Goal: Task Accomplishment & Management: Complete application form

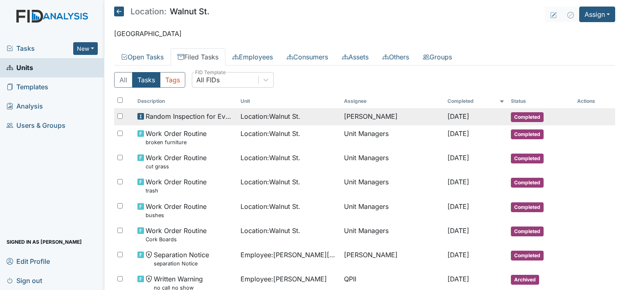
click at [175, 117] on span "Random Inspection for Evening" at bounding box center [190, 116] width 89 height 10
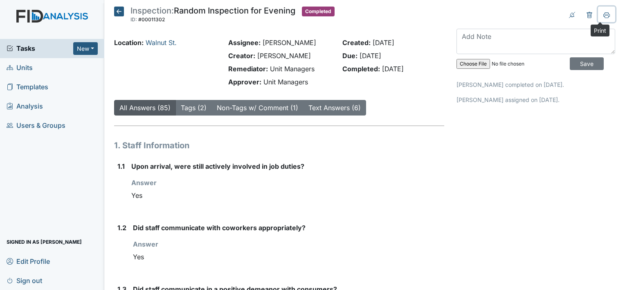
click at [604, 14] on icon at bounding box center [607, 15] width 7 height 7
click at [118, 13] on icon at bounding box center [119, 12] width 10 height 10
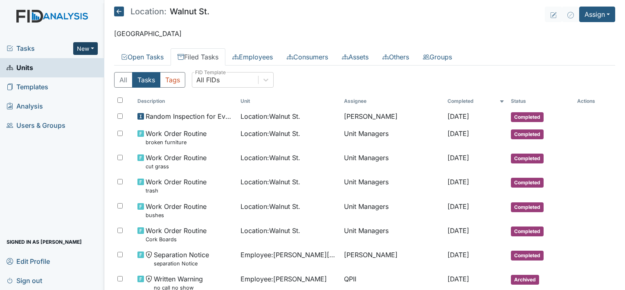
click at [88, 42] on button "New" at bounding box center [85, 48] width 25 height 13
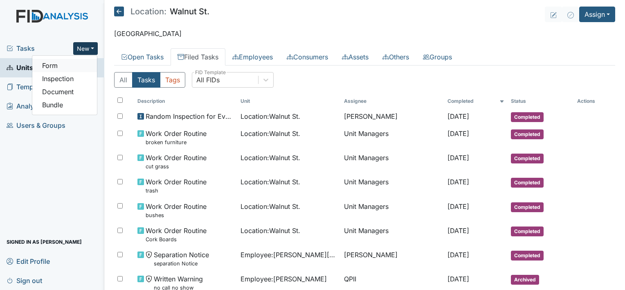
click at [65, 61] on link "Form" at bounding box center [64, 65] width 65 height 13
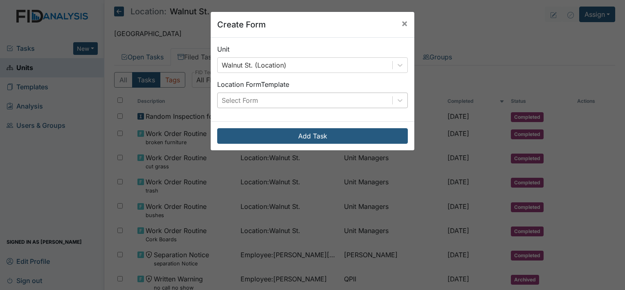
click at [261, 97] on div "Select Form" at bounding box center [305, 100] width 175 height 15
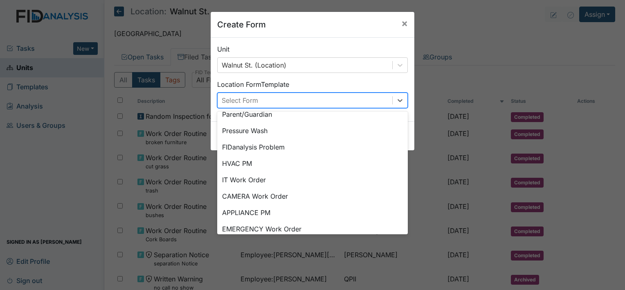
scroll to position [101, 0]
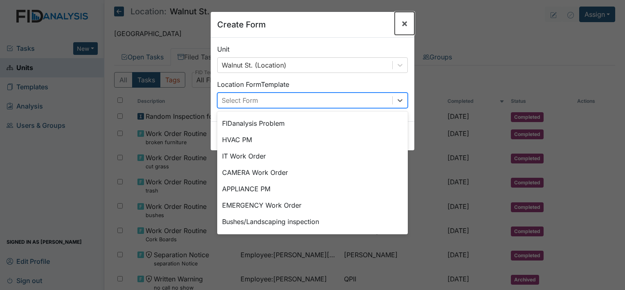
click at [404, 23] on span "×" at bounding box center [404, 23] width 7 height 12
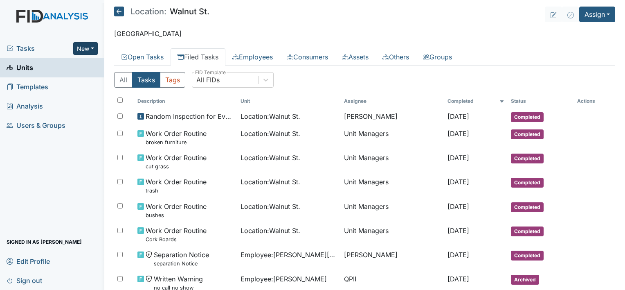
click at [77, 43] on button "New" at bounding box center [85, 48] width 25 height 13
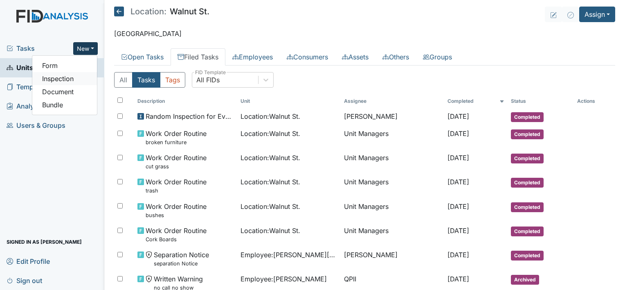
click at [64, 79] on link "Inspection" at bounding box center [64, 78] width 65 height 13
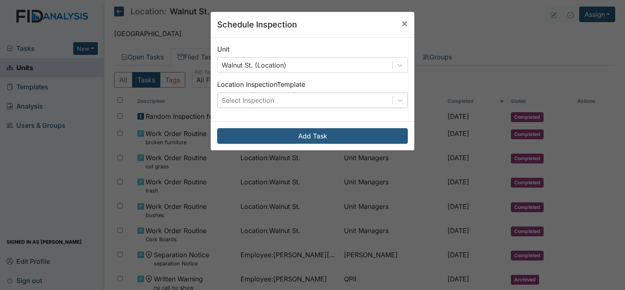
click at [319, 95] on div "Select Inspection" at bounding box center [305, 100] width 175 height 15
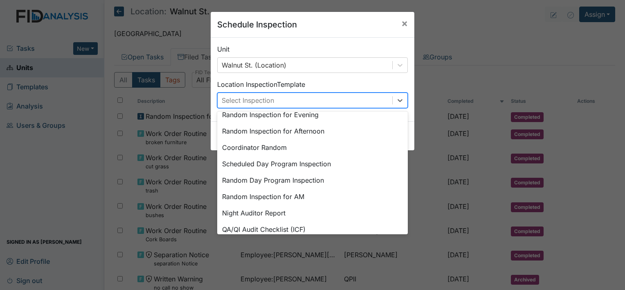
scroll to position [101, 0]
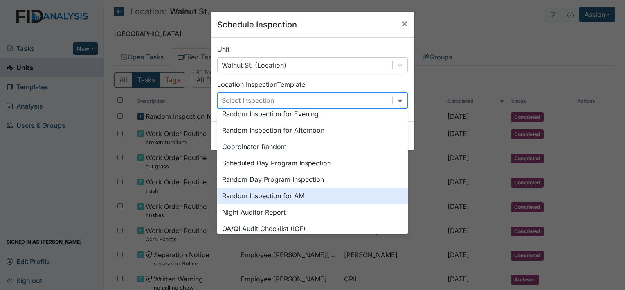
click at [311, 191] on div "Random Inspection for AM" at bounding box center [312, 195] width 191 height 16
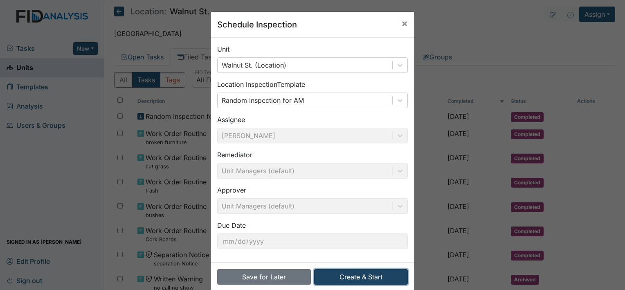
click at [375, 278] on button "Create & Start" at bounding box center [361, 277] width 94 height 16
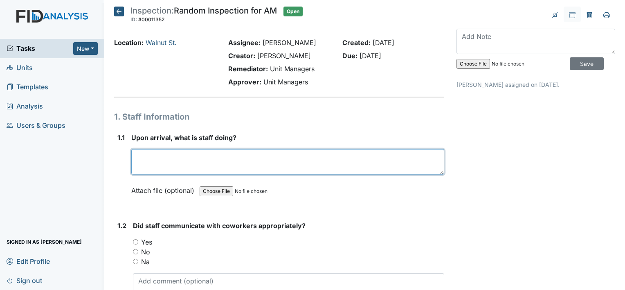
click at [200, 159] on textarea at bounding box center [287, 161] width 313 height 25
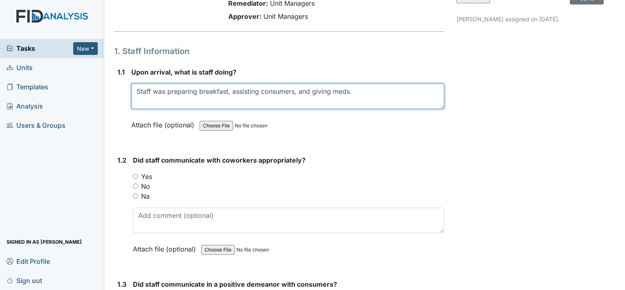
scroll to position [82, 0]
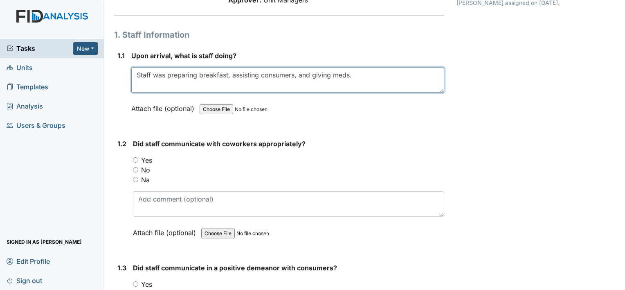
type textarea "Staff was preparing breakfast, assisting consumers, and giving meds."
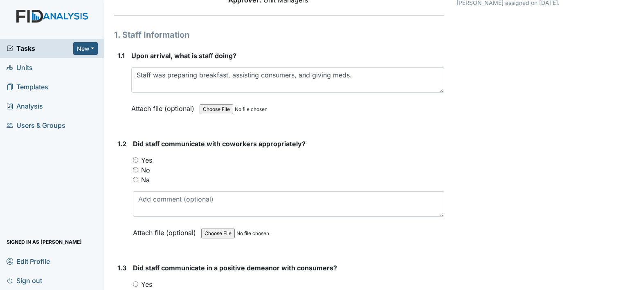
click at [135, 158] on input "Yes" at bounding box center [135, 159] width 5 height 5
radio input "true"
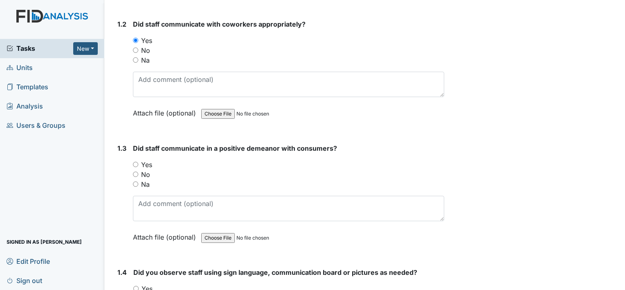
scroll to position [218, 0]
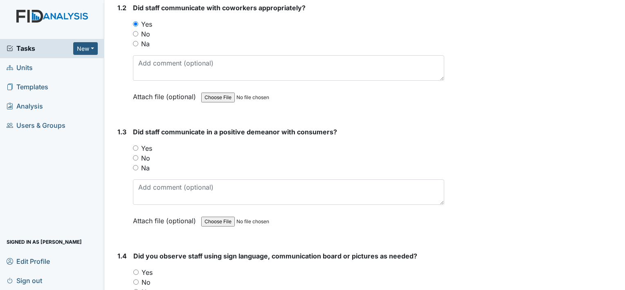
click at [134, 146] on input "Yes" at bounding box center [135, 147] width 5 height 5
radio input "true"
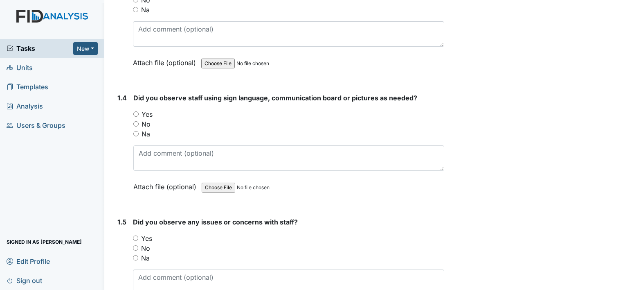
scroll to position [392, 0]
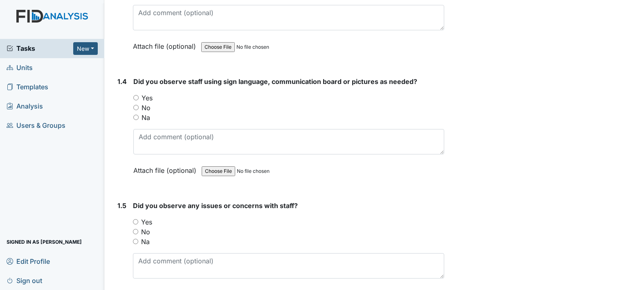
click at [134, 95] on input "Yes" at bounding box center [135, 97] width 5 height 5
radio input "true"
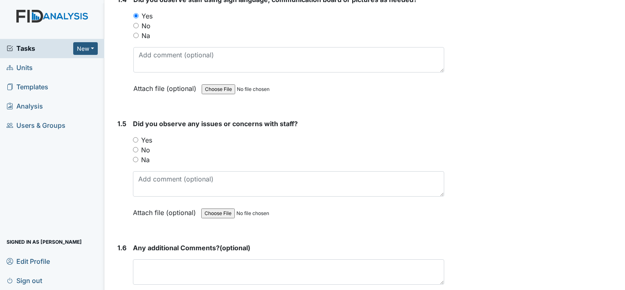
scroll to position [512, 0]
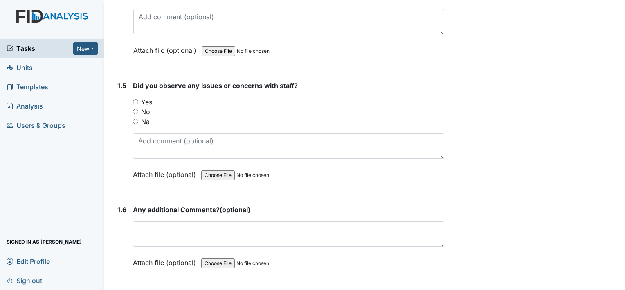
click at [135, 110] on input "No" at bounding box center [135, 111] width 5 height 5
radio input "true"
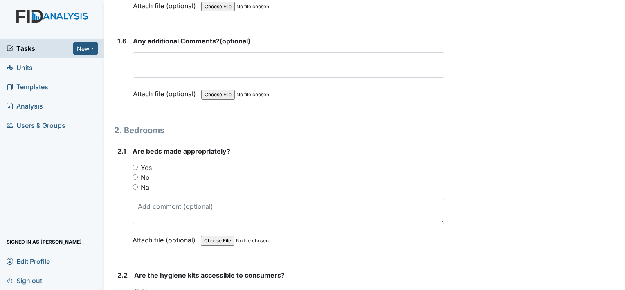
scroll to position [757, 0]
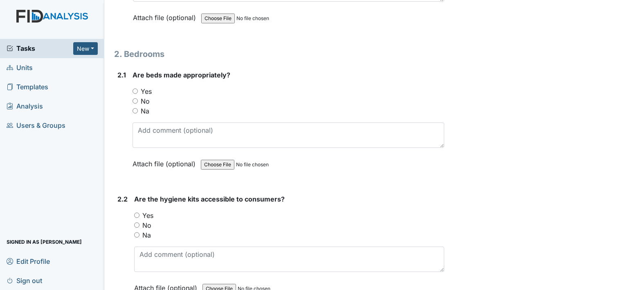
click at [134, 88] on input "Yes" at bounding box center [135, 90] width 5 height 5
radio input "true"
click at [136, 212] on input "Yes" at bounding box center [136, 214] width 5 height 5
radio input "true"
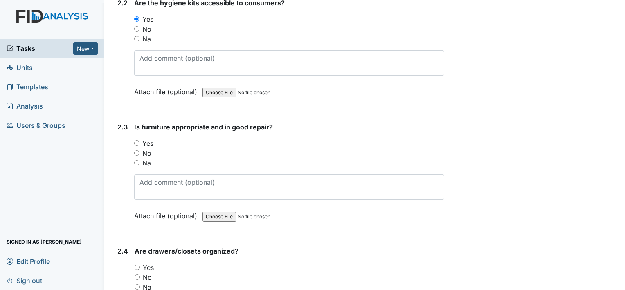
scroll to position [969, 0]
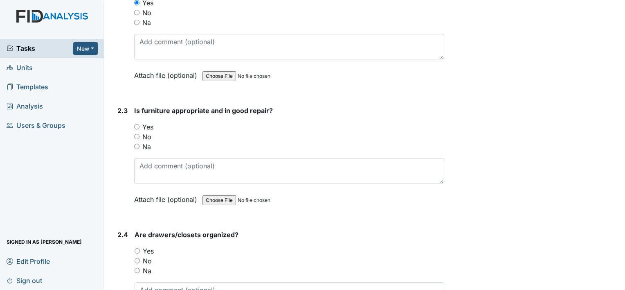
click at [136, 124] on input "Yes" at bounding box center [136, 126] width 5 height 5
radio input "true"
click at [137, 248] on input "Yes" at bounding box center [137, 250] width 5 height 5
radio input "true"
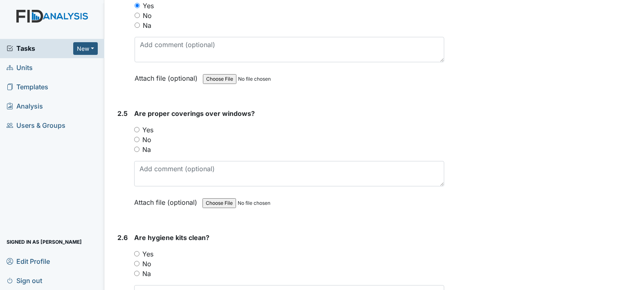
scroll to position [1236, 0]
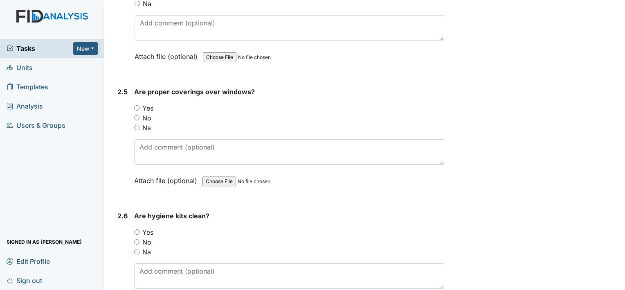
click at [137, 105] on input "Yes" at bounding box center [136, 107] width 5 height 5
radio input "true"
click at [136, 229] on input "Yes" at bounding box center [136, 231] width 5 height 5
radio input "true"
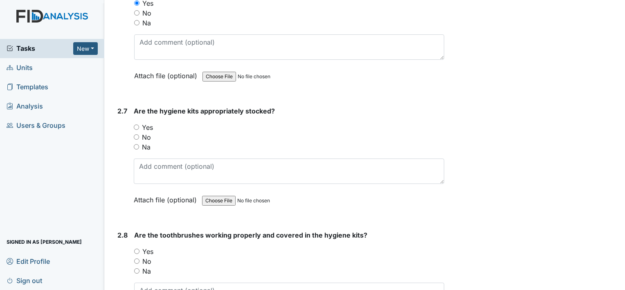
scroll to position [1481, 0]
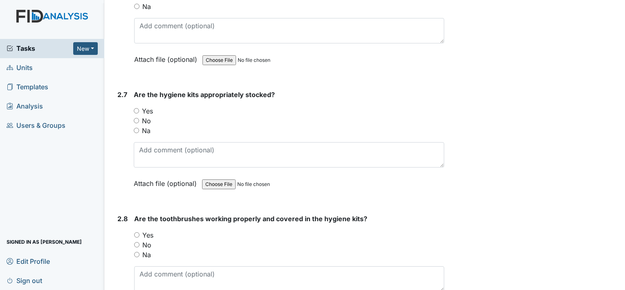
click at [136, 108] on input "Yes" at bounding box center [136, 110] width 5 height 5
radio input "true"
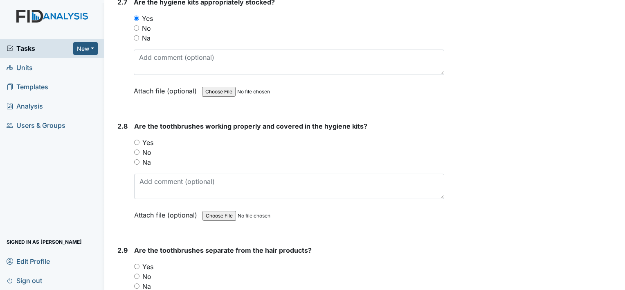
scroll to position [1617, 0]
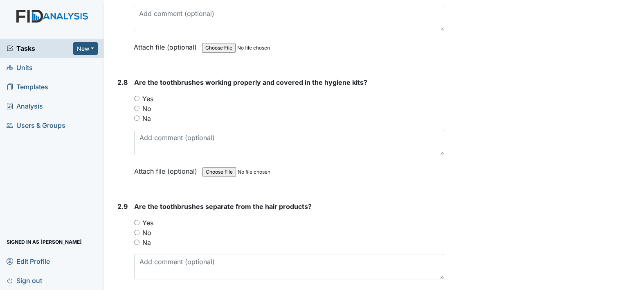
click at [136, 96] on input "Yes" at bounding box center [136, 98] width 5 height 5
radio input "true"
click at [138, 220] on input "Yes" at bounding box center [136, 222] width 5 height 5
radio input "true"
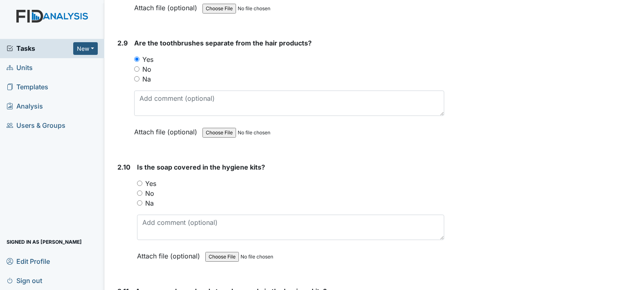
scroll to position [1791, 0]
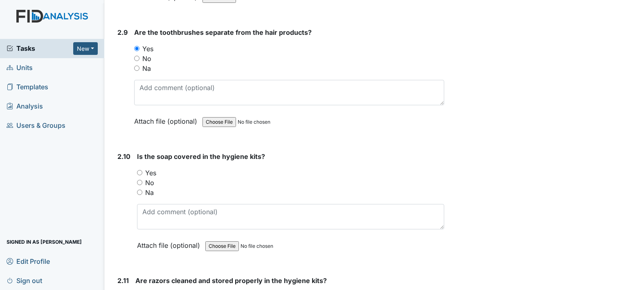
click at [140, 170] on input "Yes" at bounding box center [139, 172] width 5 height 5
radio input "true"
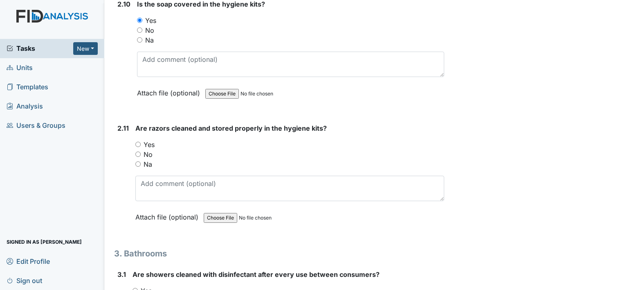
scroll to position [1971, 0]
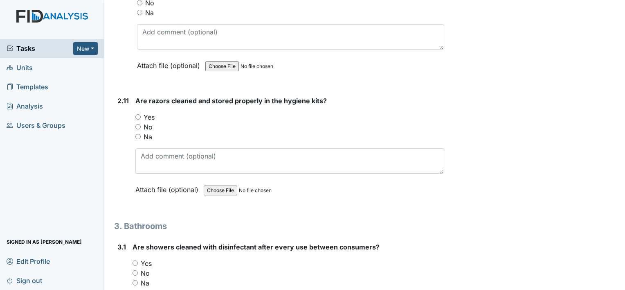
click at [138, 114] on input "Yes" at bounding box center [137, 116] width 5 height 5
radio input "true"
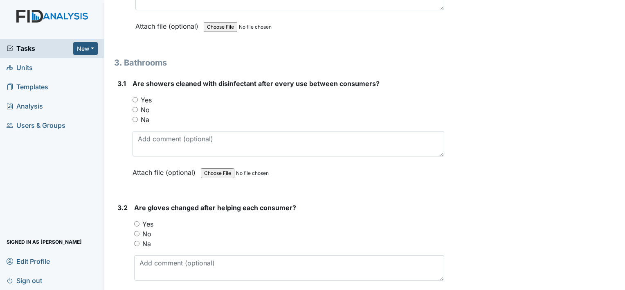
scroll to position [2139, 0]
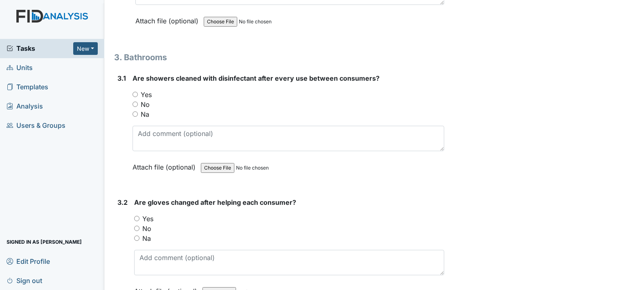
click at [135, 92] on input "Yes" at bounding box center [135, 94] width 5 height 5
radio input "true"
click at [137, 214] on div "Yes" at bounding box center [289, 219] width 310 height 10
click at [137, 216] on input "Yes" at bounding box center [136, 218] width 5 height 5
radio input "true"
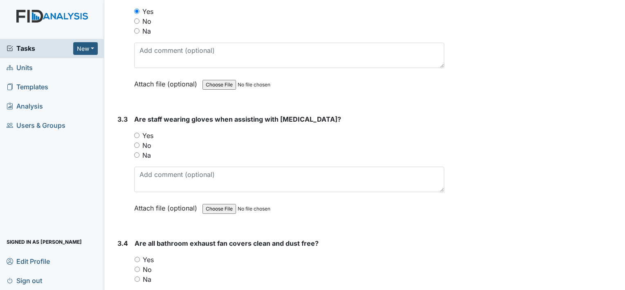
scroll to position [2352, 0]
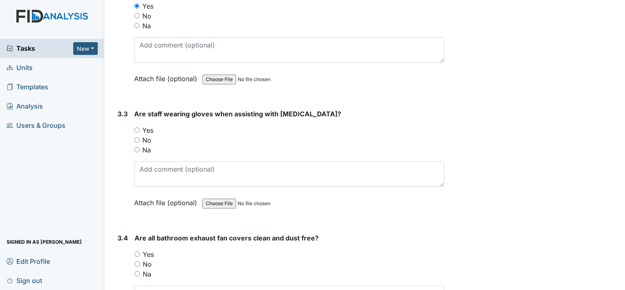
click at [135, 127] on input "Yes" at bounding box center [136, 129] width 5 height 5
radio input "true"
click at [137, 251] on input "Yes" at bounding box center [137, 253] width 5 height 5
radio input "true"
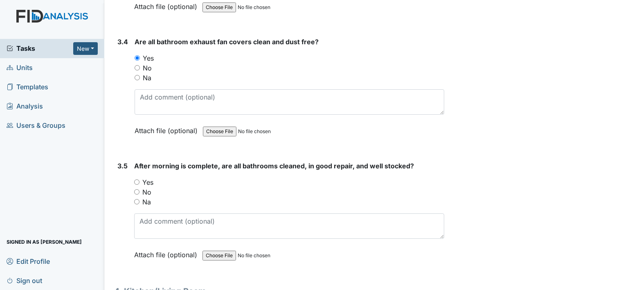
scroll to position [2580, 0]
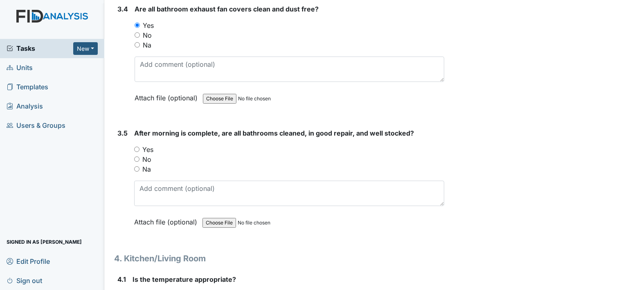
click at [137, 146] on input "Yes" at bounding box center [136, 148] width 5 height 5
radio input "true"
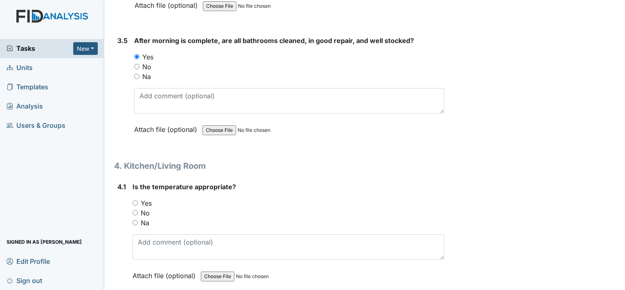
scroll to position [2733, 0]
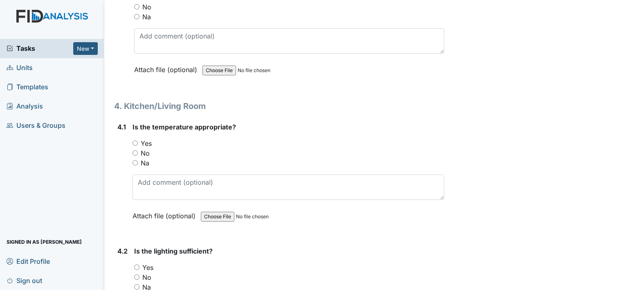
click at [134, 140] on input "Yes" at bounding box center [135, 142] width 5 height 5
radio input "true"
click at [135, 264] on input "Yes" at bounding box center [136, 266] width 5 height 5
radio input "true"
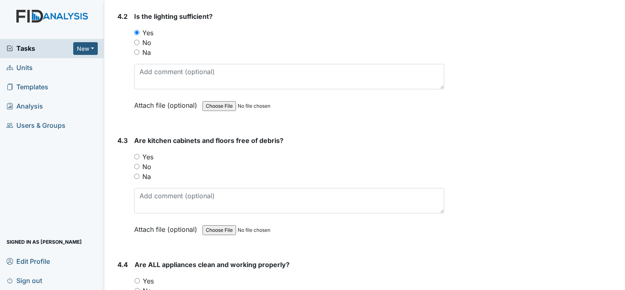
scroll to position [2983, 0]
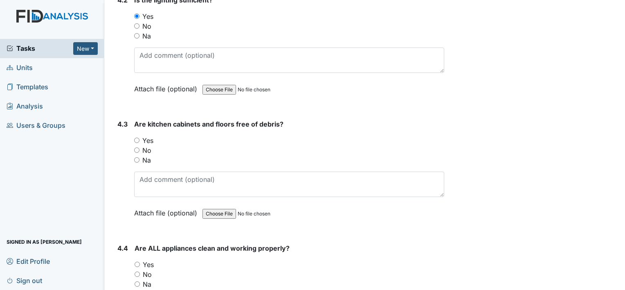
click at [137, 137] on input "Yes" at bounding box center [136, 139] width 5 height 5
radio input "true"
click at [135, 261] on input "Yes" at bounding box center [137, 263] width 5 height 5
radio input "true"
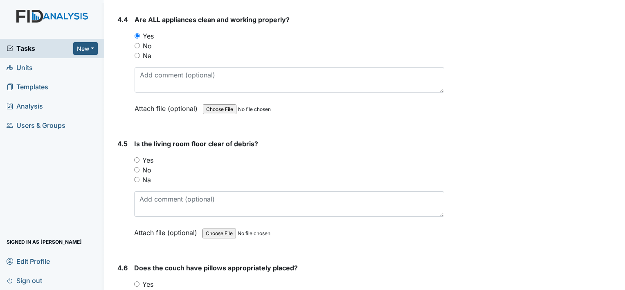
scroll to position [3228, 0]
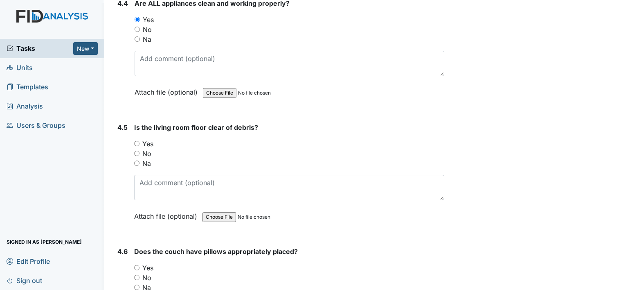
click at [137, 141] on input "Yes" at bounding box center [136, 143] width 5 height 5
radio input "true"
click at [138, 265] on input "Yes" at bounding box center [136, 267] width 5 height 5
radio input "true"
click at [137, 284] on input "Na" at bounding box center [136, 286] width 5 height 5
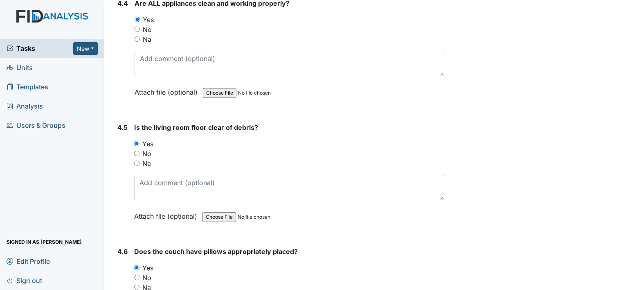
radio input "true"
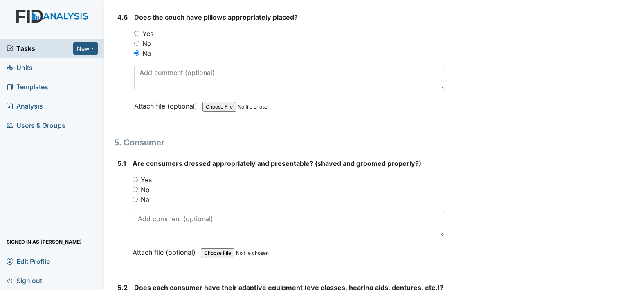
scroll to position [3484, 0]
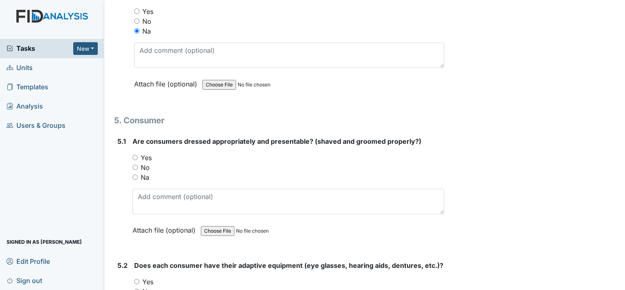
click at [133, 155] on input "Yes" at bounding box center [135, 157] width 5 height 5
radio input "true"
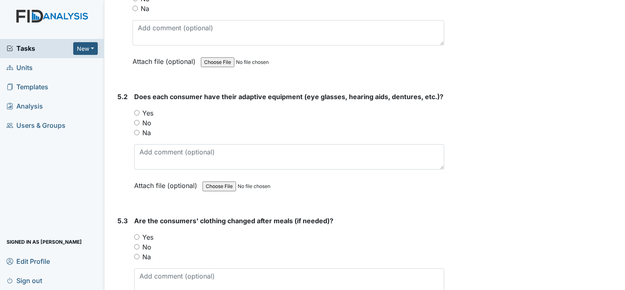
scroll to position [3669, 0]
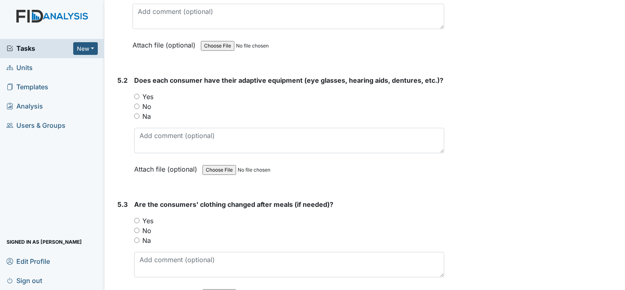
click at [136, 94] on input "Yes" at bounding box center [136, 96] width 5 height 5
radio input "true"
click at [135, 218] on input "Yes" at bounding box center [136, 220] width 5 height 5
radio input "true"
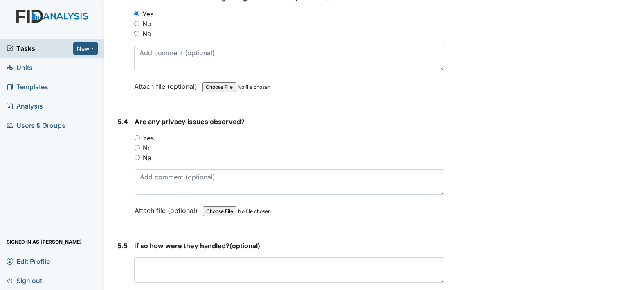
scroll to position [3898, 0]
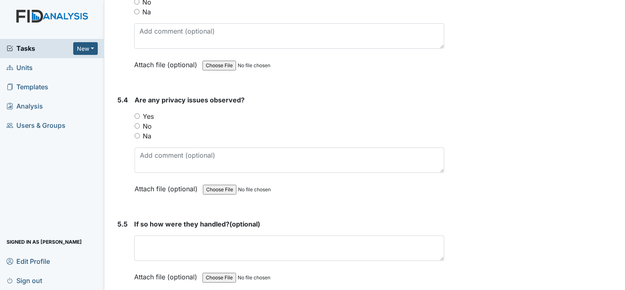
click at [136, 123] on input "No" at bounding box center [137, 125] width 5 height 5
radio input "true"
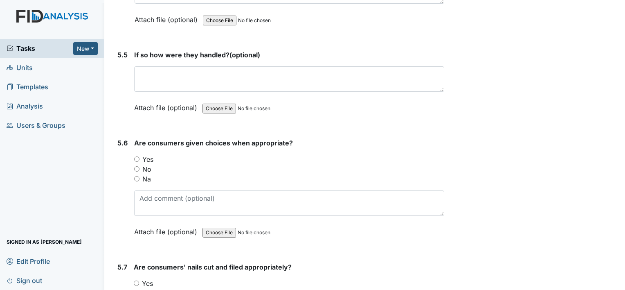
scroll to position [4099, 0]
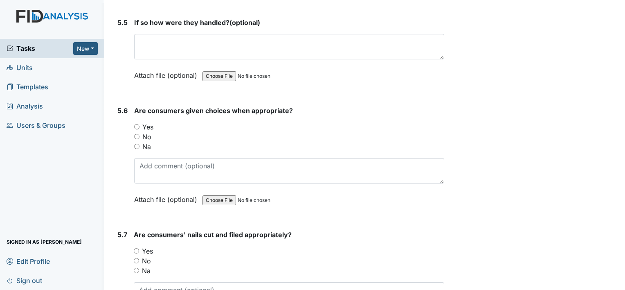
click at [134, 124] on input "Yes" at bounding box center [136, 126] width 5 height 5
radio input "true"
click at [137, 248] on input "Yes" at bounding box center [136, 250] width 5 height 5
radio input "true"
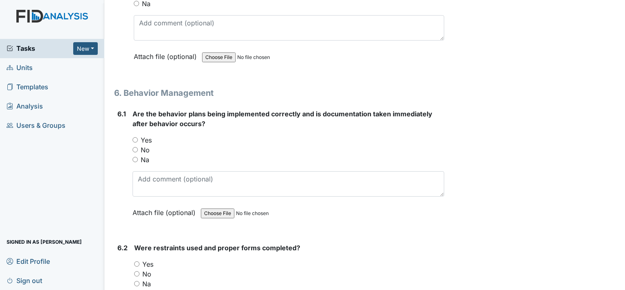
scroll to position [4382, 0]
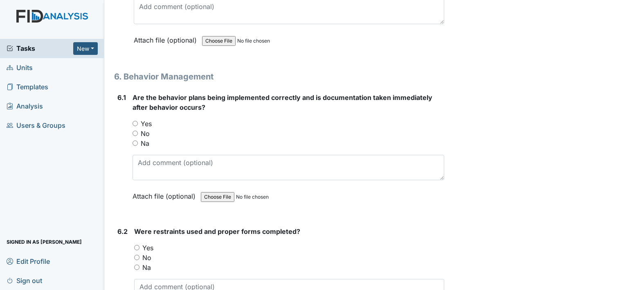
click at [134, 121] on input "Yes" at bounding box center [135, 123] width 5 height 5
radio input "true"
click at [138, 245] on input "Yes" at bounding box center [136, 247] width 5 height 5
radio input "true"
click at [138, 245] on input "Yes" at bounding box center [136, 247] width 5 height 5
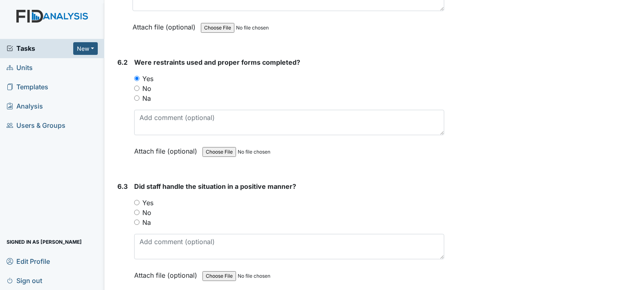
scroll to position [4616, 0]
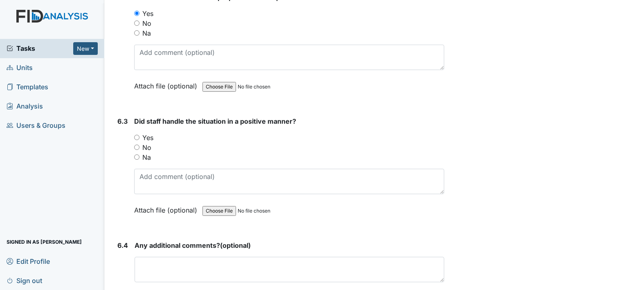
click at [136, 135] on input "Yes" at bounding box center [136, 137] width 5 height 5
radio input "true"
click at [136, 154] on input "Na" at bounding box center [136, 156] width 5 height 5
radio input "true"
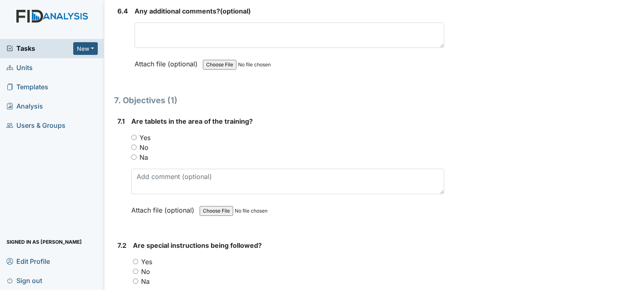
scroll to position [4878, 0]
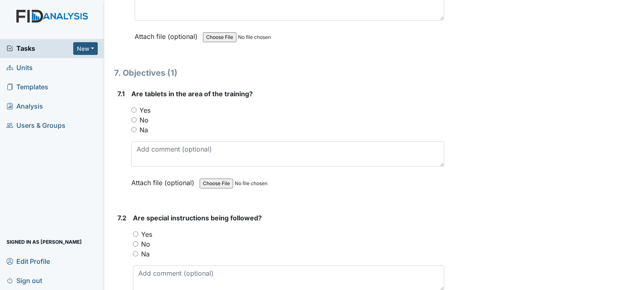
click at [134, 107] on input "Yes" at bounding box center [133, 109] width 5 height 5
radio input "true"
click at [137, 231] on input "Yes" at bounding box center [135, 233] width 5 height 5
radio input "true"
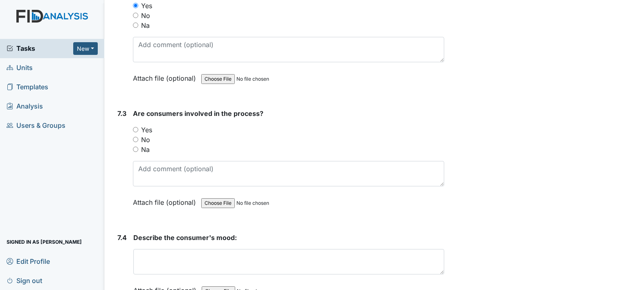
scroll to position [5122, 0]
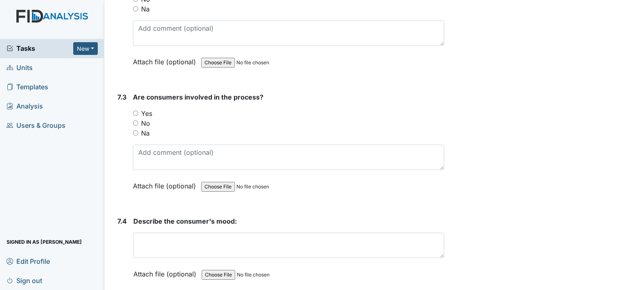
click at [136, 110] on input "Yes" at bounding box center [135, 112] width 5 height 5
radio input "true"
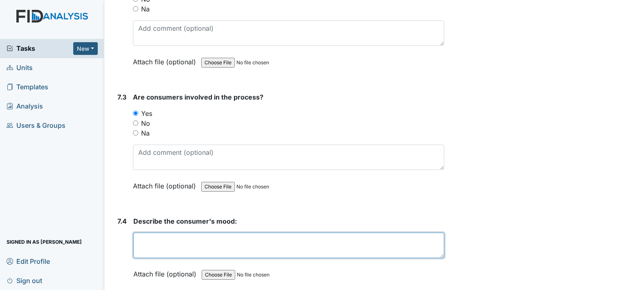
click at [179, 232] on textarea at bounding box center [288, 244] width 311 height 25
click at [186, 232] on textarea at bounding box center [288, 244] width 311 height 25
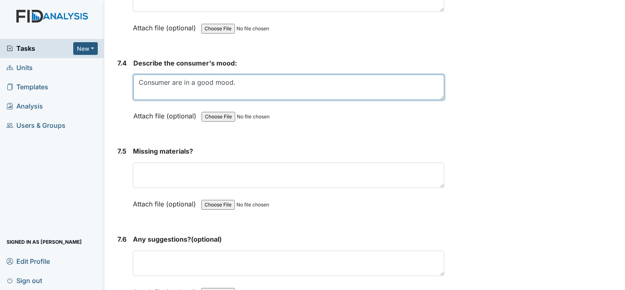
scroll to position [5297, 0]
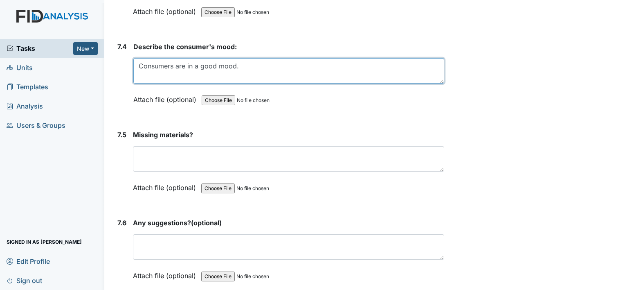
type textarea "Consumers are in a good mood."
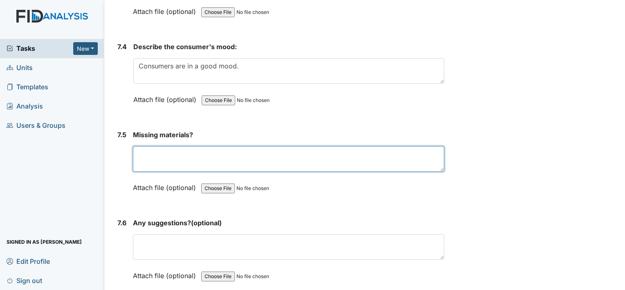
click at [152, 146] on textarea at bounding box center [288, 158] width 311 height 25
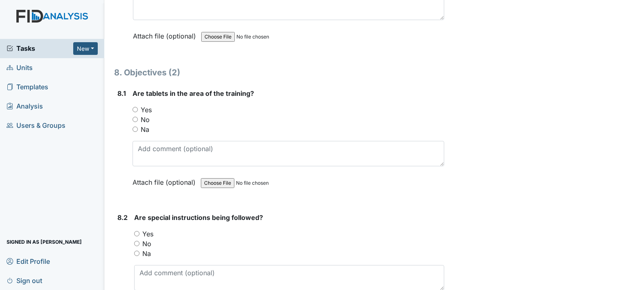
scroll to position [5542, 0]
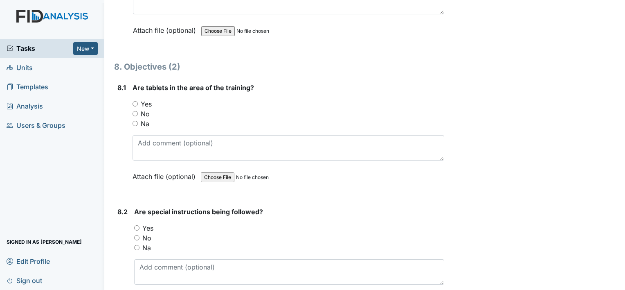
type textarea "n/a"
click at [136, 101] on input "Yes" at bounding box center [135, 103] width 5 height 5
radio input "true"
click at [137, 225] on input "Yes" at bounding box center [136, 227] width 5 height 5
radio input "true"
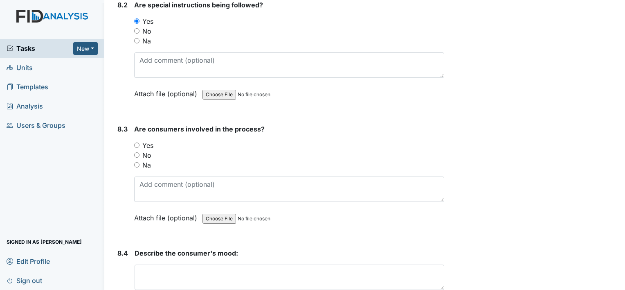
scroll to position [5781, 0]
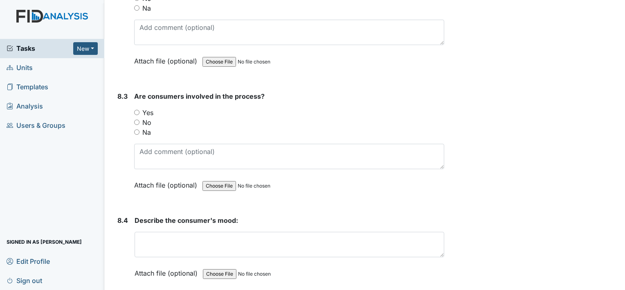
click at [137, 110] on input "Yes" at bounding box center [136, 112] width 5 height 5
radio input "true"
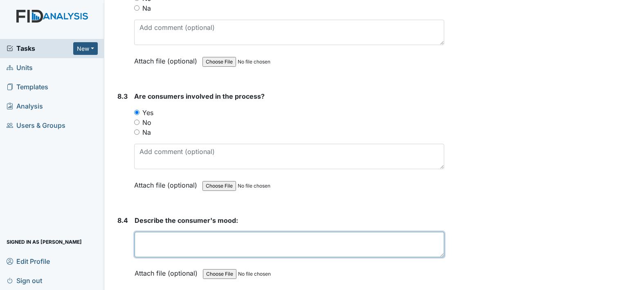
click at [205, 232] on textarea at bounding box center [290, 244] width 310 height 25
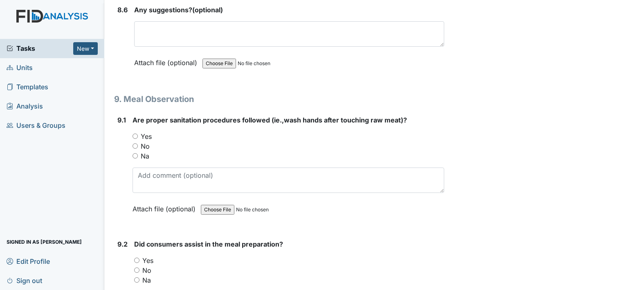
scroll to position [6200, 0]
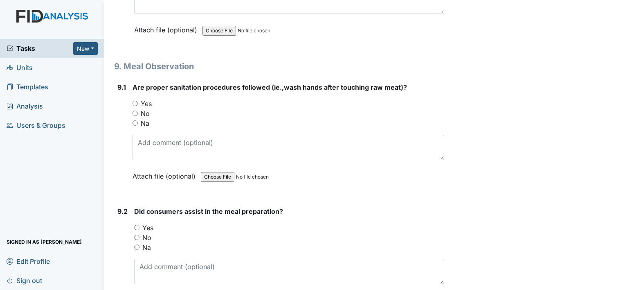
type textarea "Consumers are in a good mood."
click at [136, 101] on input "Yes" at bounding box center [135, 103] width 5 height 5
radio input "true"
click at [136, 225] on input "Yes" at bounding box center [136, 227] width 5 height 5
radio input "true"
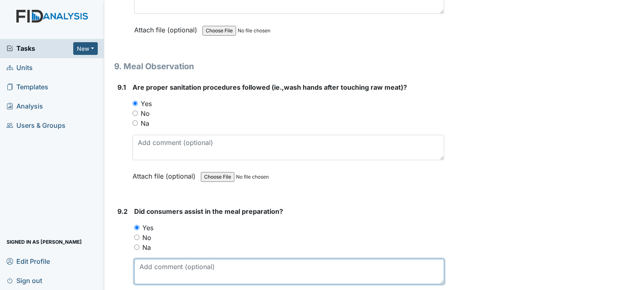
click at [196, 259] on textarea at bounding box center [289, 271] width 310 height 25
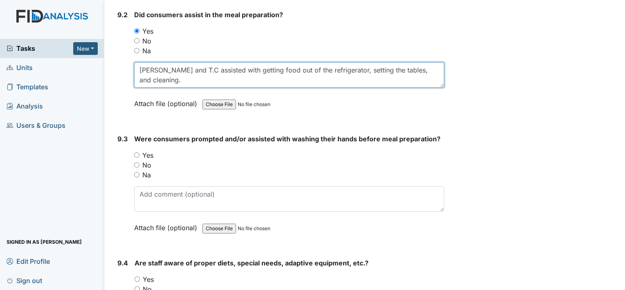
scroll to position [6413, 0]
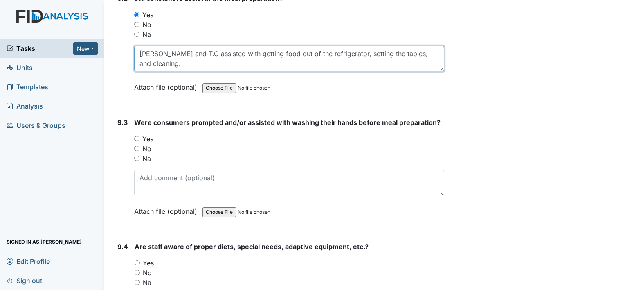
type textarea "R.J and T.C assisted with getting food out of the refrigerator, setting the tab…"
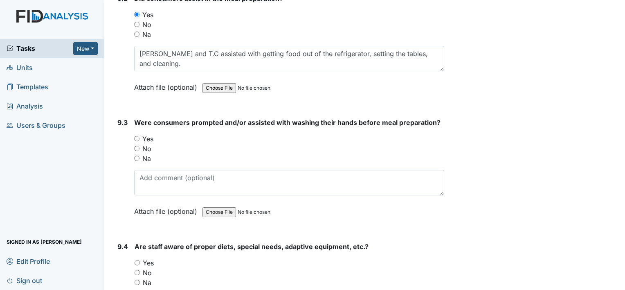
click at [136, 136] on input "Yes" at bounding box center [136, 138] width 5 height 5
radio input "true"
click at [137, 260] on input "Yes" at bounding box center [137, 262] width 5 height 5
radio input "true"
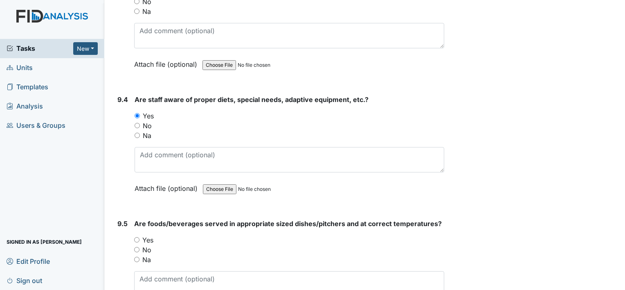
scroll to position [6619, 0]
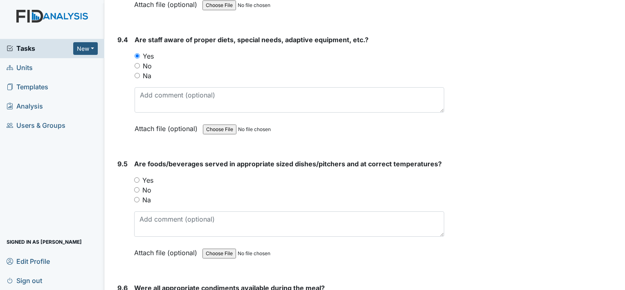
click at [136, 177] on input "Yes" at bounding box center [136, 179] width 5 height 5
radio input "true"
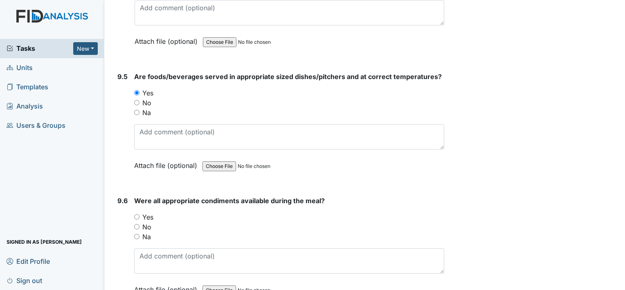
scroll to position [6772, 0]
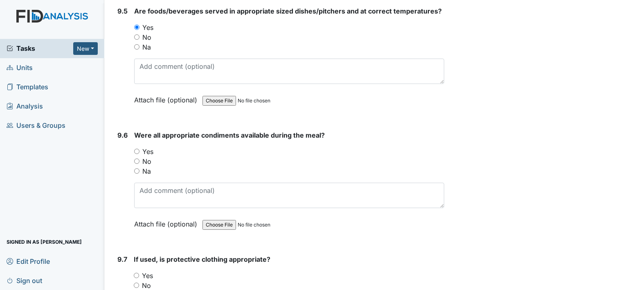
click at [138, 149] on input "Yes" at bounding box center [136, 151] width 5 height 5
radio input "true"
click at [136, 273] on input "Yes" at bounding box center [136, 275] width 5 height 5
radio input "true"
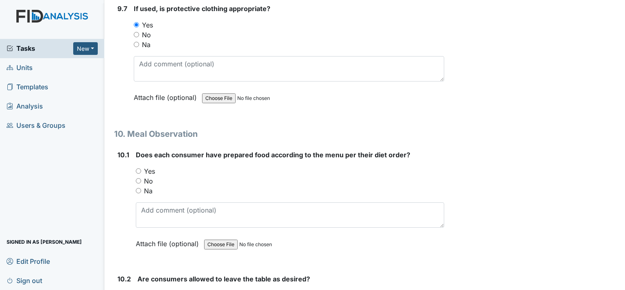
scroll to position [7044, 0]
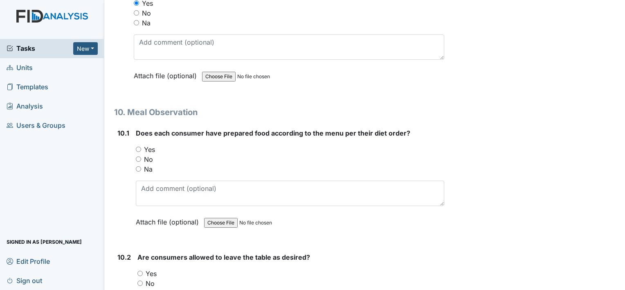
click at [137, 146] on input "Yes" at bounding box center [138, 148] width 5 height 5
radio input "true"
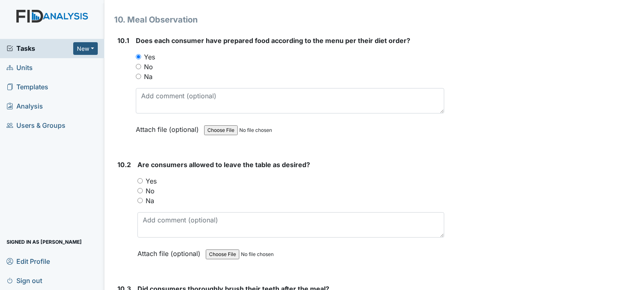
scroll to position [7191, 0]
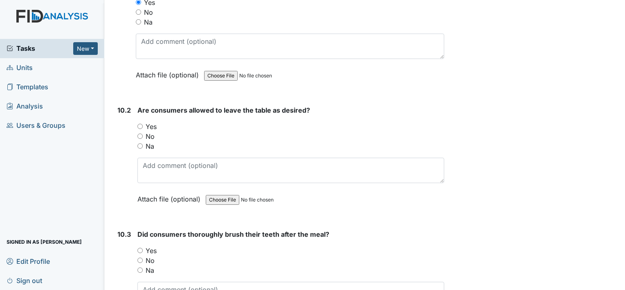
click at [139, 124] on input "Yes" at bounding box center [139, 126] width 5 height 5
radio input "true"
click at [139, 248] on input "Yes" at bounding box center [139, 250] width 5 height 5
radio input "true"
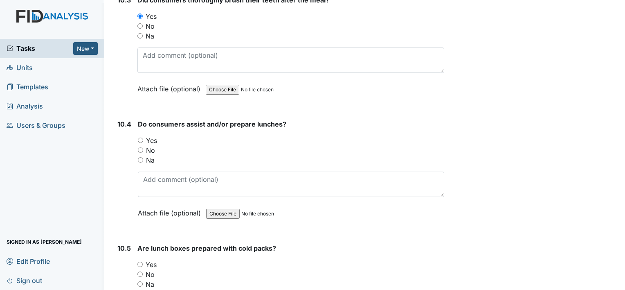
scroll to position [7436, 0]
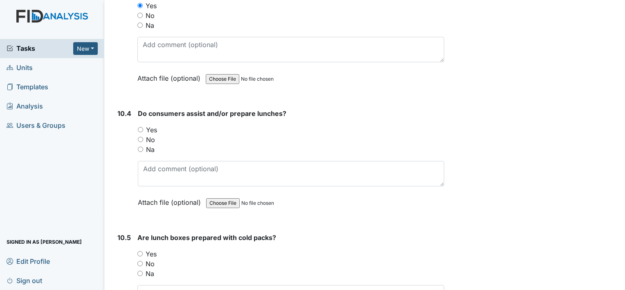
click at [138, 127] on input "Yes" at bounding box center [140, 129] width 5 height 5
radio input "true"
click at [140, 251] on input "Yes" at bounding box center [139, 253] width 5 height 5
radio input "true"
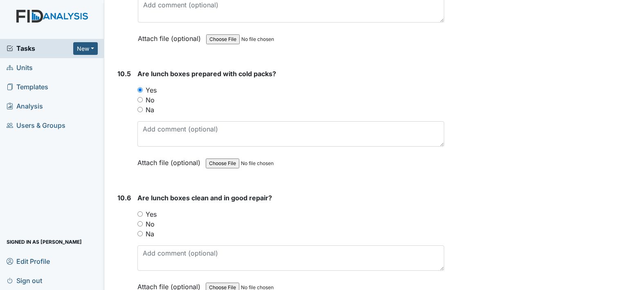
scroll to position [7670, 0]
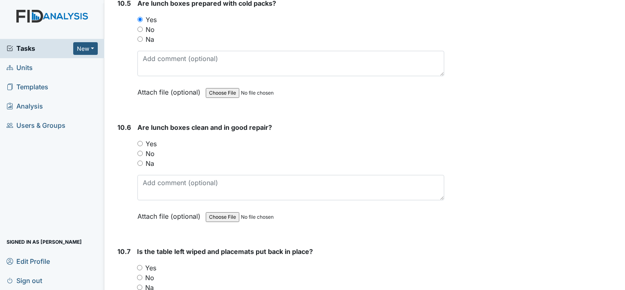
click at [139, 141] on input "Yes" at bounding box center [139, 143] width 5 height 5
radio input "true"
click at [138, 265] on input "Yes" at bounding box center [139, 267] width 5 height 5
radio input "true"
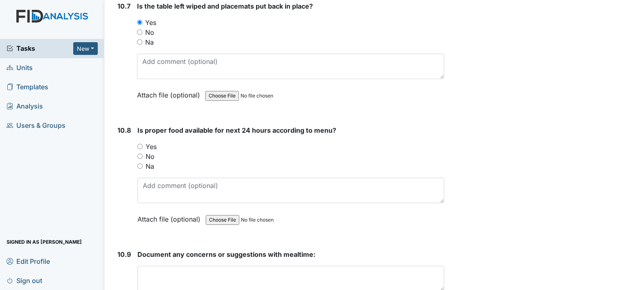
scroll to position [7926, 0]
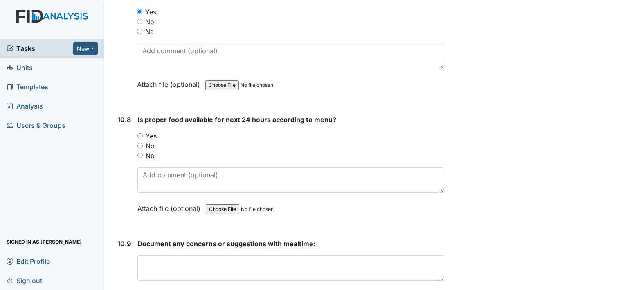
click at [137, 133] on input "Yes" at bounding box center [139, 135] width 5 height 5
radio input "true"
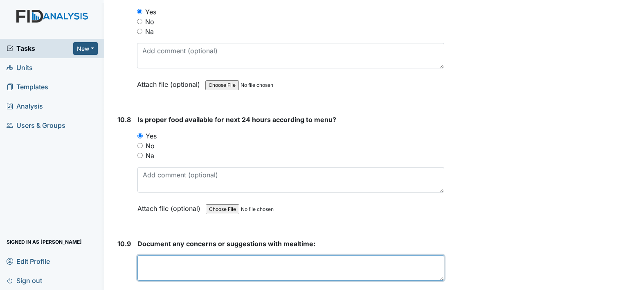
click at [213, 255] on textarea at bounding box center [290, 267] width 307 height 25
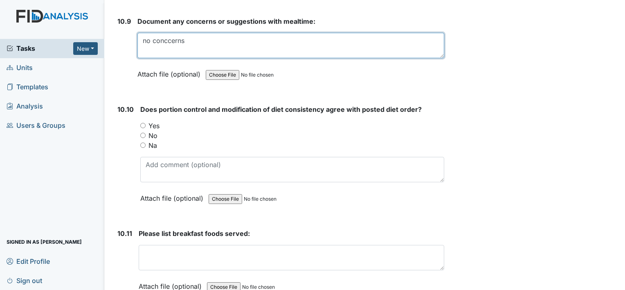
scroll to position [8149, 0]
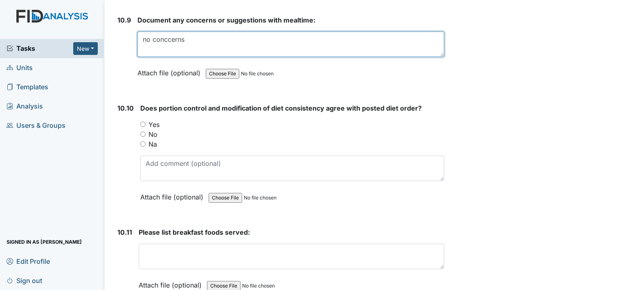
type textarea "no conccerns"
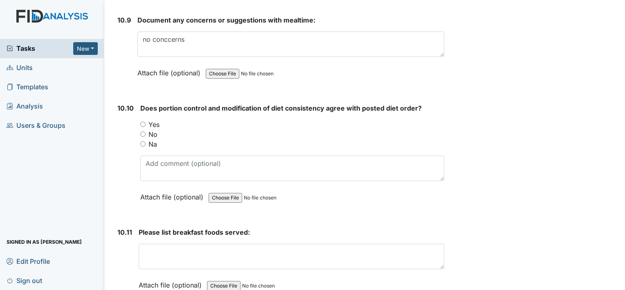
click at [141, 122] on input "Yes" at bounding box center [142, 124] width 5 height 5
radio input "true"
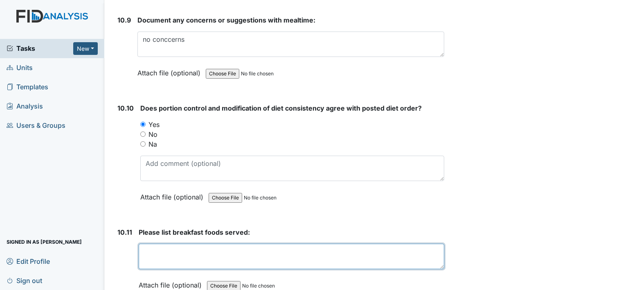
click at [180, 243] on textarea at bounding box center [292, 255] width 306 height 25
type textarea "Grits, Biscuit, reduced fat cheese, orange juice, 1% milk, coffee, water."
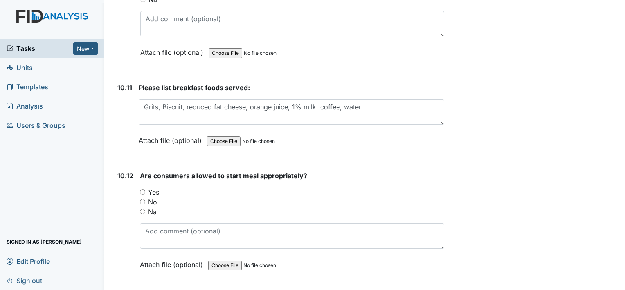
scroll to position [8302, 0]
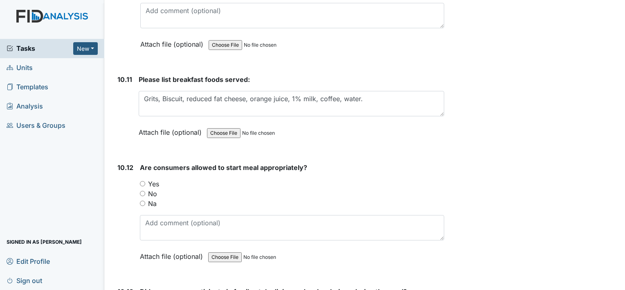
type textarea "no concerns"
click at [142, 181] on input "Yes" at bounding box center [142, 183] width 5 height 5
radio input "true"
drag, startPoint x: 239, startPoint y: 142, endPoint x: 401, endPoint y: 221, distance: 179.5
click at [401, 221] on div "Are consumers allowed to start meal appropriately? You must select one of the b…" at bounding box center [292, 214] width 304 height 104
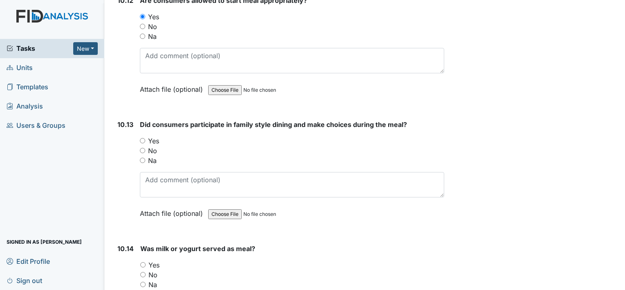
scroll to position [8476, 0]
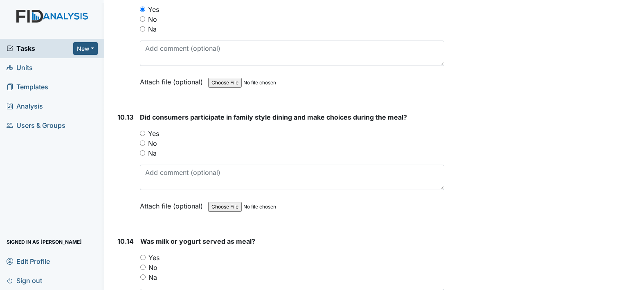
click at [142, 131] on input "Yes" at bounding box center [142, 133] width 5 height 5
radio input "true"
click at [142, 255] on input "Yes" at bounding box center [142, 257] width 5 height 5
radio input "true"
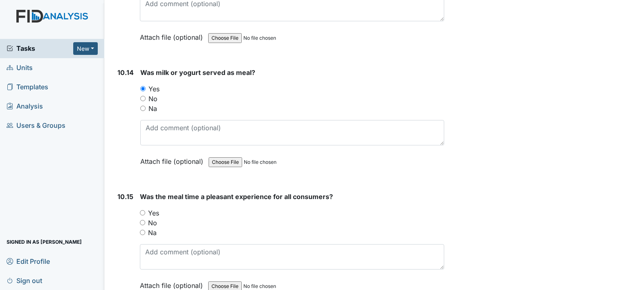
scroll to position [8683, 0]
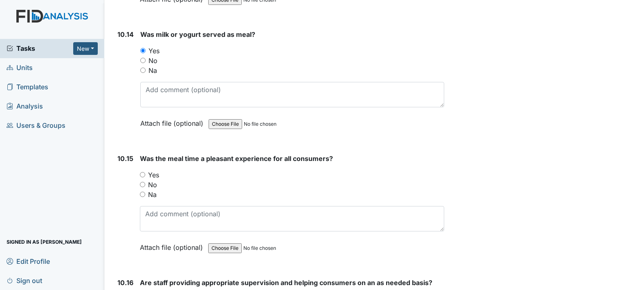
click at [142, 172] on input "Yes" at bounding box center [142, 174] width 5 height 5
radio input "true"
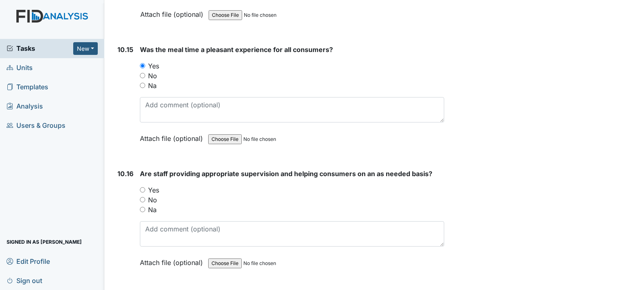
scroll to position [8802, 0]
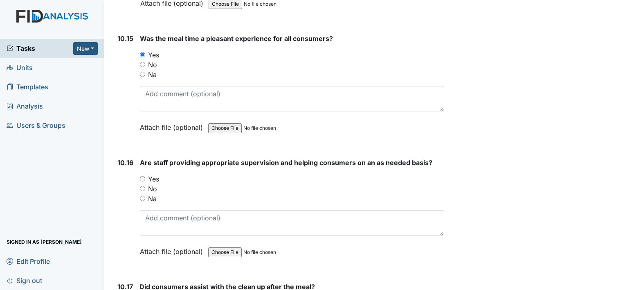
click at [141, 176] on input "Yes" at bounding box center [142, 178] width 5 height 5
radio input "true"
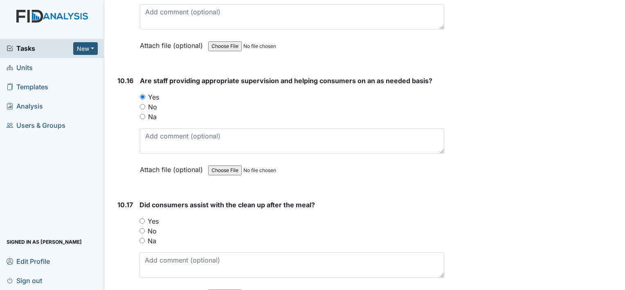
scroll to position [8922, 0]
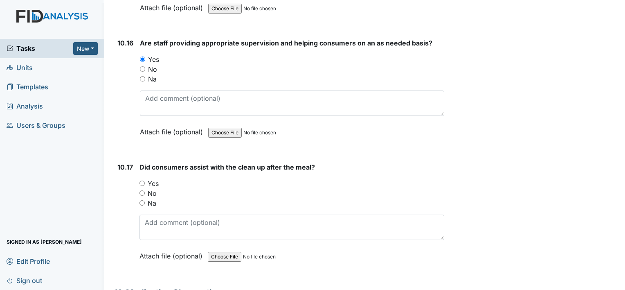
click at [140, 180] on input "Yes" at bounding box center [142, 182] width 5 height 5
radio input "true"
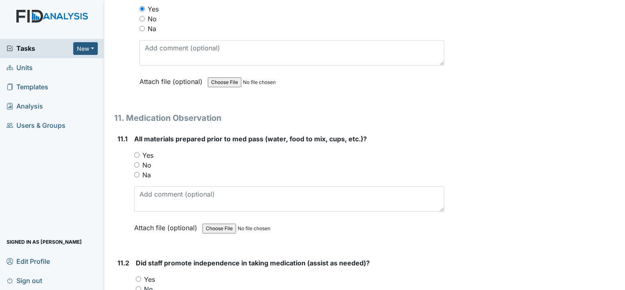
scroll to position [9113, 0]
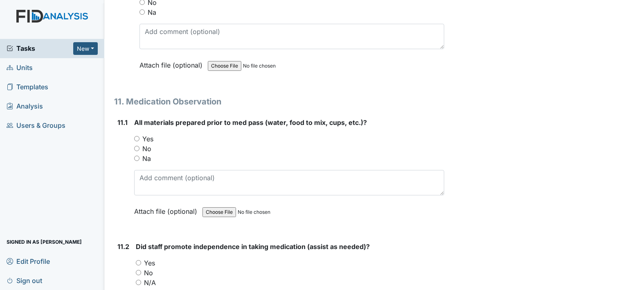
click at [137, 136] on input "Yes" at bounding box center [136, 138] width 5 height 5
radio input "true"
click at [137, 260] on input "Yes" at bounding box center [138, 262] width 5 height 5
radio input "true"
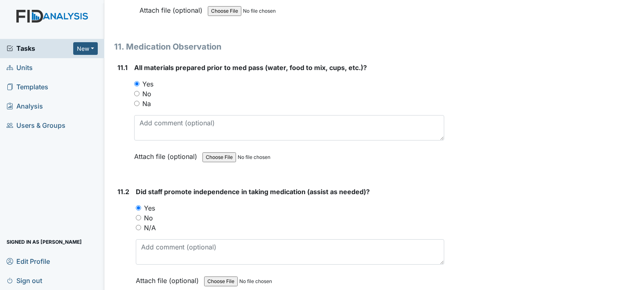
scroll to position [9194, 0]
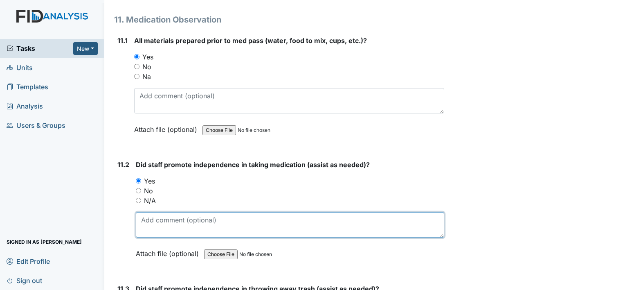
click at [244, 212] on textarea at bounding box center [290, 224] width 309 height 25
click at [301, 212] on textarea "All consumers except LE assisted with pooping themir pills kout of the bubble p…" at bounding box center [290, 224] width 309 height 25
click at [391, 212] on textarea "All consumers except LE assisted with pooping their pills out of the bubble pac…" at bounding box center [290, 224] width 309 height 25
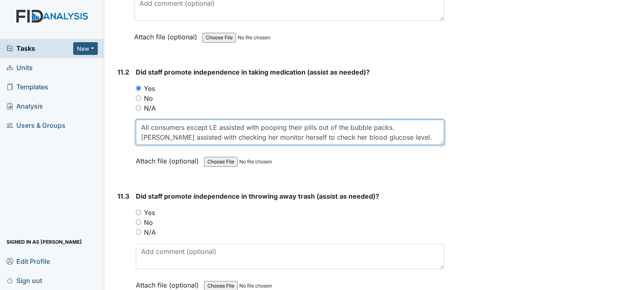
scroll to position [9303, 0]
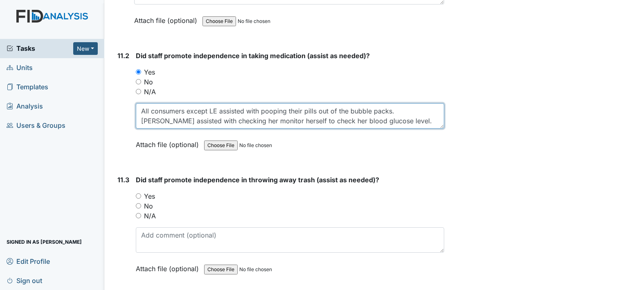
type textarea "All consumers except LE assisted with pooping their pills out of the bubble pac…"
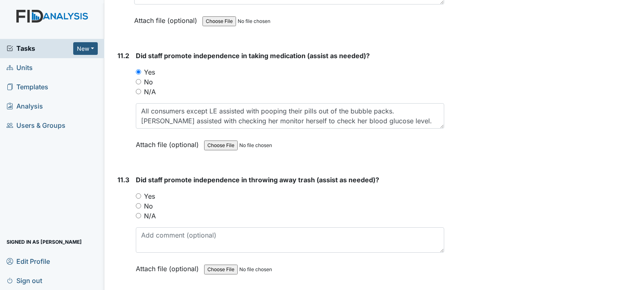
click at [137, 193] on input "Yes" at bounding box center [138, 195] width 5 height 5
radio input "true"
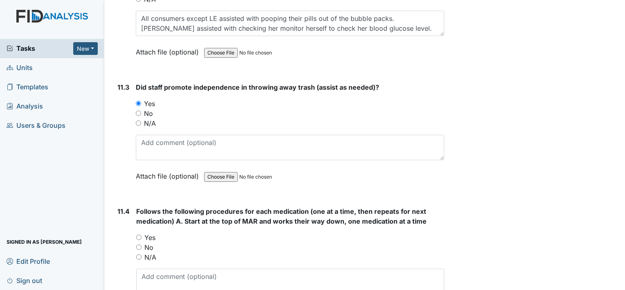
scroll to position [9434, 0]
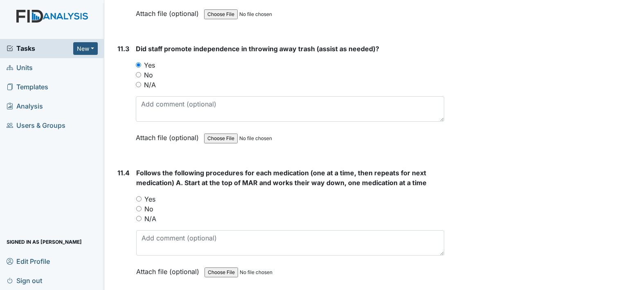
click at [139, 196] on input "Yes" at bounding box center [138, 198] width 5 height 5
radio input "true"
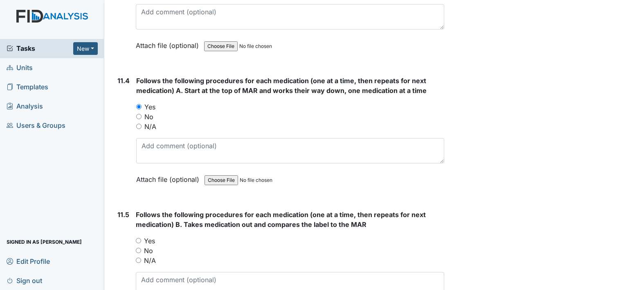
scroll to position [9581, 0]
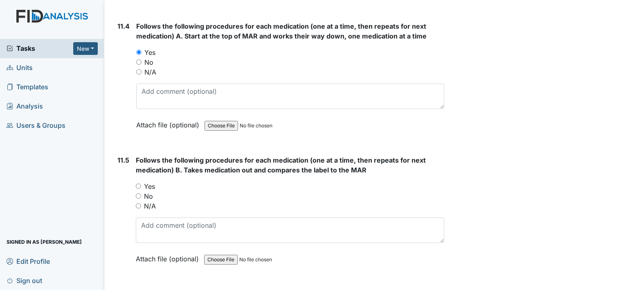
click at [137, 183] on input "Yes" at bounding box center [138, 185] width 5 height 5
radio input "true"
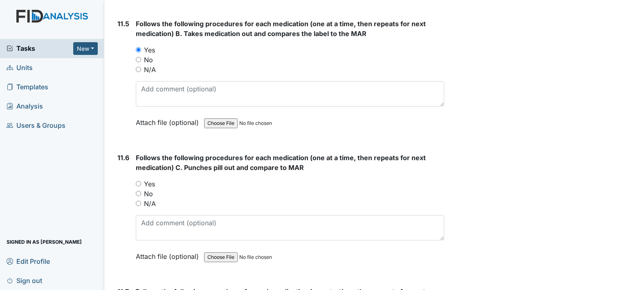
scroll to position [9733, 0]
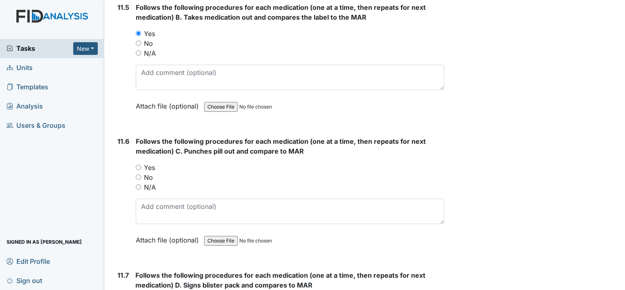
click at [139, 164] on input "Yes" at bounding box center [138, 166] width 5 height 5
radio input "true"
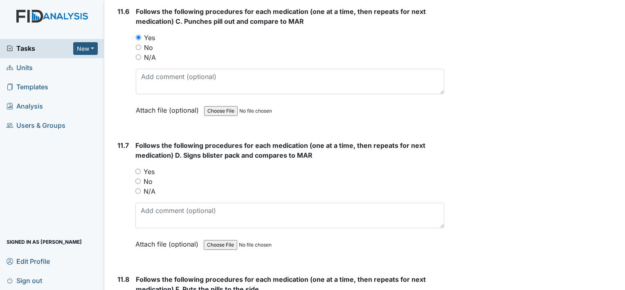
scroll to position [9864, 0]
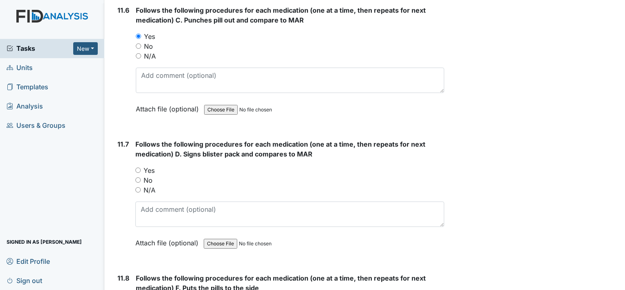
click at [140, 167] on input "Yes" at bounding box center [137, 169] width 5 height 5
radio input "true"
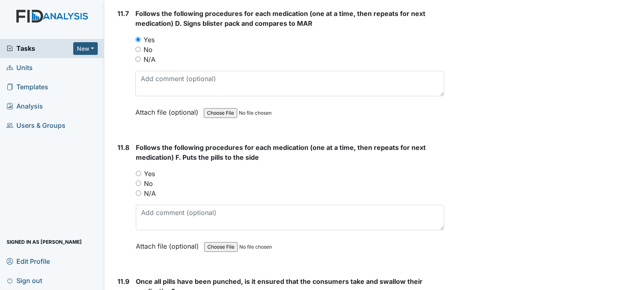
scroll to position [10017, 0]
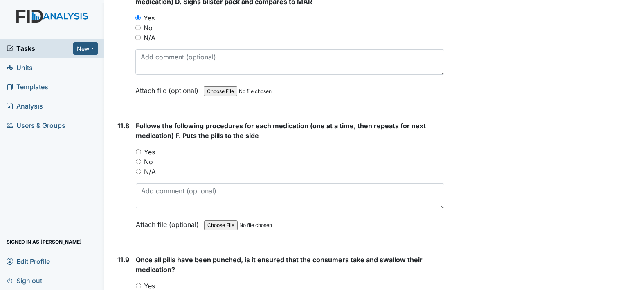
click at [138, 149] on input "Yes" at bounding box center [138, 151] width 5 height 5
radio input "true"
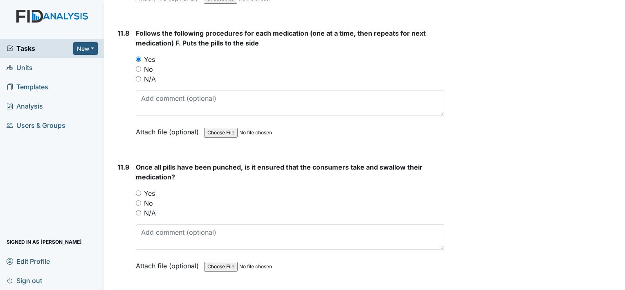
scroll to position [10147, 0]
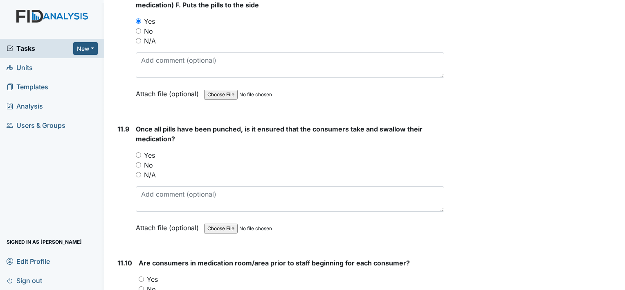
click at [137, 152] on input "Yes" at bounding box center [138, 154] width 5 height 5
radio input "true"
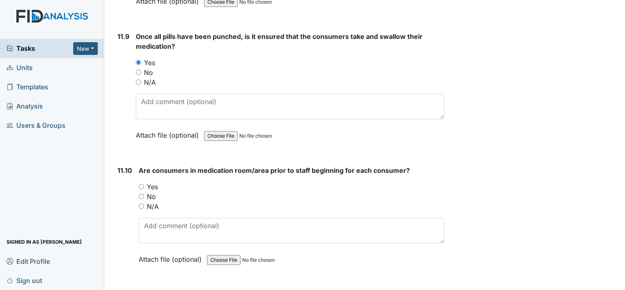
scroll to position [10256, 0]
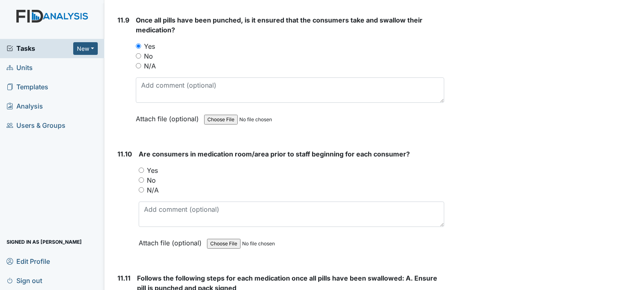
click at [140, 167] on input "Yes" at bounding box center [141, 169] width 5 height 5
radio input "true"
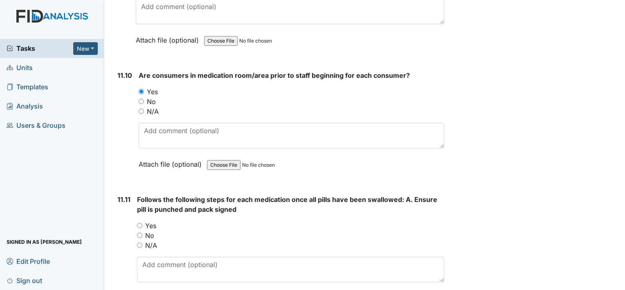
scroll to position [10338, 0]
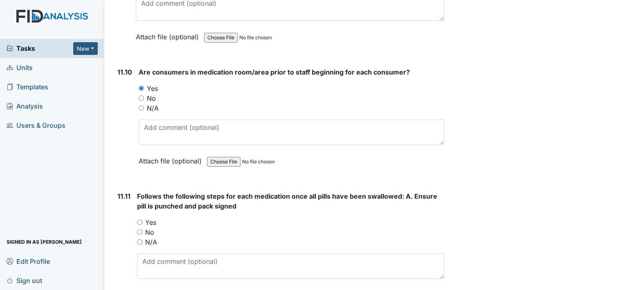
click at [139, 219] on input "Yes" at bounding box center [139, 221] width 5 height 5
radio input "true"
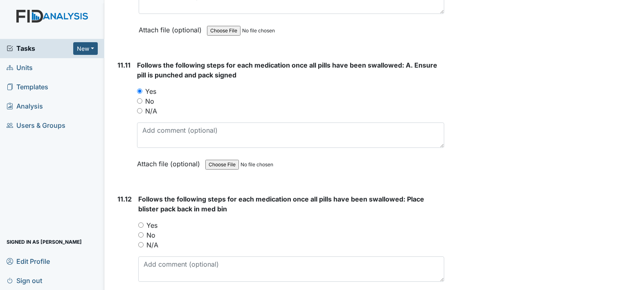
scroll to position [10485, 0]
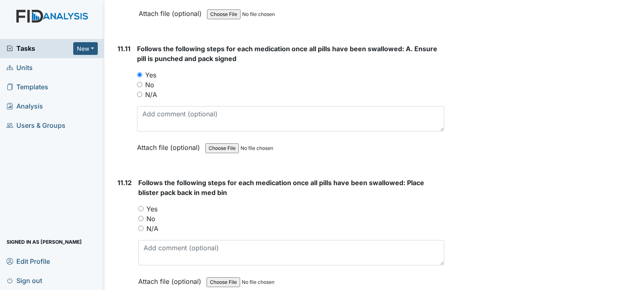
click at [140, 206] on input "Yes" at bounding box center [140, 208] width 5 height 5
radio input "true"
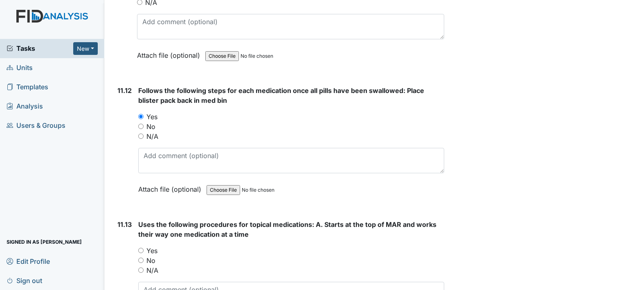
scroll to position [10583, 0]
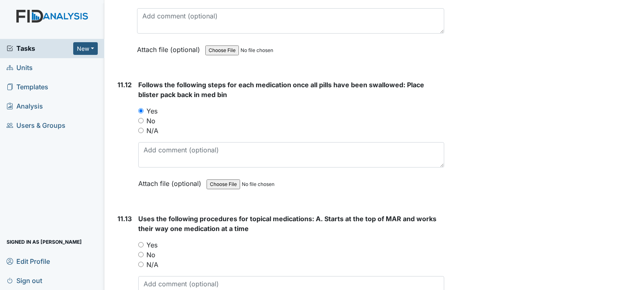
click at [141, 242] on input "Yes" at bounding box center [140, 244] width 5 height 5
radio input "true"
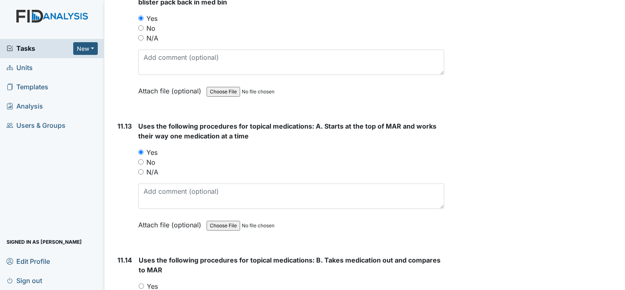
scroll to position [10746, 0]
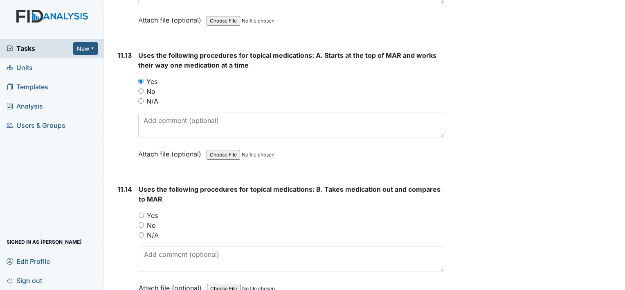
click at [141, 212] on input "Yes" at bounding box center [141, 214] width 5 height 5
radio input "true"
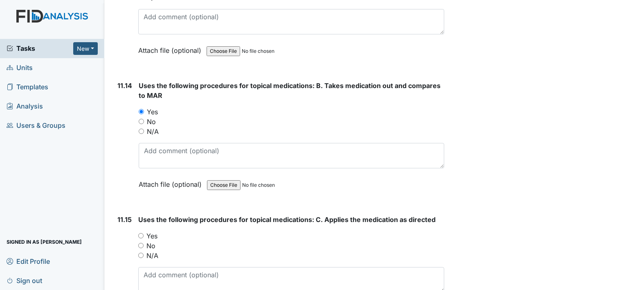
scroll to position [10871, 0]
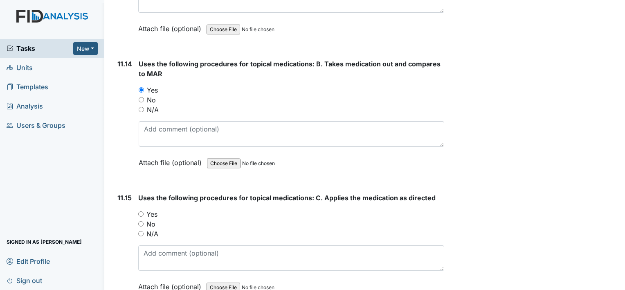
click at [140, 211] on input "Yes" at bounding box center [140, 213] width 5 height 5
radio input "true"
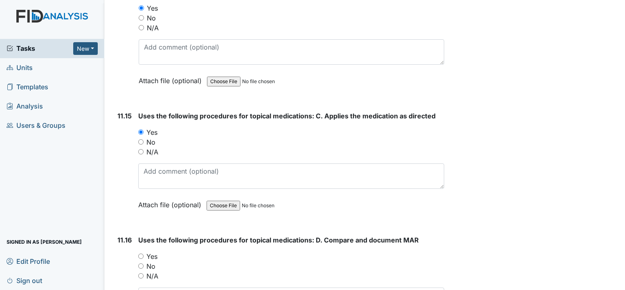
scroll to position [11007, 0]
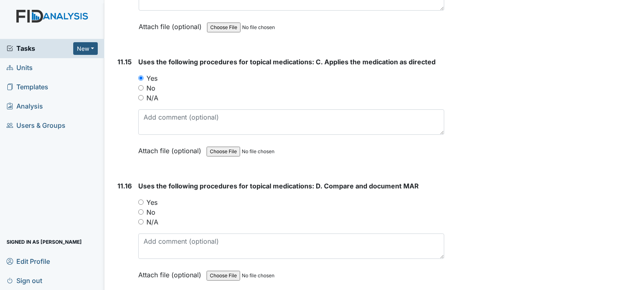
click at [140, 199] on input "Yes" at bounding box center [140, 201] width 5 height 5
radio input "true"
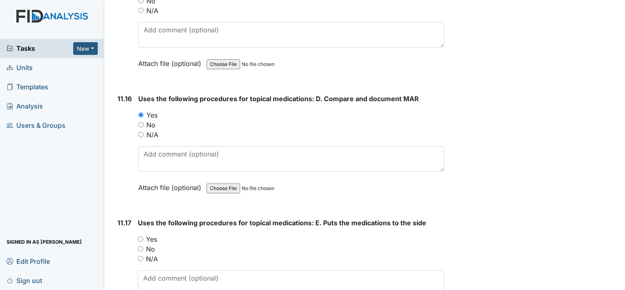
scroll to position [11122, 0]
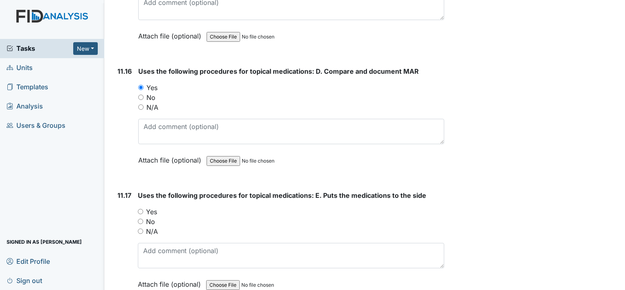
click at [141, 209] on input "Yes" at bounding box center [140, 211] width 5 height 5
radio input "true"
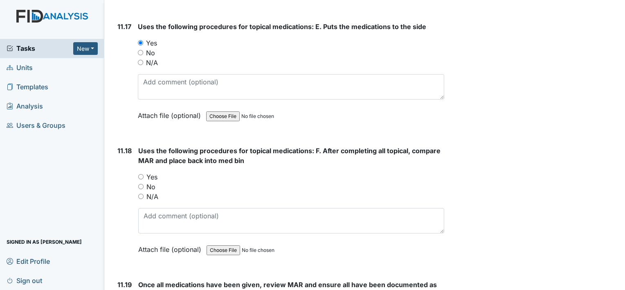
scroll to position [11301, 0]
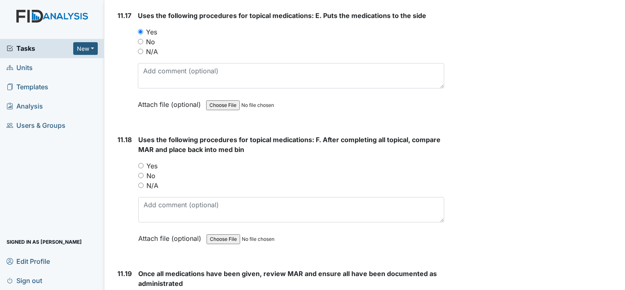
click at [141, 163] on input "Yes" at bounding box center [140, 165] width 5 height 5
radio input "true"
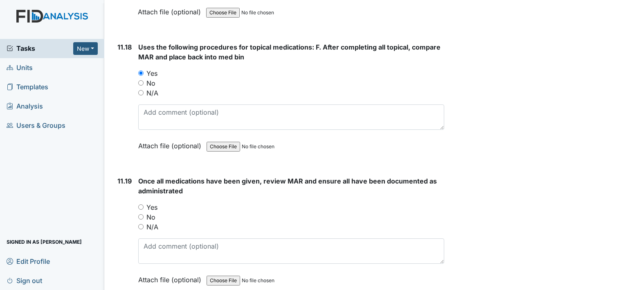
scroll to position [11421, 0]
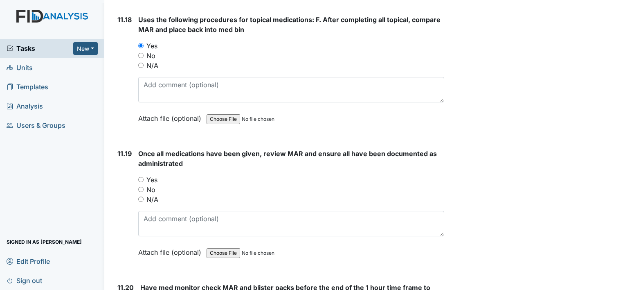
click at [141, 177] on input "Yes" at bounding box center [140, 179] width 5 height 5
radio input "true"
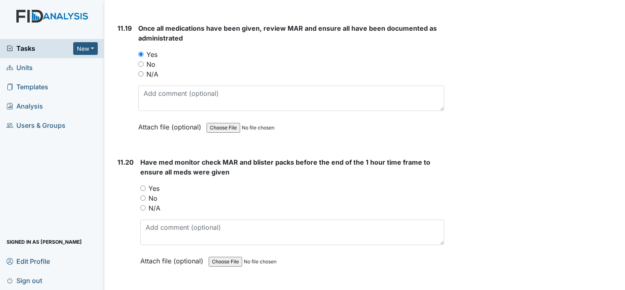
scroll to position [11552, 0]
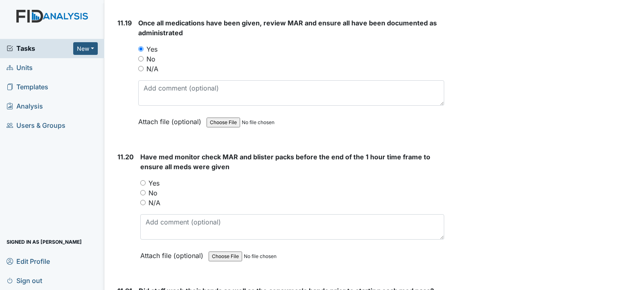
click at [141, 180] on input "Yes" at bounding box center [142, 182] width 5 height 5
radio input "true"
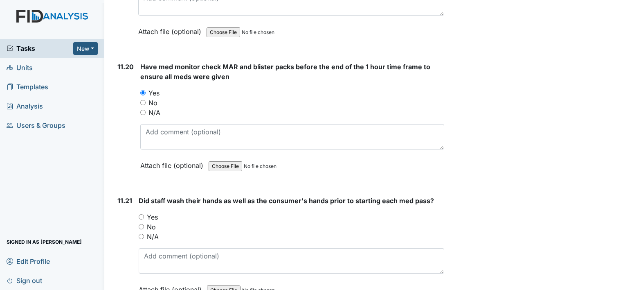
scroll to position [11650, 0]
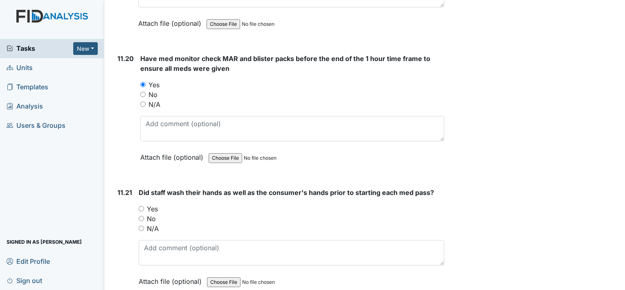
click at [142, 206] on input "Yes" at bounding box center [141, 208] width 5 height 5
radio input "true"
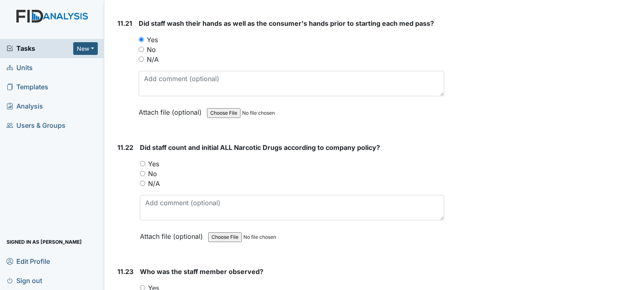
scroll to position [11830, 0]
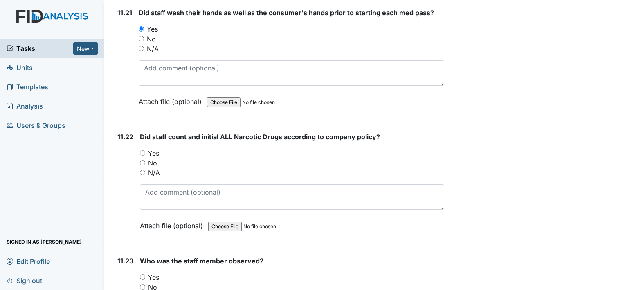
click at [142, 150] on input "Yes" at bounding box center [142, 152] width 5 height 5
radio input "true"
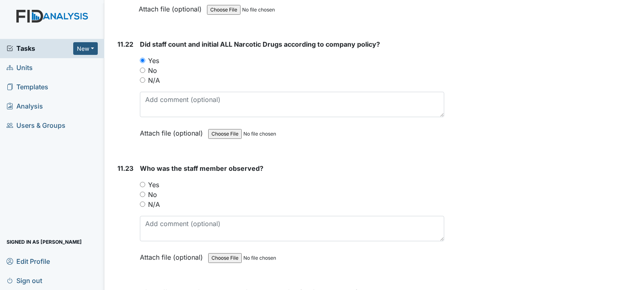
scroll to position [11960, 0]
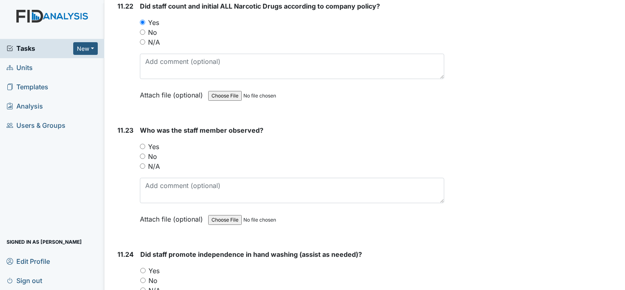
click at [142, 144] on input "Yes" at bounding box center [142, 146] width 5 height 5
radio input "true"
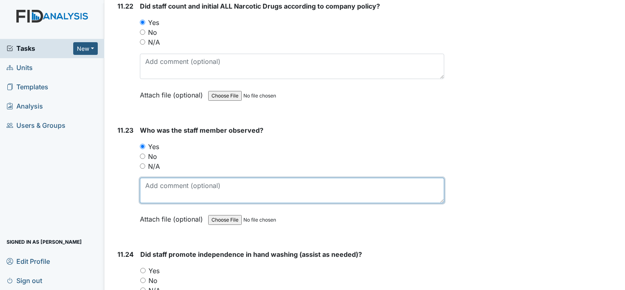
click at [154, 178] on textarea at bounding box center [292, 190] width 304 height 25
type textarea "v"
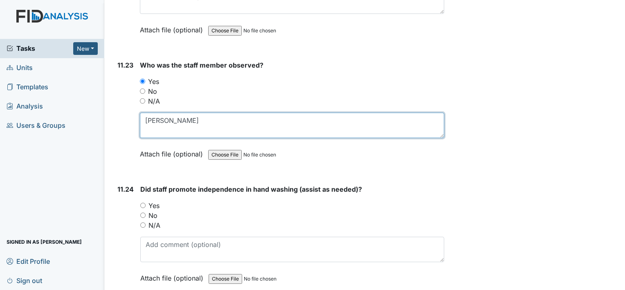
scroll to position [12026, 0]
type textarea "Vanessa Kirby"
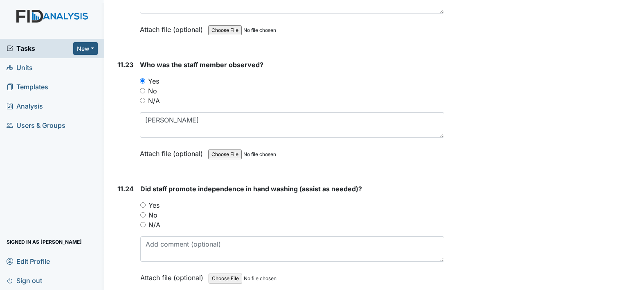
click at [142, 202] on input "Yes" at bounding box center [142, 204] width 5 height 5
radio input "true"
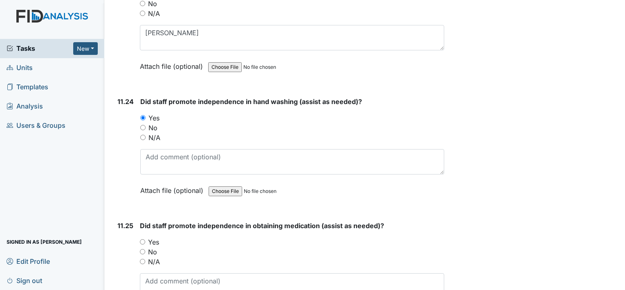
scroll to position [12129, 0]
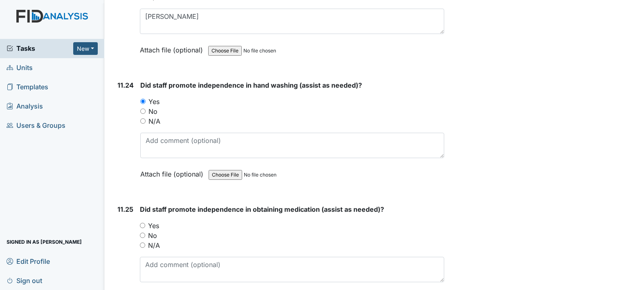
click at [144, 223] on input "Yes" at bounding box center [142, 225] width 5 height 5
radio input "true"
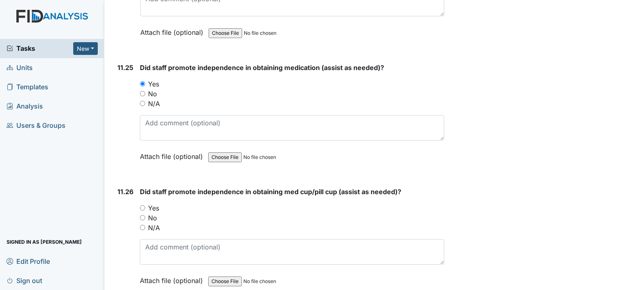
scroll to position [12287, 0]
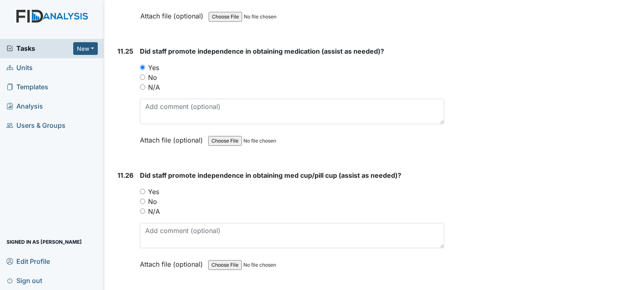
click at [142, 189] on input "Yes" at bounding box center [142, 191] width 5 height 5
radio input "true"
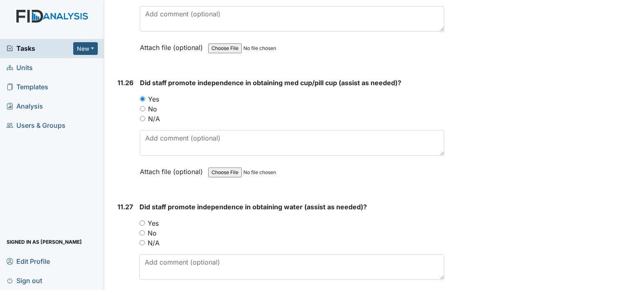
scroll to position [12423, 0]
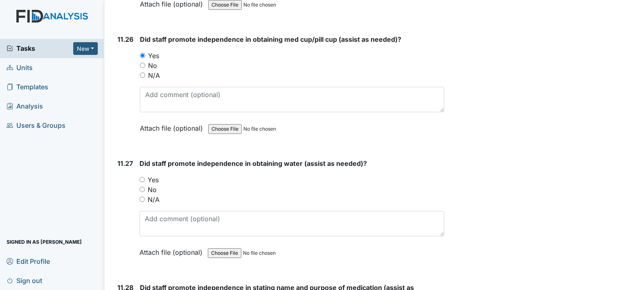
click at [139, 158] on div "11.27 Did staff promote independence in obtaining water (assist as needed)? You…" at bounding box center [279, 213] width 330 height 111
click at [142, 177] on input "Yes" at bounding box center [142, 179] width 5 height 5
radio input "true"
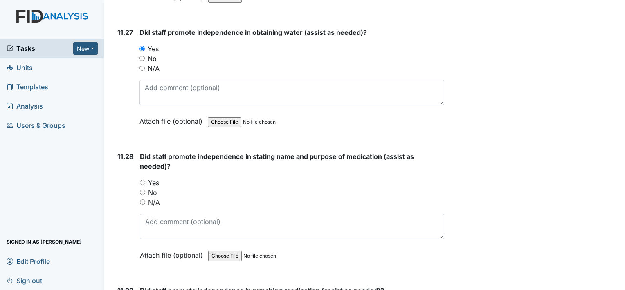
scroll to position [12538, 0]
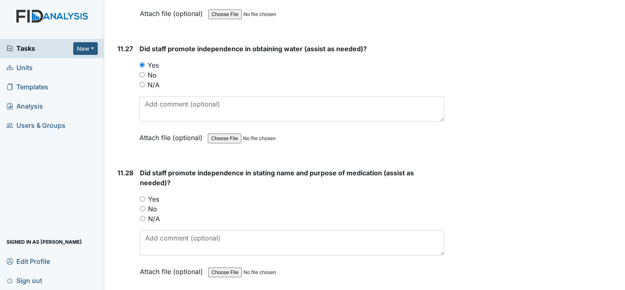
click at [144, 196] on input "Yes" at bounding box center [142, 198] width 5 height 5
radio input "true"
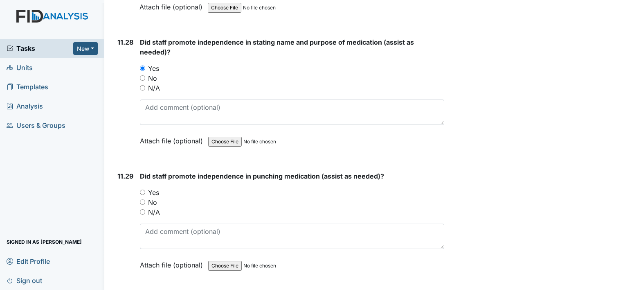
scroll to position [12684, 0]
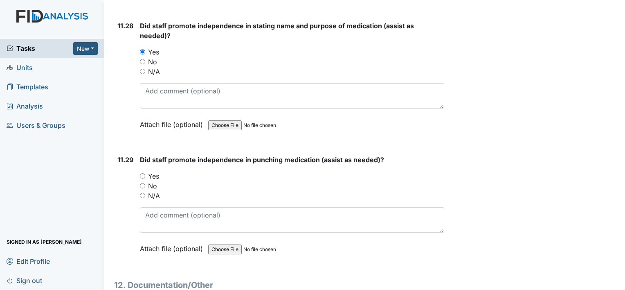
click at [142, 173] on input "Yes" at bounding box center [142, 175] width 5 height 5
radio input "true"
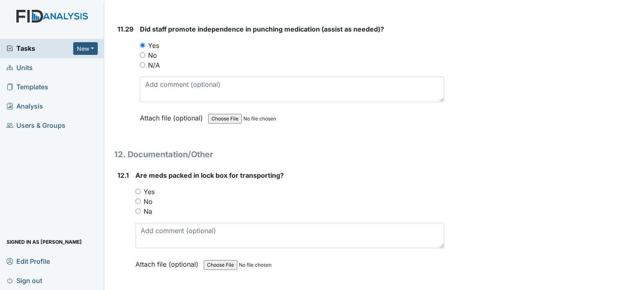
scroll to position [12831, 0]
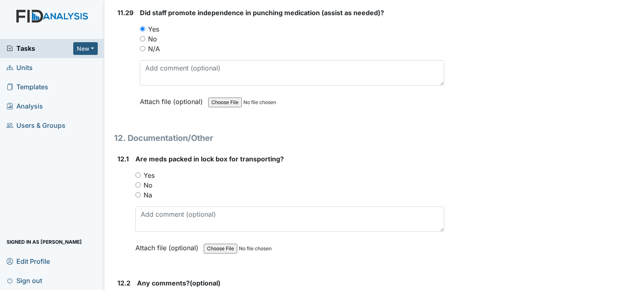
click at [138, 172] on input "Yes" at bounding box center [137, 174] width 5 height 5
radio input "true"
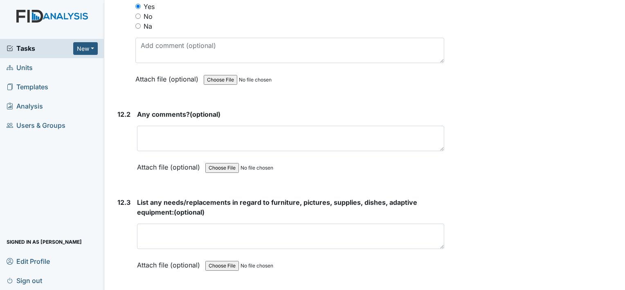
scroll to position [13054, 0]
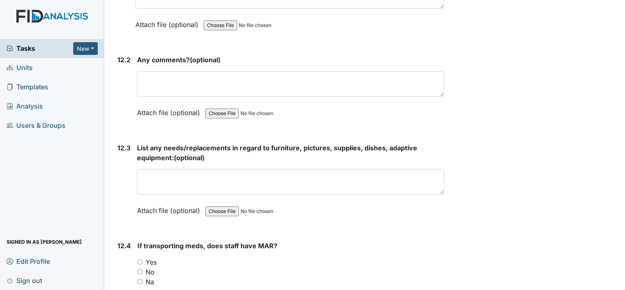
click at [140, 257] on div "Yes" at bounding box center [290, 262] width 307 height 10
click at [139, 259] on input "Yes" at bounding box center [139, 261] width 5 height 5
radio input "true"
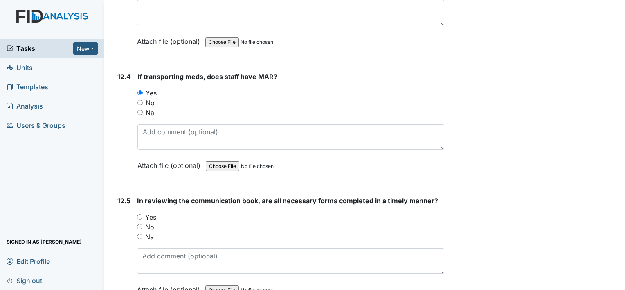
scroll to position [13256, 0]
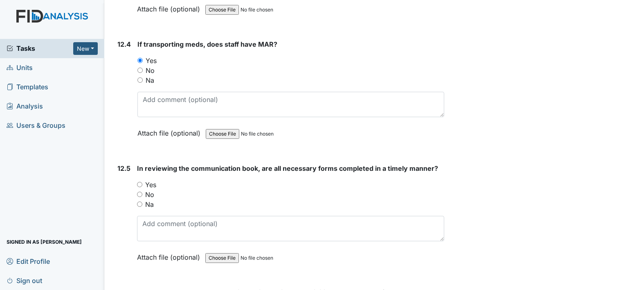
click at [138, 182] on input "Yes" at bounding box center [139, 184] width 5 height 5
radio input "true"
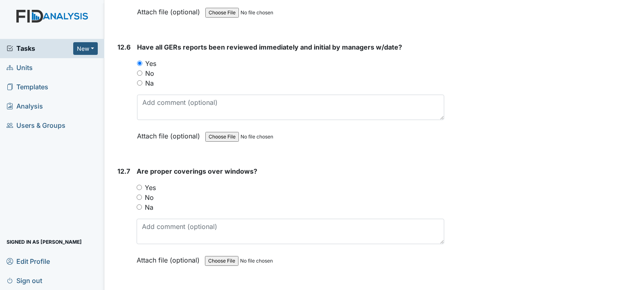
scroll to position [13511, 0]
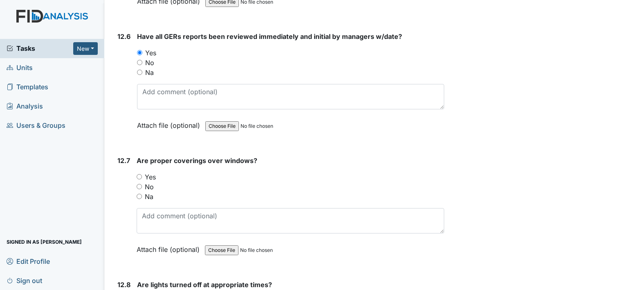
click at [139, 174] on input "Yes" at bounding box center [139, 176] width 5 height 5
radio input "true"
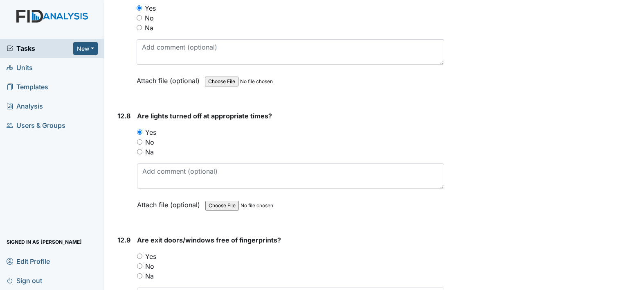
scroll to position [13724, 0]
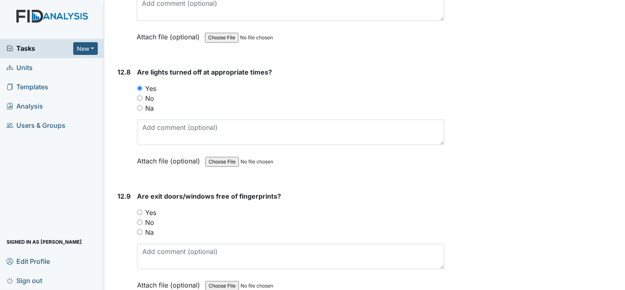
click at [139, 210] on input "Yes" at bounding box center [139, 212] width 5 height 5
radio input "true"
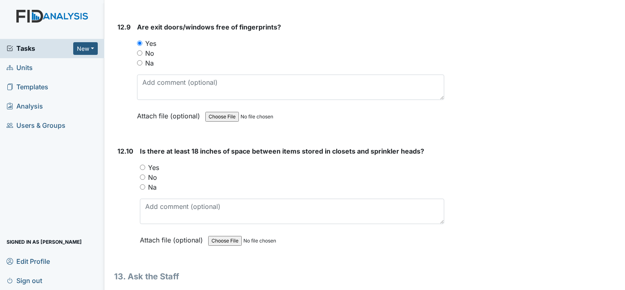
scroll to position [13920, 0]
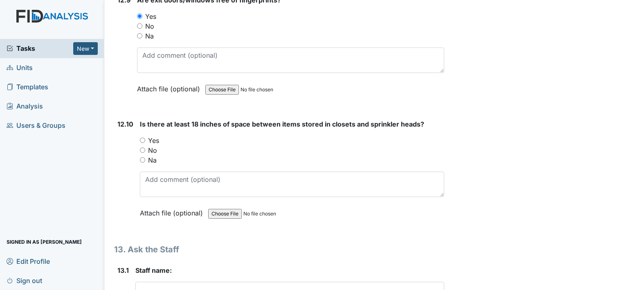
click at [141, 137] on input "Yes" at bounding box center [142, 139] width 5 height 5
radio input "true"
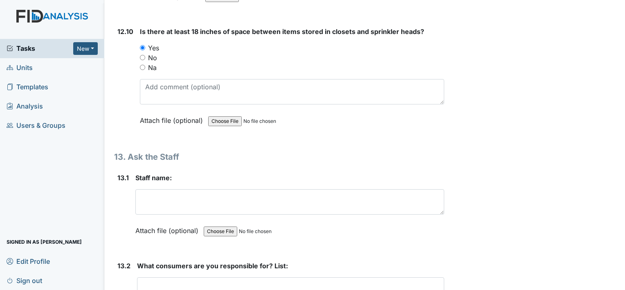
scroll to position [14072, 0]
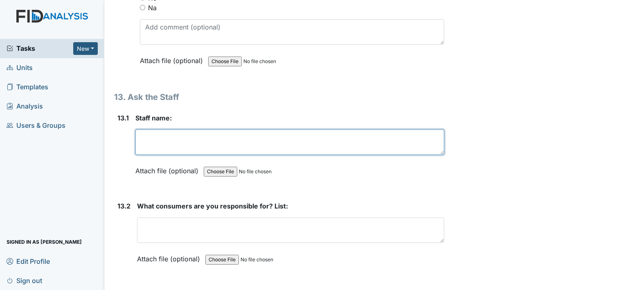
click at [164, 129] on textarea at bounding box center [289, 141] width 309 height 25
type textarea "Madeline Rodriquez"
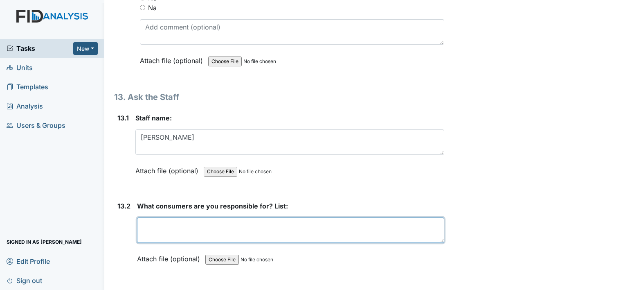
click at [160, 217] on textarea at bounding box center [290, 229] width 307 height 25
type textarea "T"
type textarea "M.S/M.B/C.F"
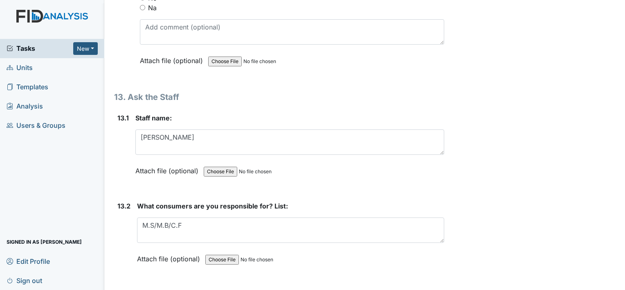
type textarea "?"
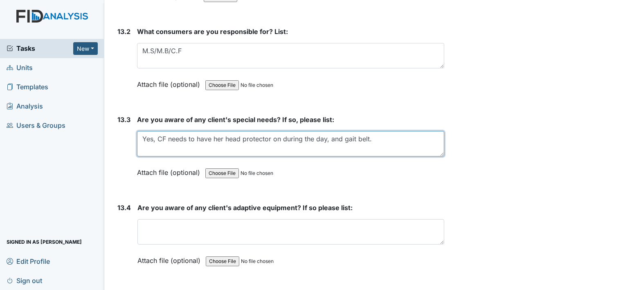
scroll to position [14263, 0]
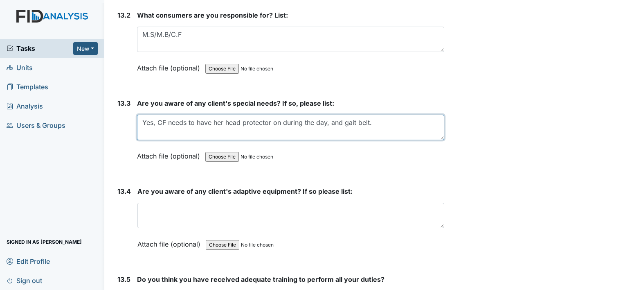
type textarea "Yes, CF needs to have her head protector on during the day, and gait belt."
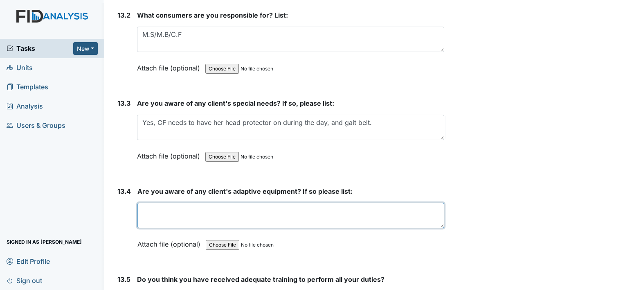
click at [228, 203] on textarea at bounding box center [290, 215] width 307 height 25
type textarea "Adaptive utensils and plates, head wear, and gait belt."
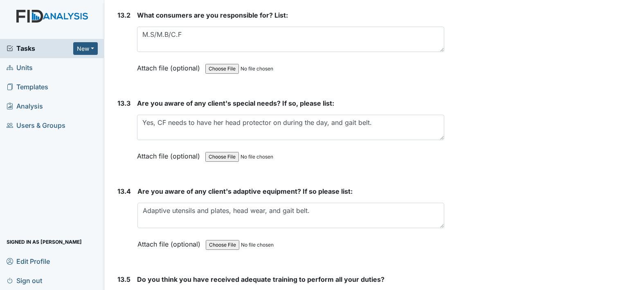
click at [138, 289] on input "Yes" at bounding box center [139, 295] width 5 height 5
radio input "true"
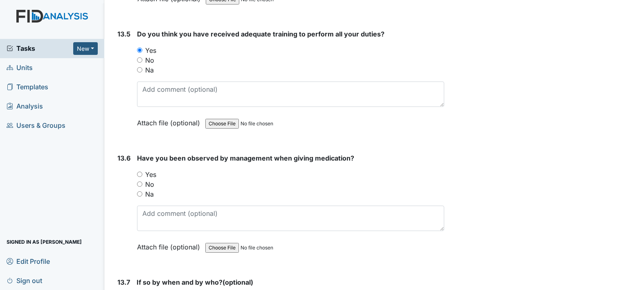
scroll to position [14541, 0]
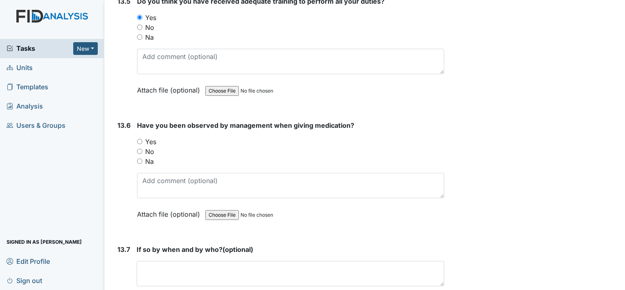
click at [140, 139] on input "Yes" at bounding box center [139, 141] width 5 height 5
radio input "true"
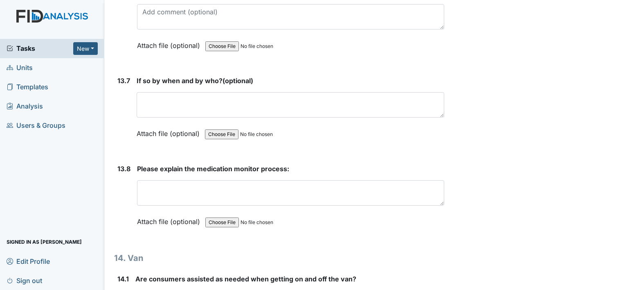
scroll to position [14742, 0]
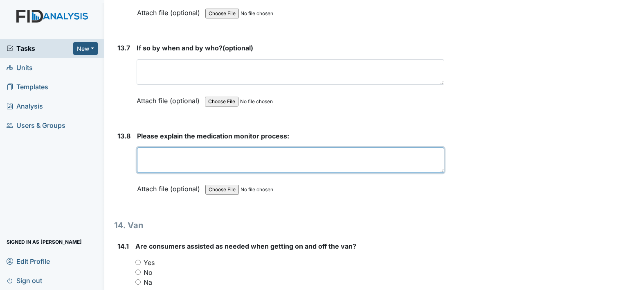
click at [206, 147] on textarea at bounding box center [290, 159] width 307 height 25
type textarea "Check and highlight behind the person who is giving the meds."
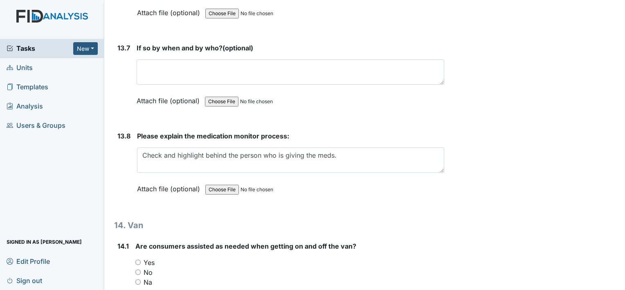
click at [136, 259] on input "Yes" at bounding box center [137, 261] width 5 height 5
radio input "true"
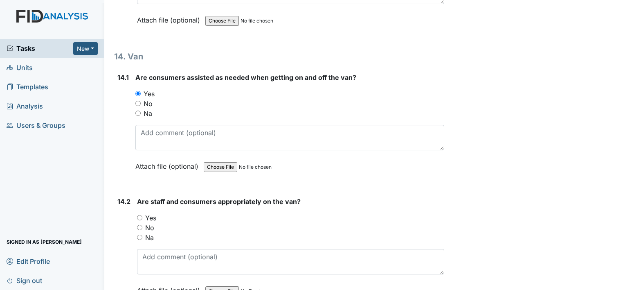
scroll to position [14949, 0]
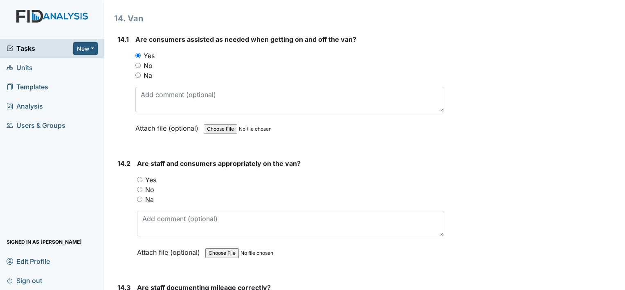
click at [140, 177] on input "Yes" at bounding box center [139, 179] width 5 height 5
radio input "true"
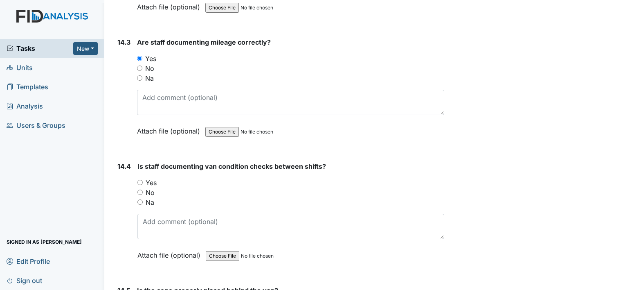
scroll to position [15204, 0]
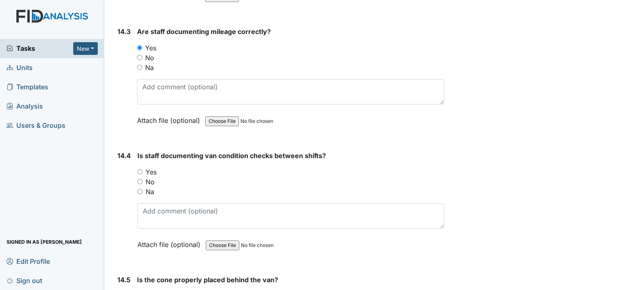
click at [139, 169] on input "Yes" at bounding box center [139, 171] width 5 height 5
radio input "true"
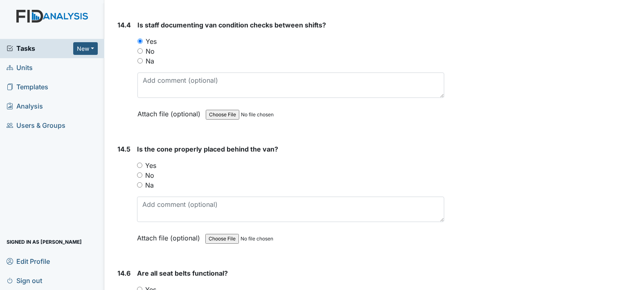
scroll to position [15356, 0]
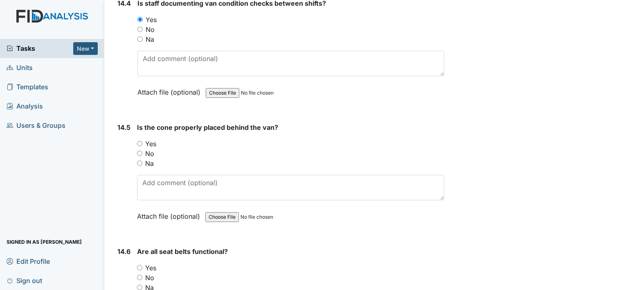
click at [139, 141] on input "Yes" at bounding box center [139, 143] width 5 height 5
radio input "true"
click at [139, 263] on div "Yes" at bounding box center [290, 268] width 307 height 10
click at [139, 265] on input "Yes" at bounding box center [139, 267] width 5 height 5
radio input "true"
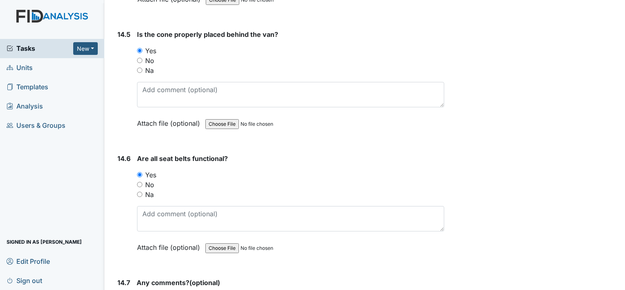
scroll to position [15494, 0]
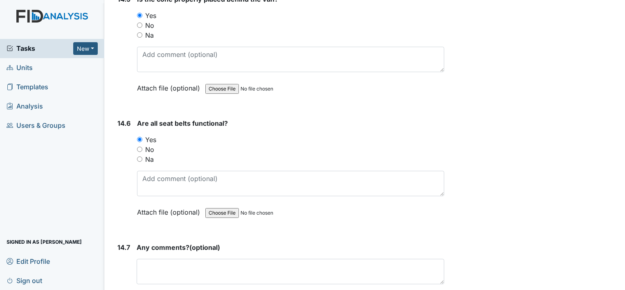
scroll to position [15503, 0]
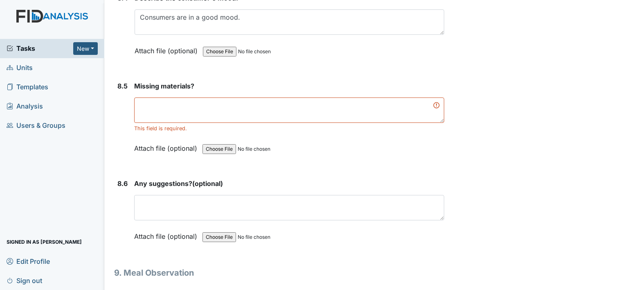
scroll to position [5960, 0]
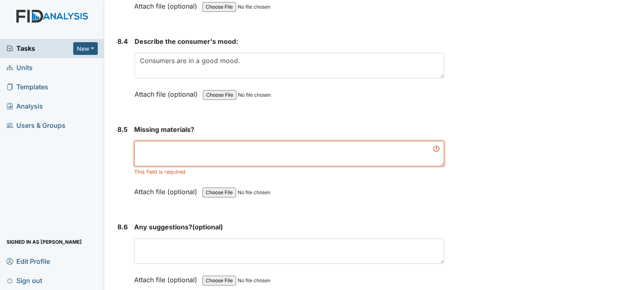
click at [253, 141] on textarea at bounding box center [289, 153] width 310 height 25
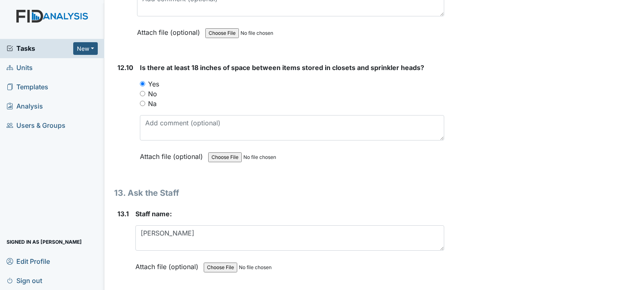
scroll to position [15494, 0]
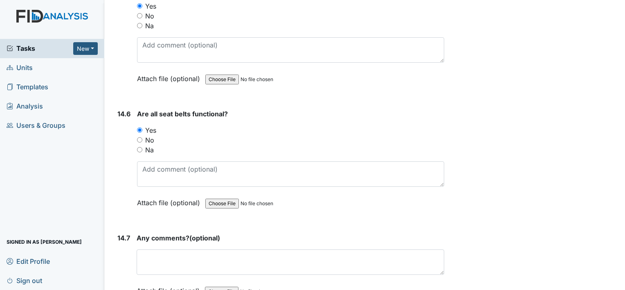
type textarea "n/a"
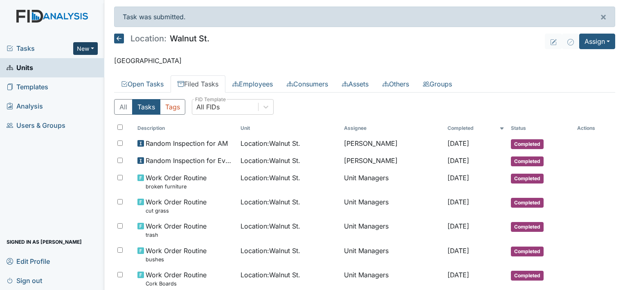
click at [90, 47] on button "New" at bounding box center [85, 48] width 25 height 13
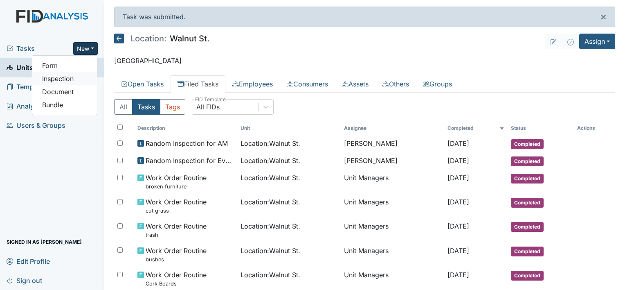
click at [76, 79] on link "Inspection" at bounding box center [64, 78] width 65 height 13
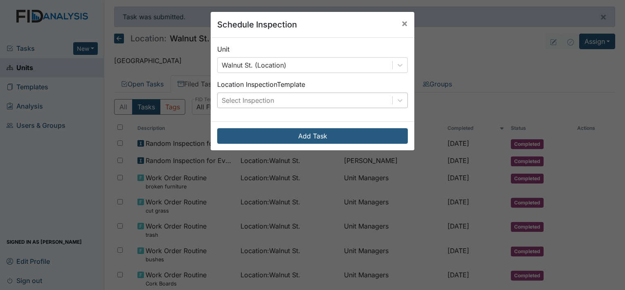
click at [266, 98] on div "Select Inspection" at bounding box center [248, 100] width 52 height 10
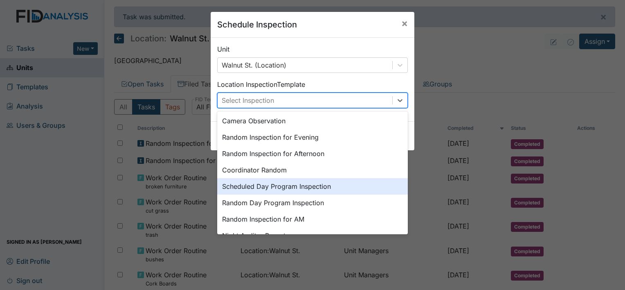
scroll to position [77, 0]
drag, startPoint x: 398, startPoint y: 168, endPoint x: 396, endPoint y: 183, distance: 15.6
click at [396, 183] on div "Meal Observation Medication Observation Checklist Safety Inspection Facility In…" at bounding box center [312, 171] width 191 height 246
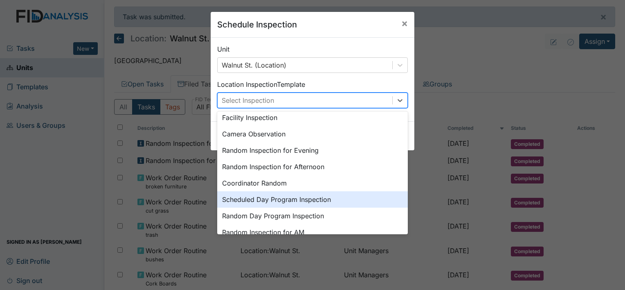
scroll to position [64, 0]
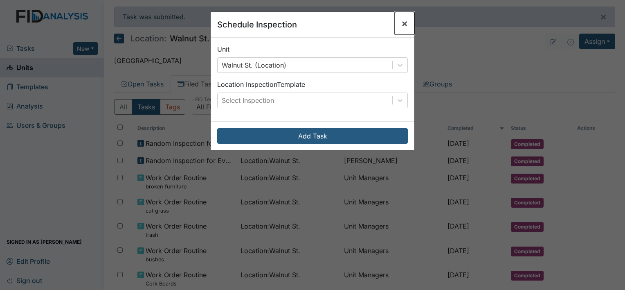
click at [401, 25] on span "×" at bounding box center [404, 23] width 7 height 12
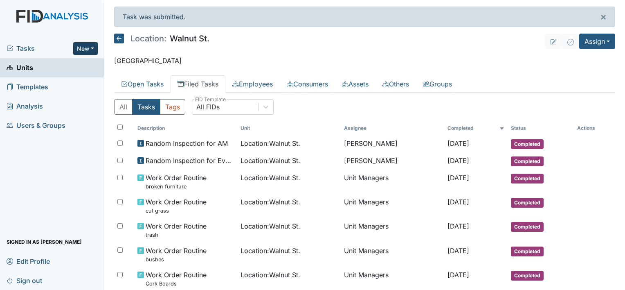
click at [90, 47] on button "New" at bounding box center [85, 48] width 25 height 13
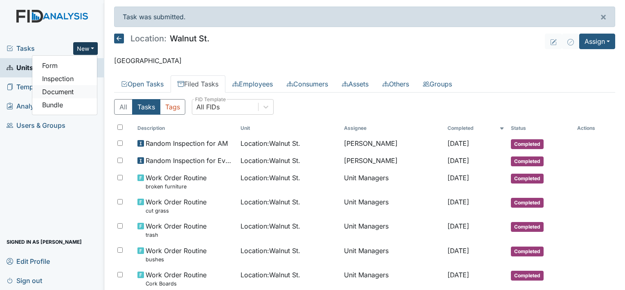
click at [75, 90] on link "Document" at bounding box center [64, 91] width 65 height 13
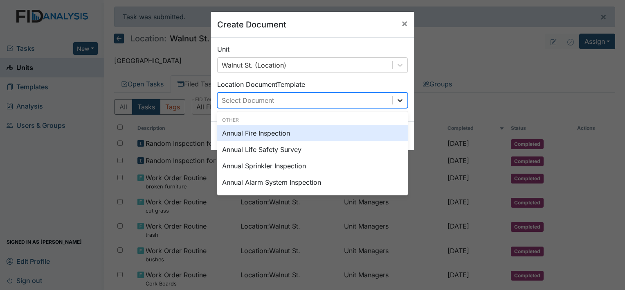
click at [396, 99] on icon at bounding box center [400, 100] width 8 height 8
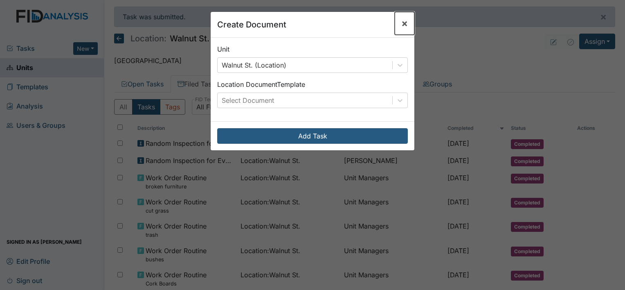
click at [404, 22] on span "×" at bounding box center [404, 23] width 7 height 12
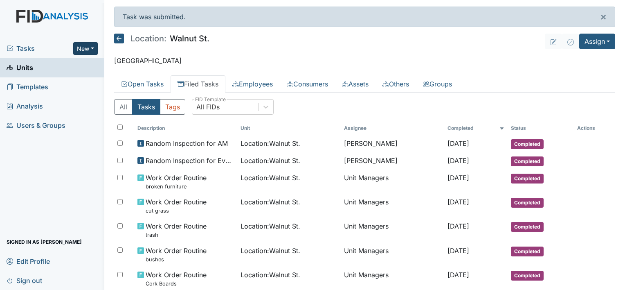
click at [90, 48] on button "New" at bounding box center [85, 48] width 25 height 13
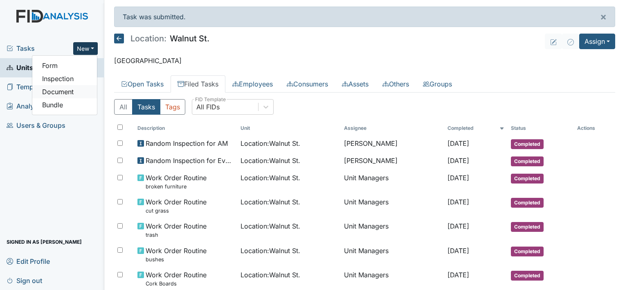
click at [74, 89] on link "Document" at bounding box center [64, 91] width 65 height 13
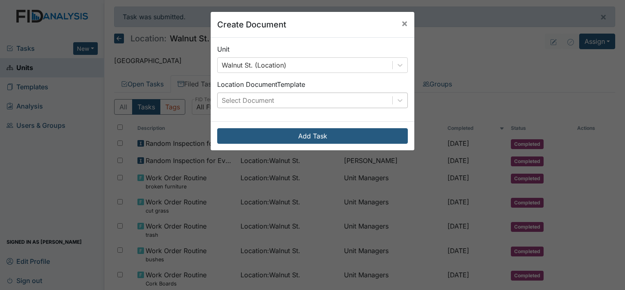
click at [313, 95] on div "Select Document" at bounding box center [305, 100] width 175 height 15
click at [403, 23] on span "×" at bounding box center [404, 23] width 7 height 12
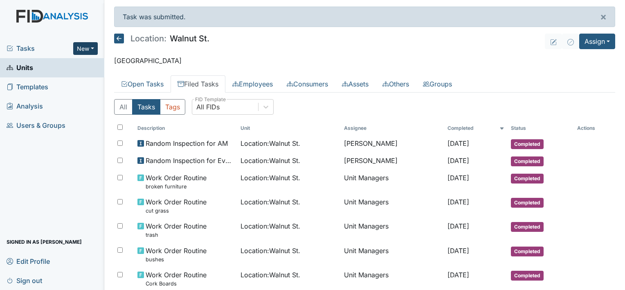
click at [87, 54] on button "New" at bounding box center [85, 48] width 25 height 13
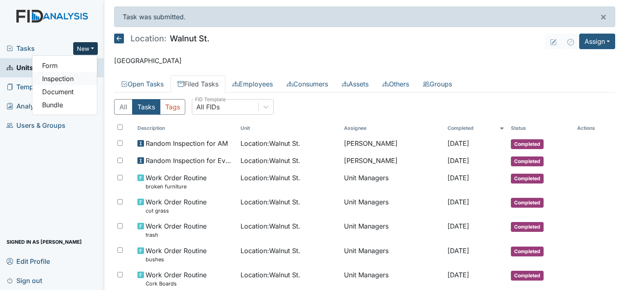
click at [64, 78] on link "Inspection" at bounding box center [64, 78] width 65 height 13
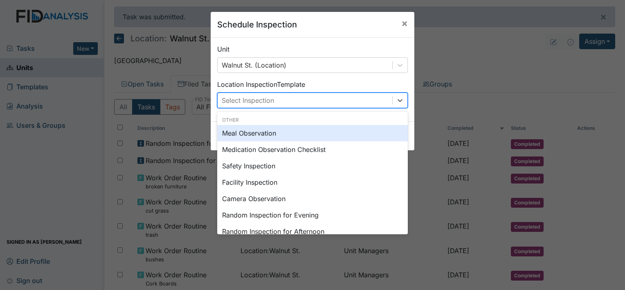
click at [278, 95] on div "Select Inspection" at bounding box center [305, 100] width 175 height 15
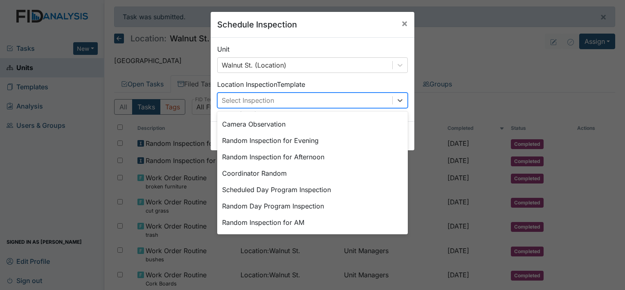
scroll to position [73, 0]
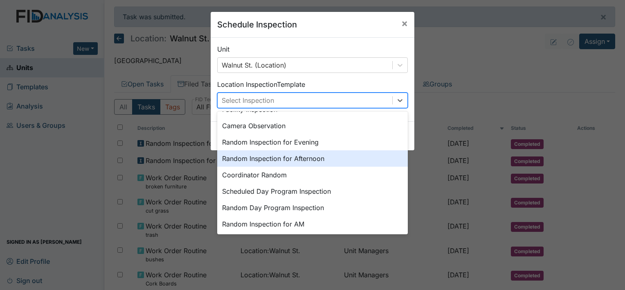
click at [363, 162] on div "Random Inspection for Afternoon" at bounding box center [312, 158] width 191 height 16
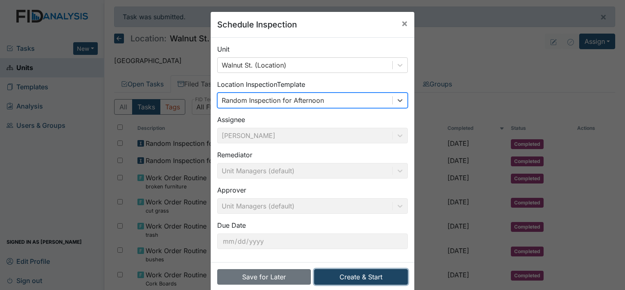
click at [353, 274] on button "Create & Start" at bounding box center [361, 277] width 94 height 16
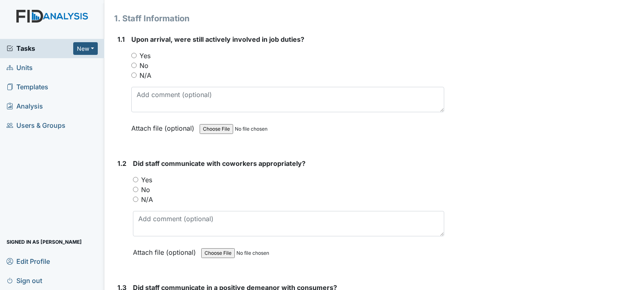
scroll to position [115, 0]
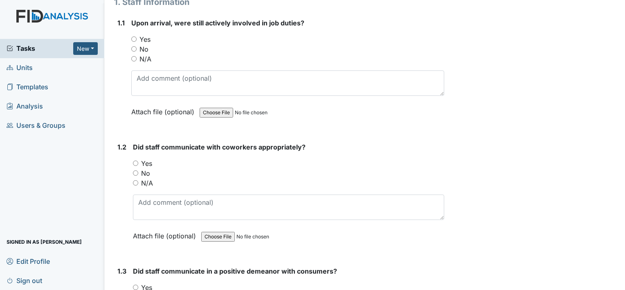
click at [132, 41] on input "Yes" at bounding box center [133, 38] width 5 height 5
radio input "true"
click at [135, 162] on input "Yes" at bounding box center [135, 162] width 5 height 5
radio input "true"
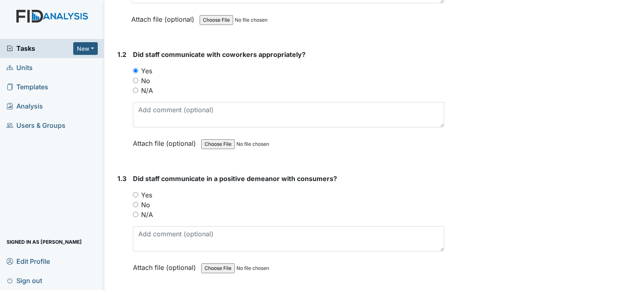
scroll to position [261, 0]
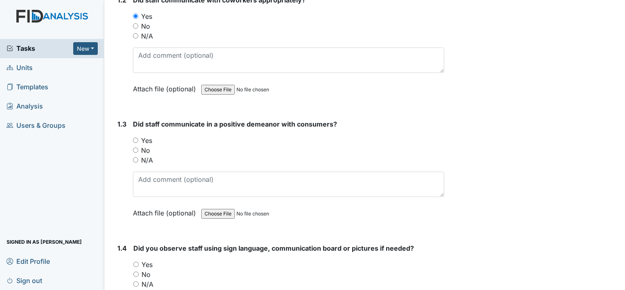
click at [135, 141] on input "Yes" at bounding box center [135, 139] width 5 height 5
radio input "true"
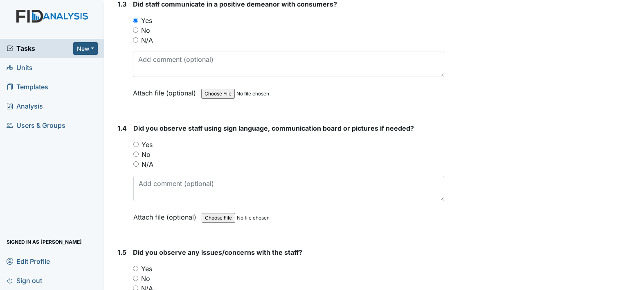
scroll to position [414, 0]
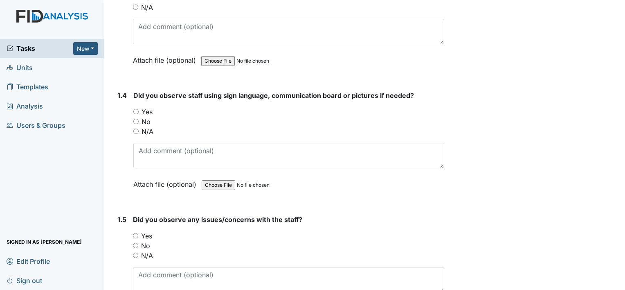
click at [135, 110] on input "Yes" at bounding box center [135, 111] width 5 height 5
radio input "true"
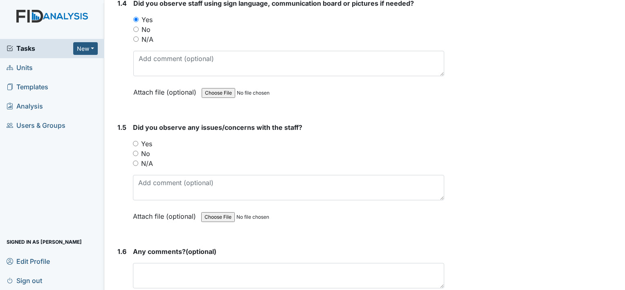
scroll to position [539, 0]
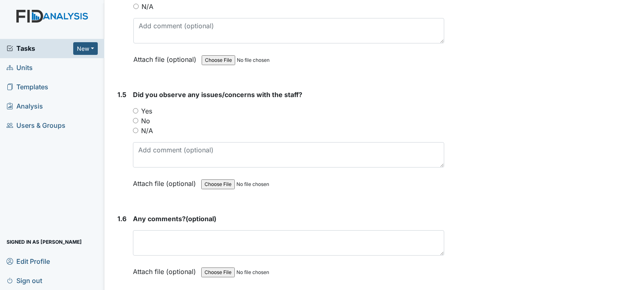
click at [137, 108] on input "Yes" at bounding box center [135, 110] width 5 height 5
radio input "true"
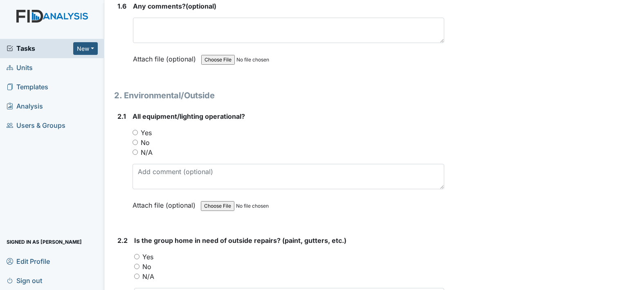
scroll to position [789, 0]
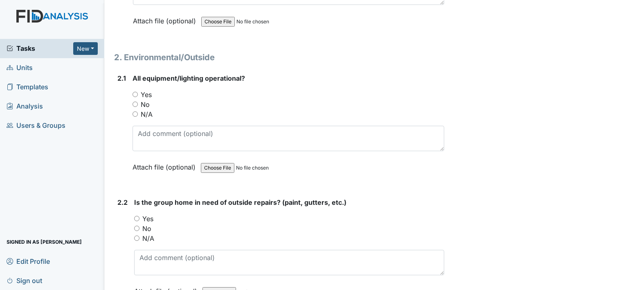
click at [133, 92] on input "Yes" at bounding box center [135, 94] width 5 height 5
radio input "true"
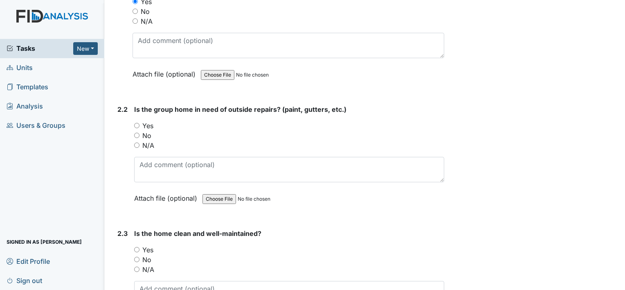
scroll to position [899, 0]
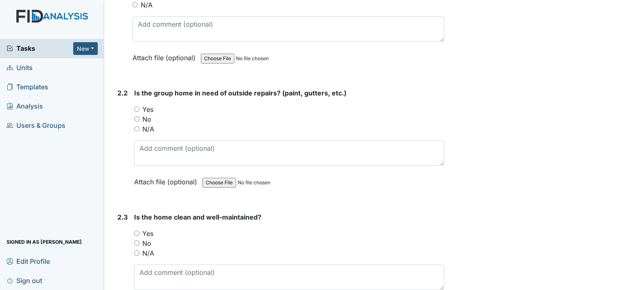
click at [138, 106] on input "Yes" at bounding box center [136, 108] width 5 height 5
radio input "true"
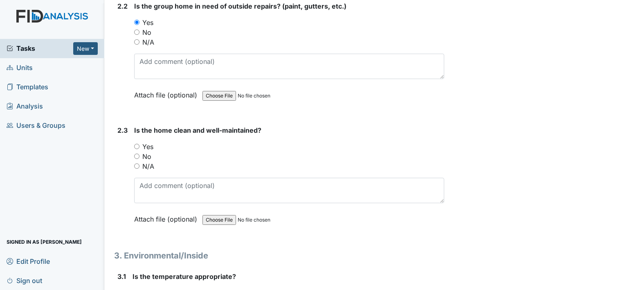
scroll to position [1002, 0]
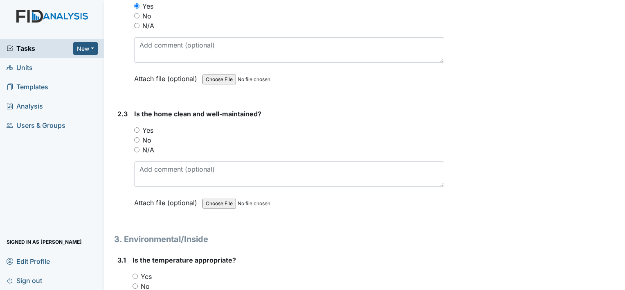
click at [136, 127] on input "Yes" at bounding box center [136, 129] width 5 height 5
radio input "true"
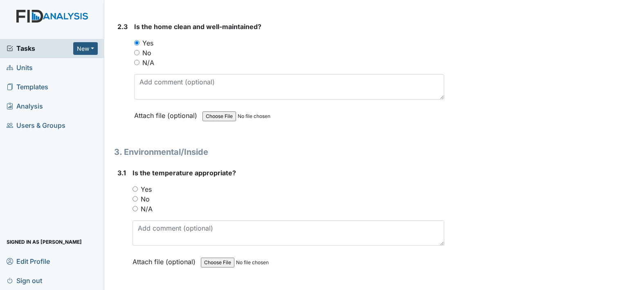
scroll to position [1105, 0]
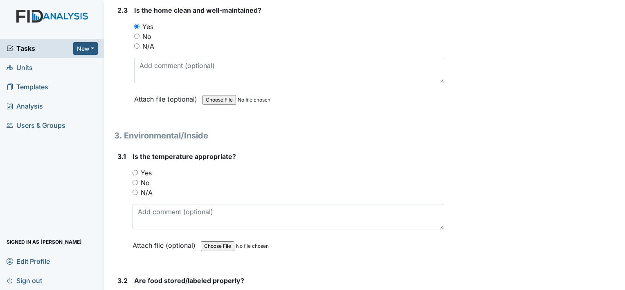
click at [616, 285] on main "Inspection: Random Inspection for Afternoon ID: #00011361 Open Autosaving... Lo…" at bounding box center [364, 145] width 521 height 290
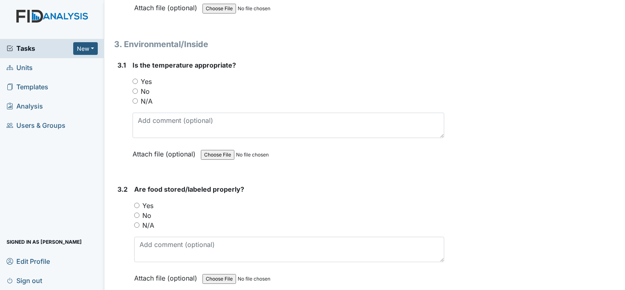
scroll to position [1203, 0]
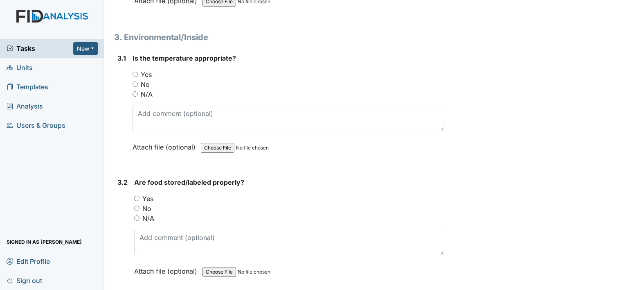
click at [135, 72] on input "Yes" at bounding box center [135, 74] width 5 height 5
radio input "true"
click at [137, 196] on input "Yes" at bounding box center [136, 198] width 5 height 5
radio input "true"
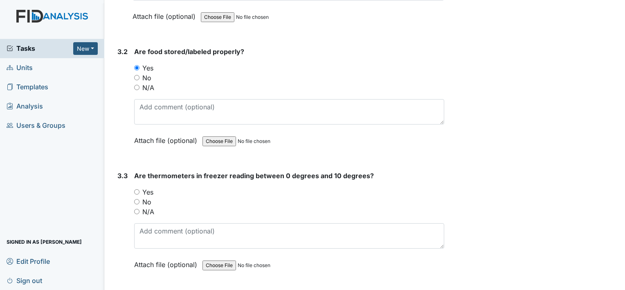
scroll to position [1367, 0]
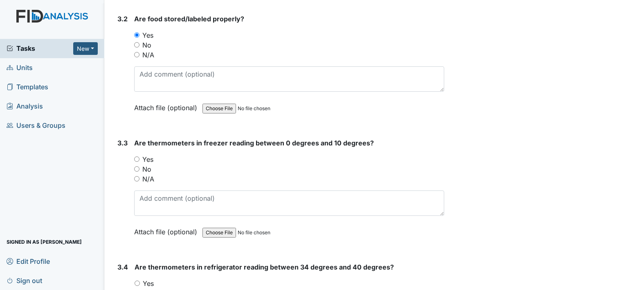
click at [617, 277] on main "Inspection: Random Inspection for Afternoon ID: #00011361 Open Autosaving... Lo…" at bounding box center [364, 145] width 521 height 290
click at [137, 156] on input "Yes" at bounding box center [136, 158] width 5 height 5
radio input "true"
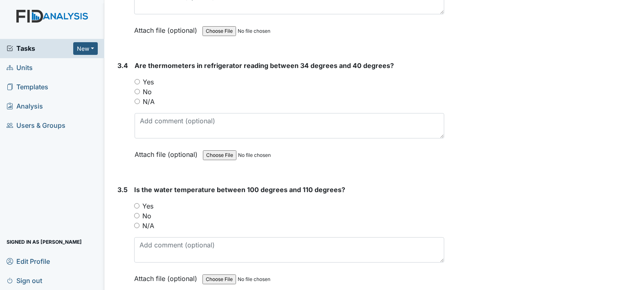
scroll to position [1590, 0]
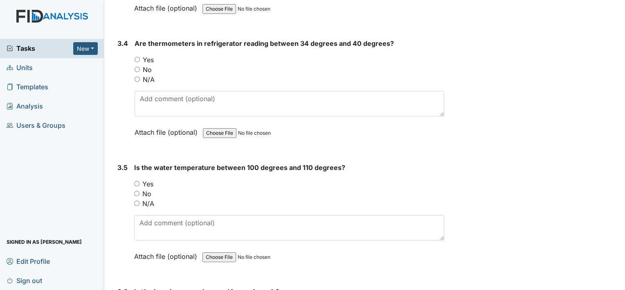
click at [136, 57] on input "Yes" at bounding box center [137, 59] width 5 height 5
radio input "true"
click at [135, 181] on input "Yes" at bounding box center [136, 183] width 5 height 5
radio input "true"
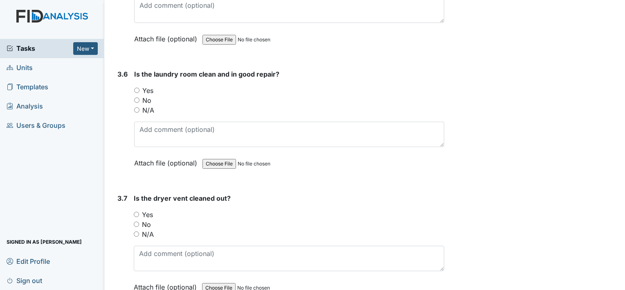
scroll to position [1813, 0]
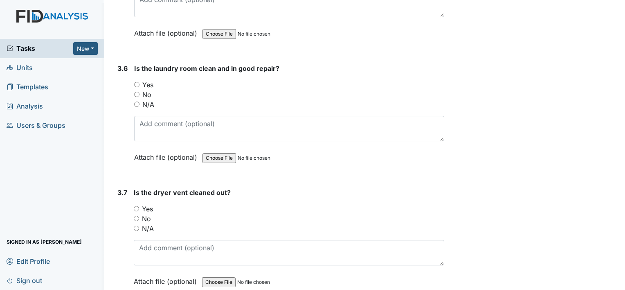
click at [135, 82] on input "Yes" at bounding box center [136, 84] width 5 height 5
radio input "true"
click at [134, 206] on input "Yes" at bounding box center [136, 208] width 5 height 5
radio input "true"
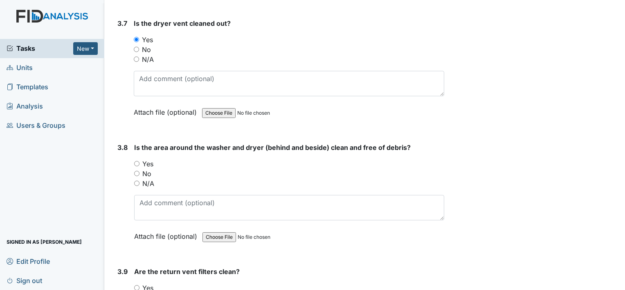
scroll to position [2031, 0]
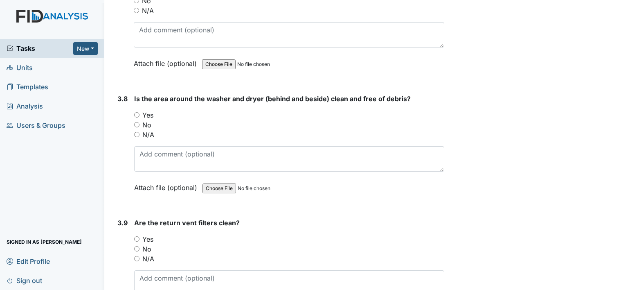
click at [137, 112] on input "Yes" at bounding box center [136, 114] width 5 height 5
radio input "true"
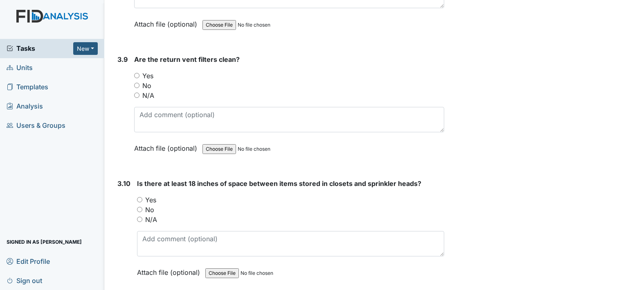
scroll to position [2216, 0]
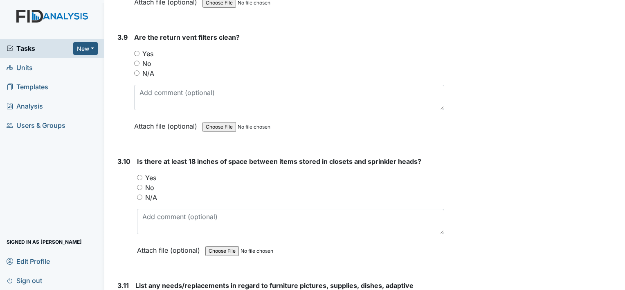
click at [137, 51] on input "Yes" at bounding box center [136, 53] width 5 height 5
radio input "true"
click at [140, 175] on input "Yes" at bounding box center [139, 177] width 5 height 5
radio input "true"
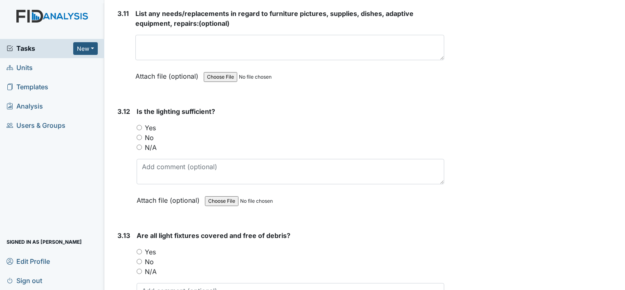
scroll to position [2526, 0]
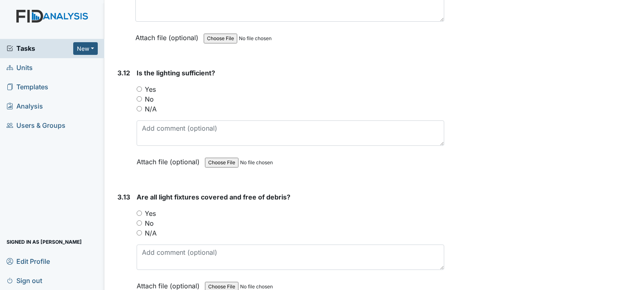
click at [139, 86] on input "Yes" at bounding box center [139, 88] width 5 height 5
radio input "true"
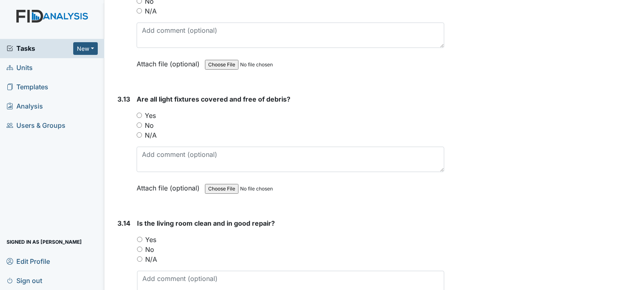
scroll to position [2641, 0]
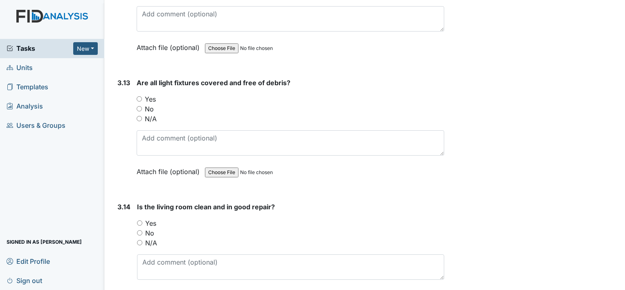
click at [139, 96] on input "Yes" at bounding box center [139, 98] width 5 height 5
radio input "true"
click at [137, 220] on input "Yes" at bounding box center [139, 222] width 5 height 5
radio input "true"
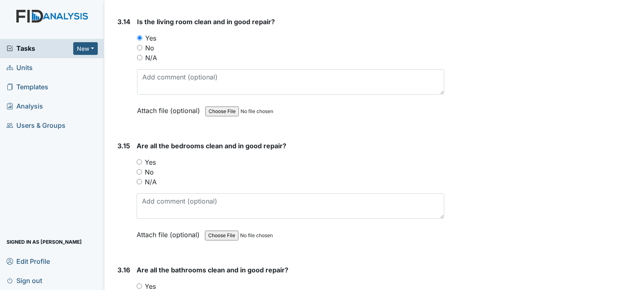
scroll to position [2842, 0]
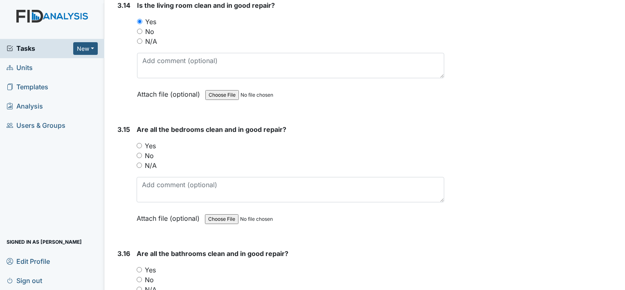
click at [138, 143] on input "Yes" at bounding box center [139, 145] width 5 height 5
radio input "true"
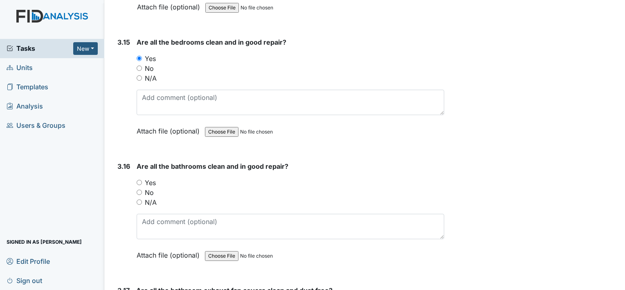
scroll to position [2984, 0]
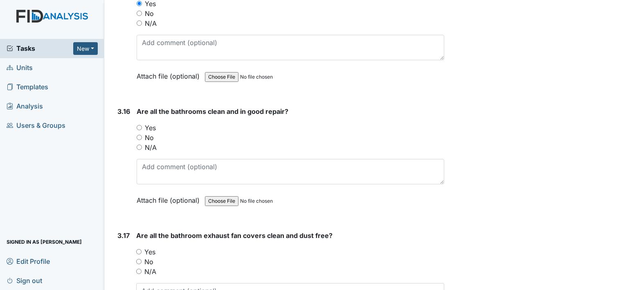
click at [139, 125] on input "Yes" at bounding box center [139, 127] width 5 height 5
radio input "true"
click at [138, 249] on input "Yes" at bounding box center [138, 251] width 5 height 5
radio input "true"
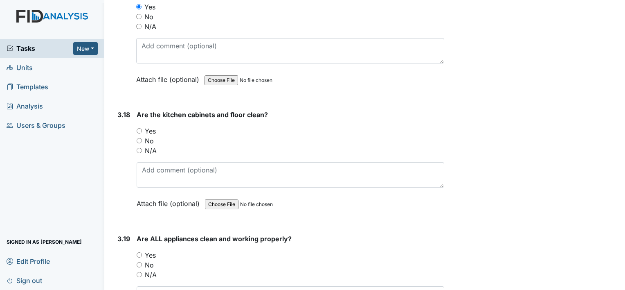
scroll to position [3239, 0]
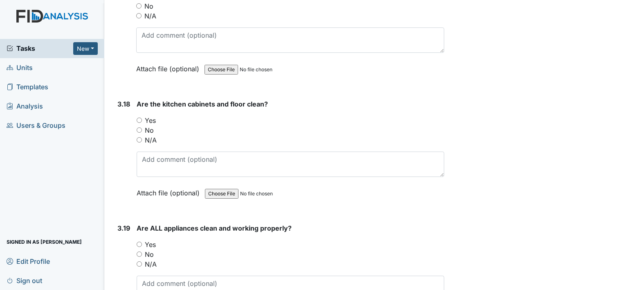
click at [140, 117] on input "Yes" at bounding box center [139, 119] width 5 height 5
radio input "true"
click at [139, 241] on input "Yes" at bounding box center [139, 243] width 5 height 5
radio input "true"
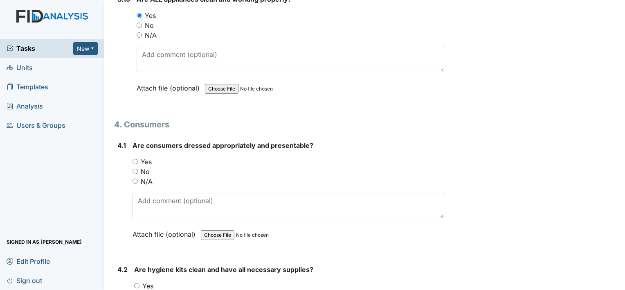
scroll to position [3484, 0]
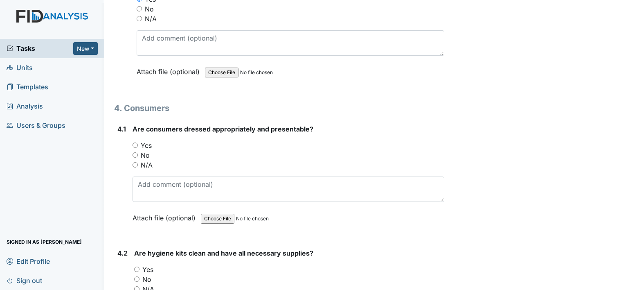
click at [134, 142] on input "Yes" at bounding box center [135, 144] width 5 height 5
radio input "true"
click at [137, 266] on input "Yes" at bounding box center [136, 268] width 5 height 5
radio input "true"
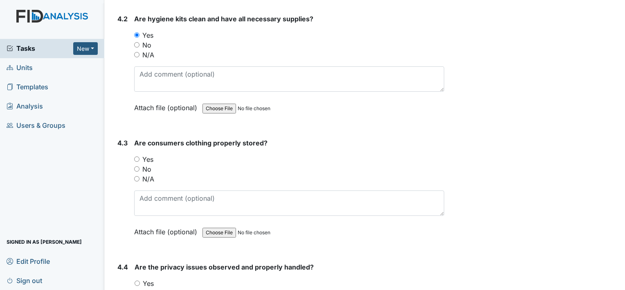
scroll to position [3767, 0]
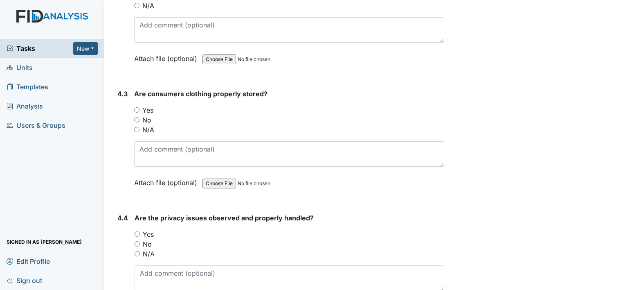
click at [137, 107] on input "Yes" at bounding box center [136, 109] width 5 height 5
radio input "true"
click at [140, 231] on input "Yes" at bounding box center [137, 233] width 5 height 5
radio input "true"
click at [138, 249] on div "N/A" at bounding box center [290, 254] width 310 height 10
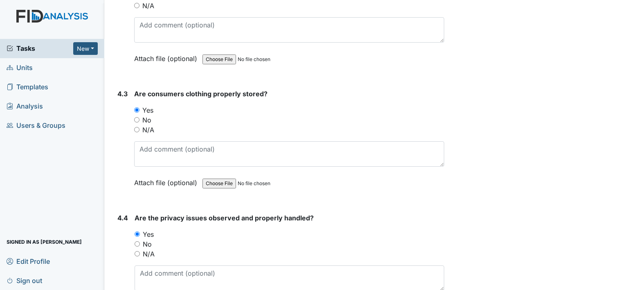
click at [137, 251] on input "N/A" at bounding box center [137, 253] width 5 height 5
radio input "true"
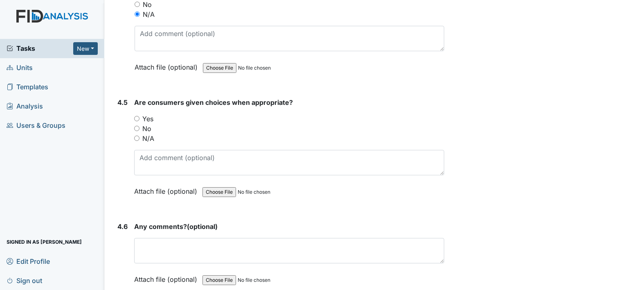
scroll to position [4017, 0]
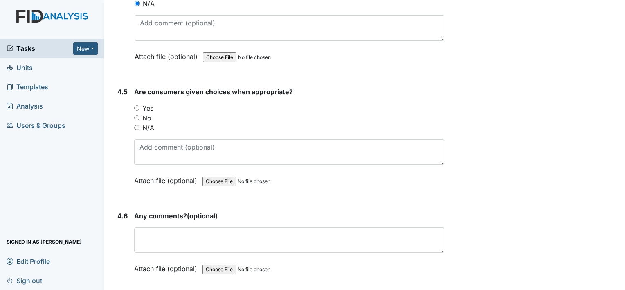
click at [136, 105] on input "Yes" at bounding box center [136, 107] width 5 height 5
radio input "true"
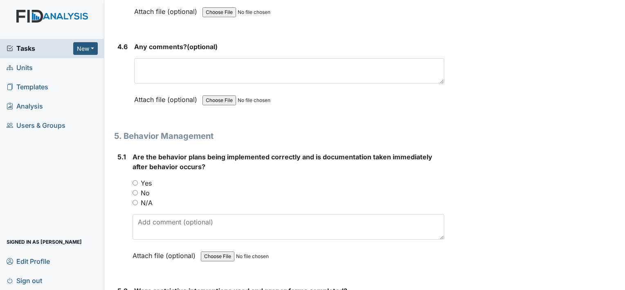
scroll to position [4192, 0]
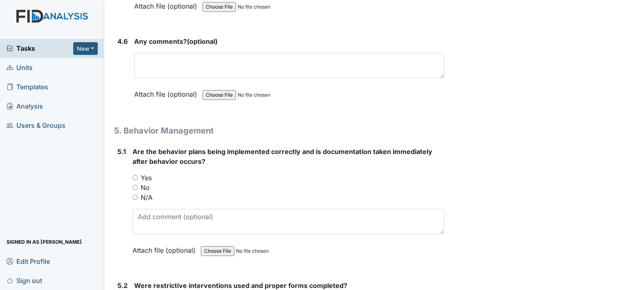
click at [135, 175] on input "Yes" at bounding box center [135, 177] width 5 height 5
radio input "true"
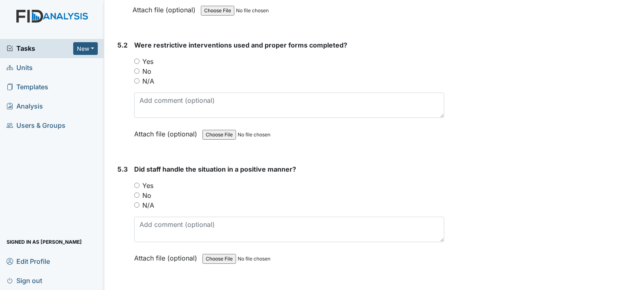
scroll to position [4431, 0]
click at [136, 59] on input "Yes" at bounding box center [136, 61] width 5 height 5
radio input "true"
click at [137, 69] on input "No" at bounding box center [136, 71] width 5 height 5
radio input "true"
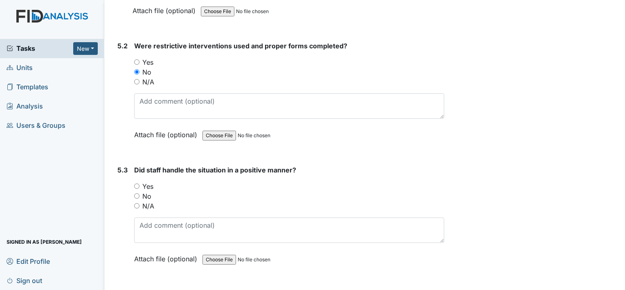
click at [136, 203] on input "N/A" at bounding box center [136, 205] width 5 height 5
radio input "true"
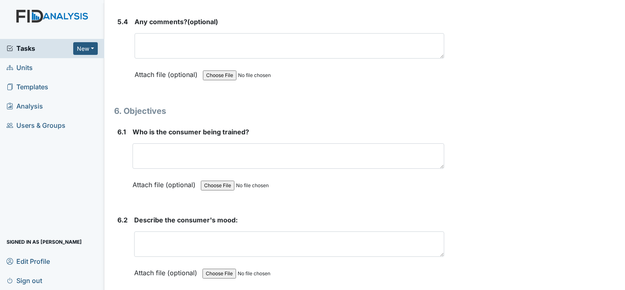
scroll to position [4741, 0]
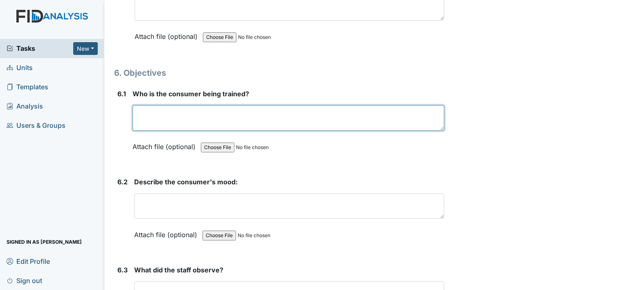
click at [158, 105] on textarea at bounding box center [289, 117] width 312 height 25
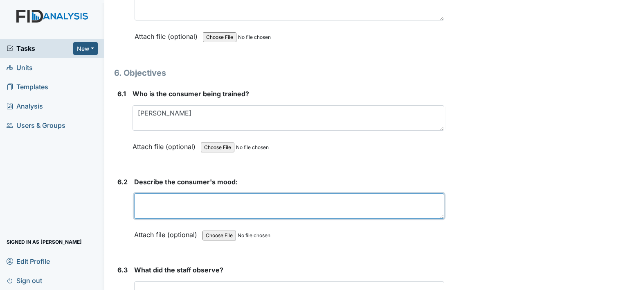
click at [180, 193] on textarea at bounding box center [289, 205] width 310 height 25
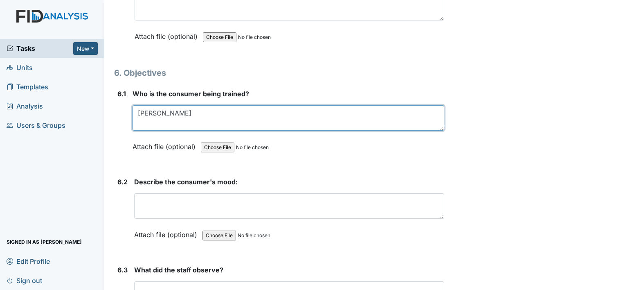
click at [193, 105] on textarea "Rachel Jordan" at bounding box center [289, 117] width 312 height 25
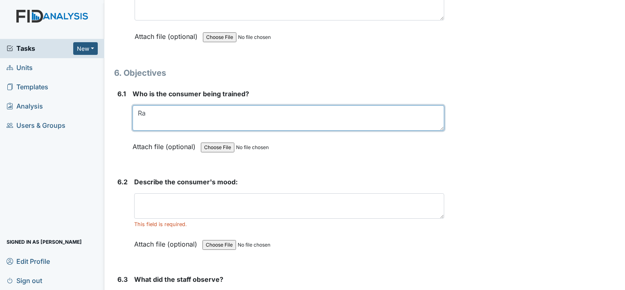
type textarea "R"
type textarea "R.J"
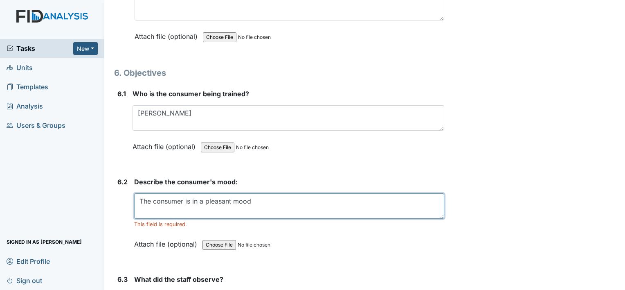
click at [251, 193] on textarea "The consumer is in a pleasant mood" at bounding box center [289, 205] width 310 height 25
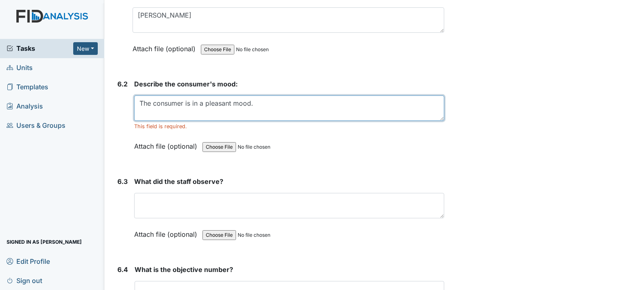
scroll to position [4845, 0]
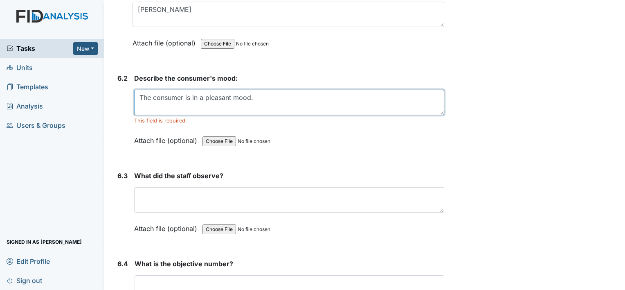
type textarea "The consumer is in a pleasant mood."
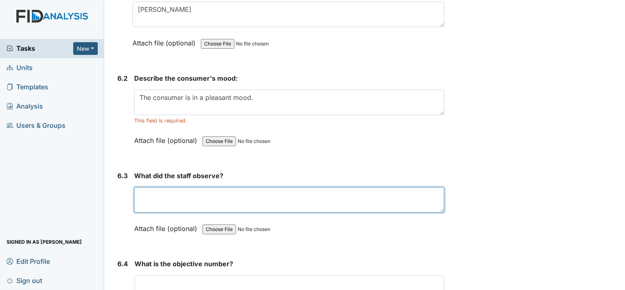
click at [219, 187] on textarea at bounding box center [289, 199] width 310 height 25
click at [140, 187] on textarea at bounding box center [289, 199] width 310 height 25
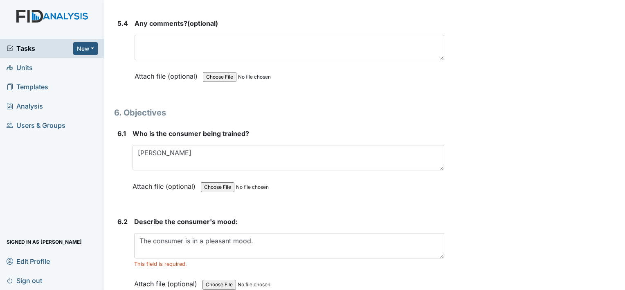
scroll to position [4737, 0]
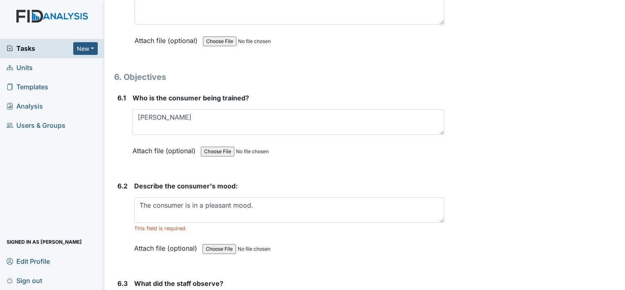
type textarea "R.J was in the kitchen assisting staff kwith"
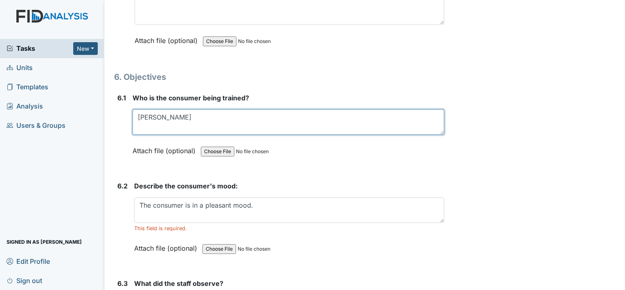
drag, startPoint x: 165, startPoint y: 109, endPoint x: 155, endPoint y: 104, distance: 11.2
click at [155, 109] on textarea "R.J" at bounding box center [289, 121] width 312 height 25
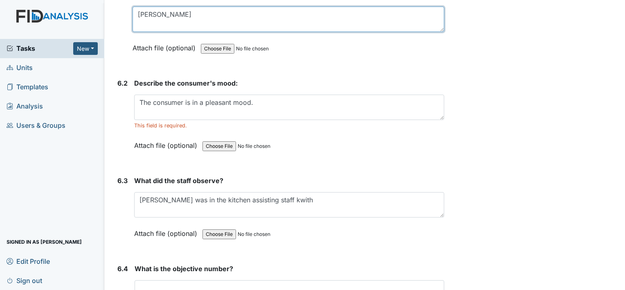
scroll to position [4841, 0]
type textarea "R.J"
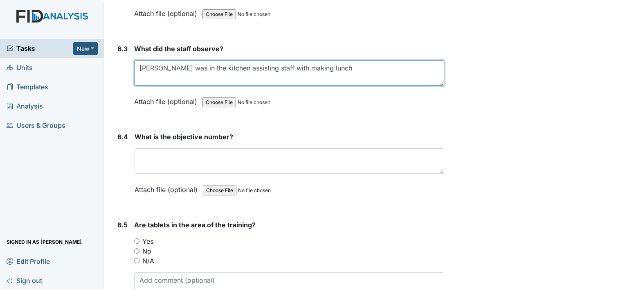
scroll to position [4979, 0]
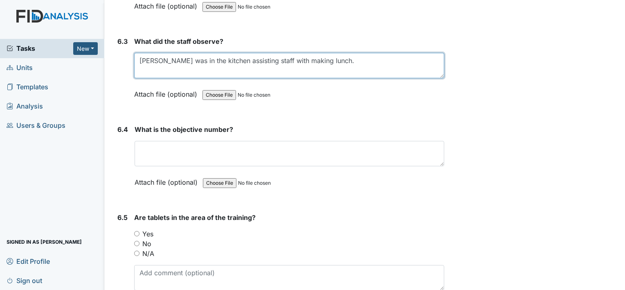
type textarea "R.J was in the kitchen assisting staff with making lunch."
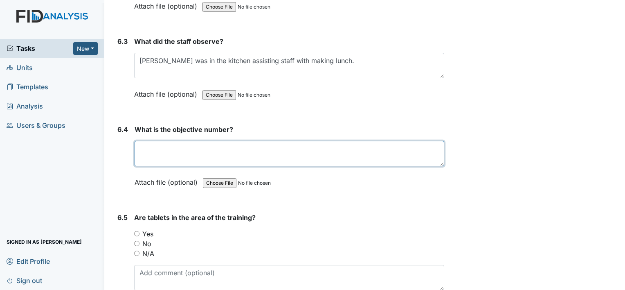
click at [213, 141] on textarea at bounding box center [290, 153] width 310 height 25
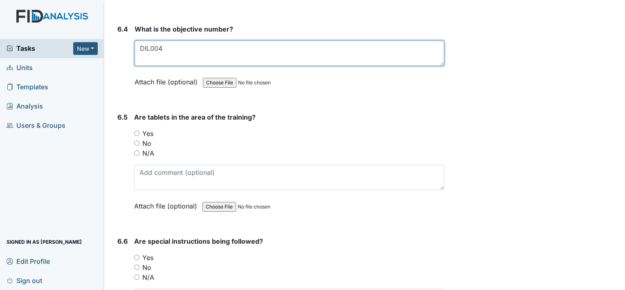
scroll to position [5093, 0]
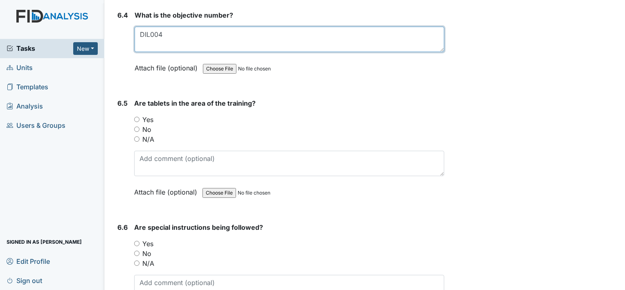
type textarea "DIL004"
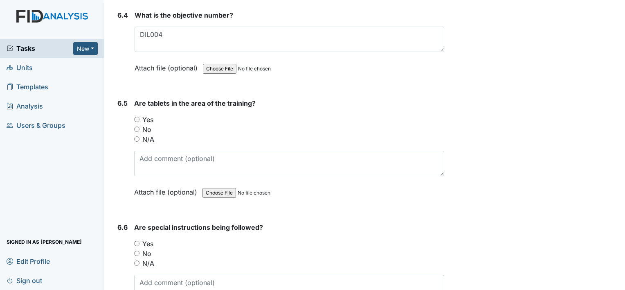
click at [137, 117] on input "Yes" at bounding box center [136, 119] width 5 height 5
radio input "true"
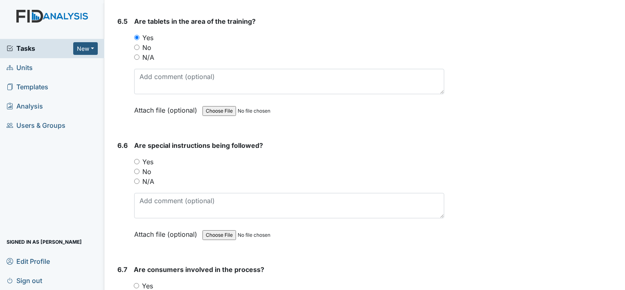
scroll to position [5191, 0]
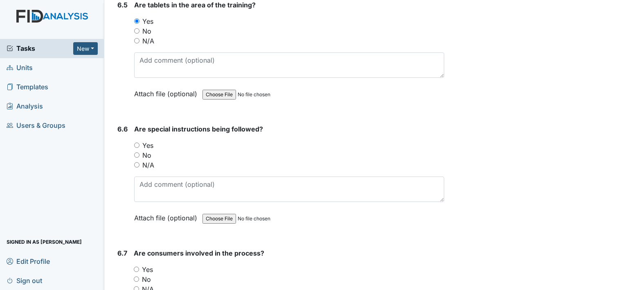
click at [137, 142] on input "Yes" at bounding box center [136, 144] width 5 height 5
radio input "true"
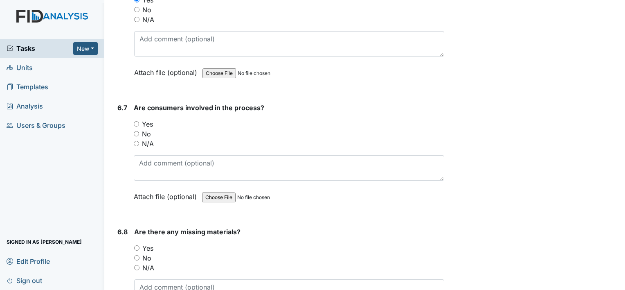
scroll to position [5339, 0]
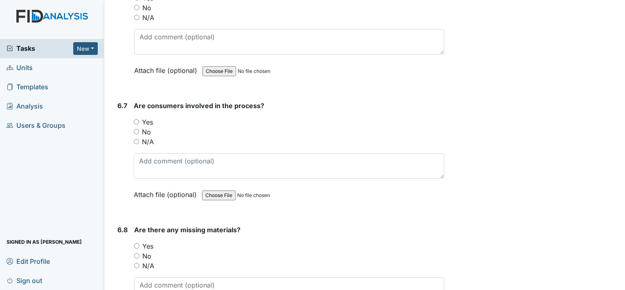
click at [135, 119] on input "Yes" at bounding box center [136, 121] width 5 height 5
radio input "true"
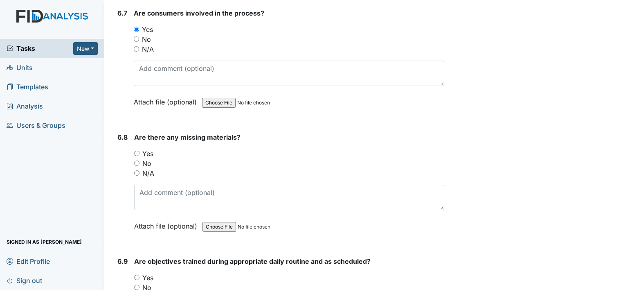
scroll to position [5502, 0]
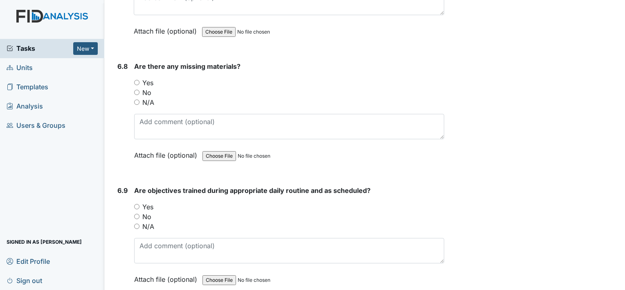
click at [136, 90] on input "No" at bounding box center [136, 92] width 5 height 5
radio input "true"
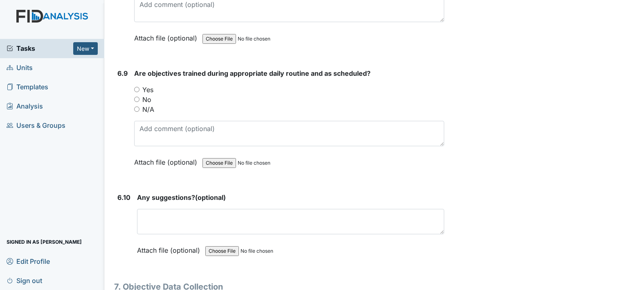
scroll to position [5633, 0]
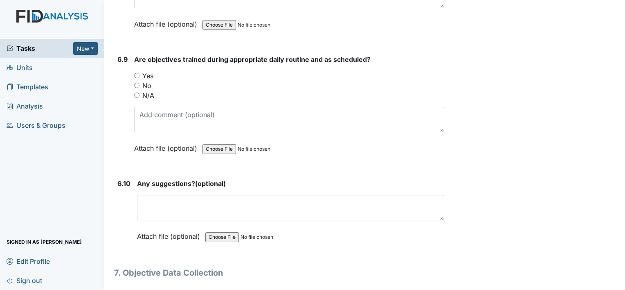
click at [139, 73] on input "Yes" at bounding box center [136, 75] width 5 height 5
radio input "true"
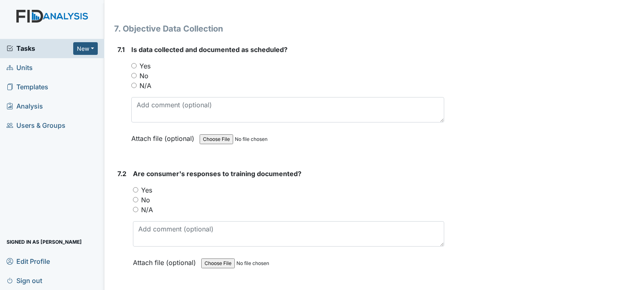
scroll to position [5878, 0]
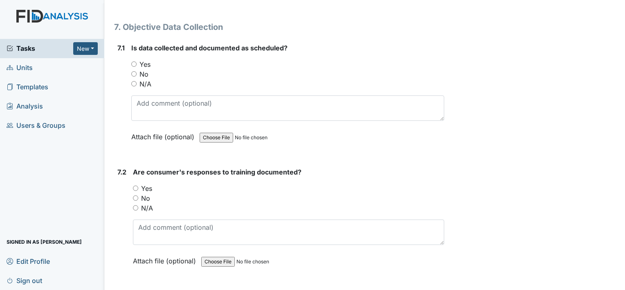
click at [134, 61] on input "Yes" at bounding box center [133, 63] width 5 height 5
radio input "true"
click at [136, 185] on input "Yes" at bounding box center [135, 187] width 5 height 5
radio input "true"
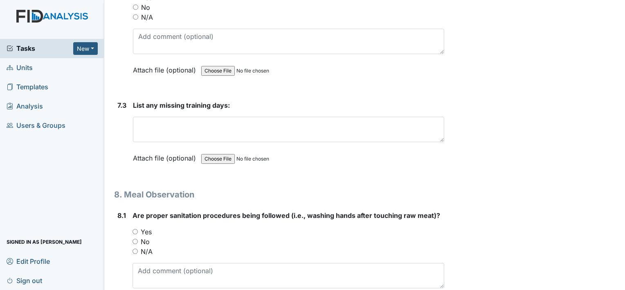
scroll to position [6085, 0]
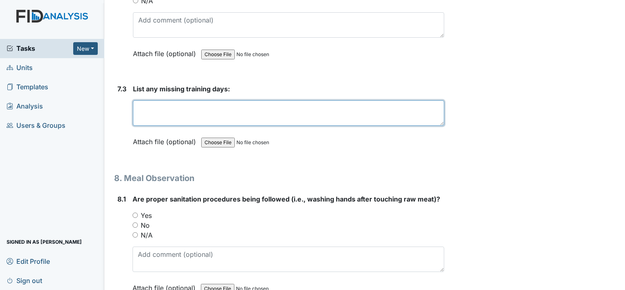
click at [184, 100] on textarea at bounding box center [288, 112] width 311 height 25
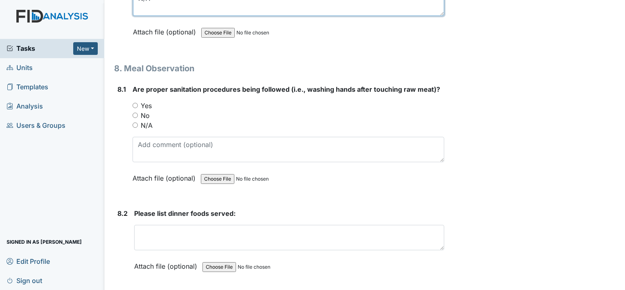
scroll to position [6211, 0]
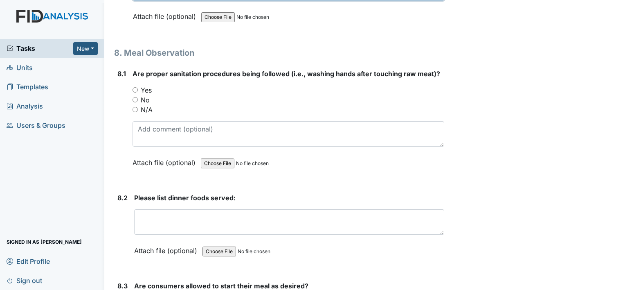
type textarea "N/A"
click at [135, 87] on input "Yes" at bounding box center [135, 89] width 5 height 5
radio input "true"
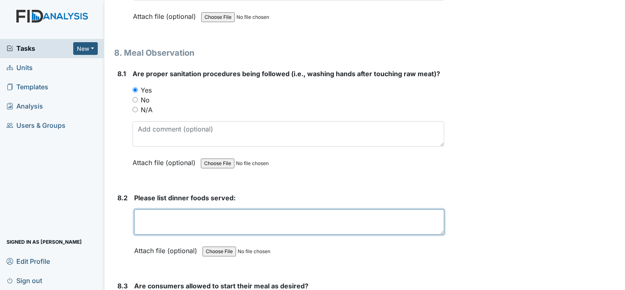
click at [203, 209] on textarea at bounding box center [289, 221] width 310 height 25
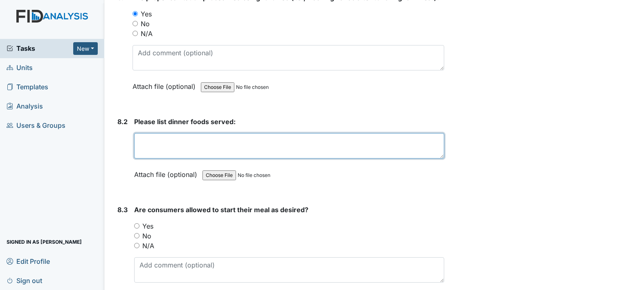
scroll to position [6293, 0]
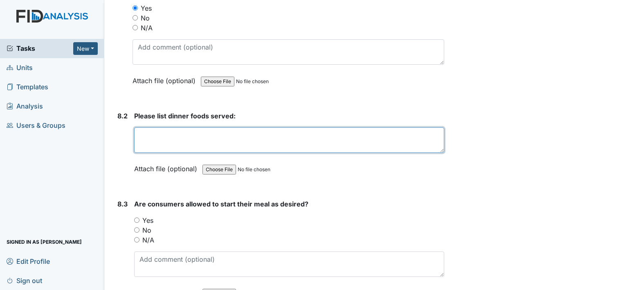
click at [143, 127] on textarea at bounding box center [289, 139] width 310 height 25
click at [141, 127] on textarea at bounding box center [289, 139] width 310 height 25
type textarea "-"
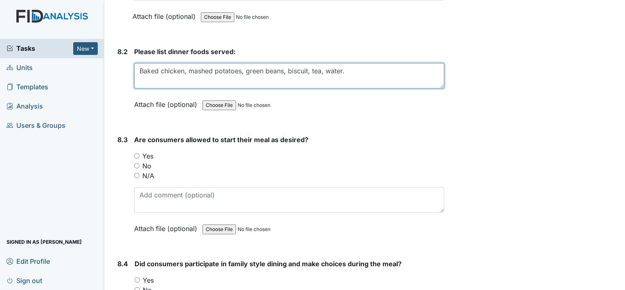
scroll to position [6358, 0]
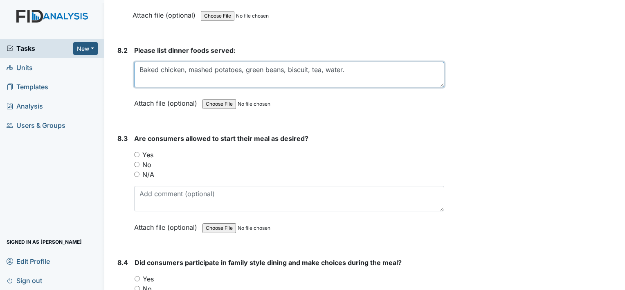
type textarea "Baked chicken, mashed potatoes, green beans, biscuit, tea, water."
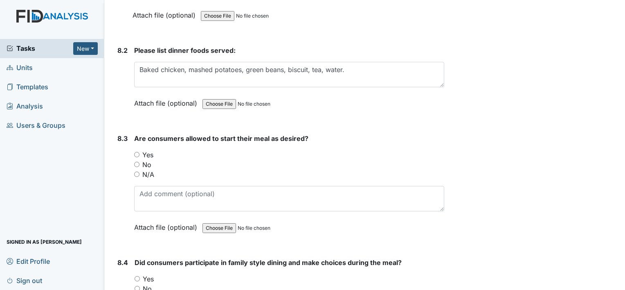
click at [137, 152] on input "Yes" at bounding box center [136, 154] width 5 height 5
radio input "true"
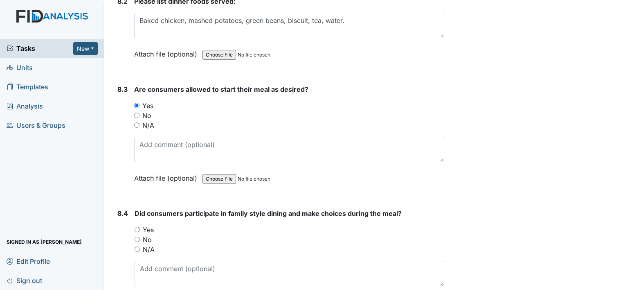
scroll to position [6473, 0]
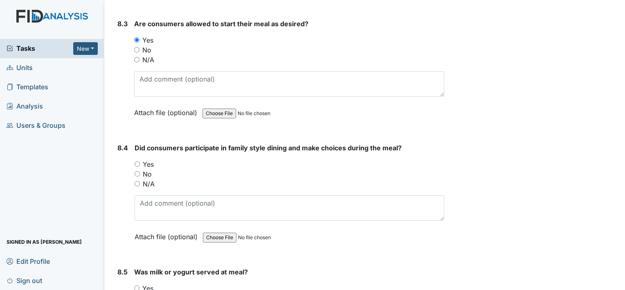
click at [137, 161] on input "Yes" at bounding box center [137, 163] width 5 height 5
radio input "true"
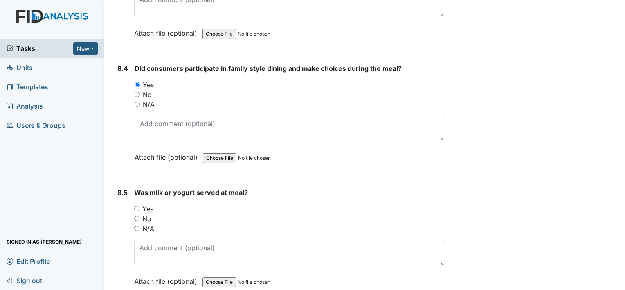
scroll to position [6560, 0]
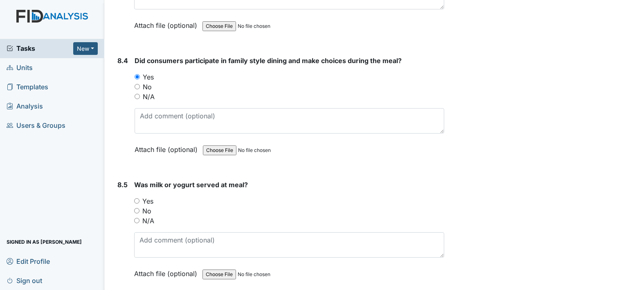
click at [137, 208] on input "No" at bounding box center [136, 210] width 5 height 5
radio input "true"
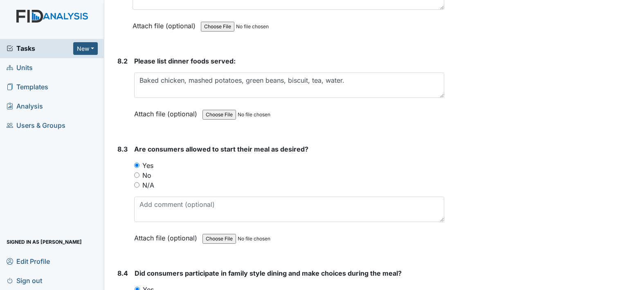
scroll to position [6315, 0]
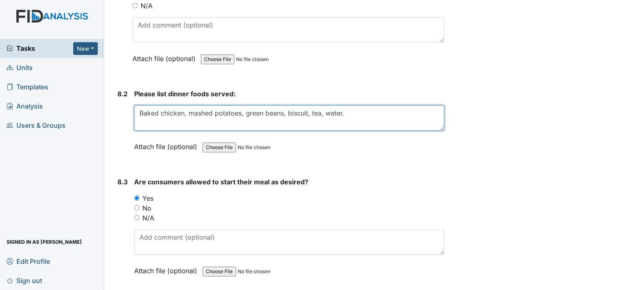
drag, startPoint x: 346, startPoint y: 90, endPoint x: 137, endPoint y: 97, distance: 209.2
click at [137, 105] on textarea "Baked chicken, mashed potatoes, green beans, biscuit, tea, water." at bounding box center [289, 117] width 310 height 25
type textarea "P"
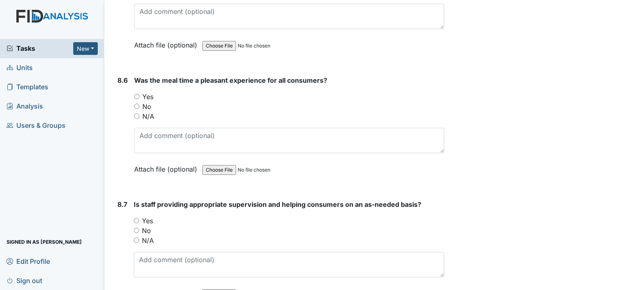
scroll to position [6799, 0]
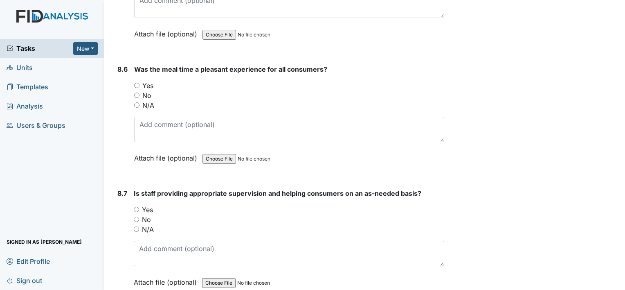
type textarea "Residents choice - Peperoni pizza and broccoli"
click at [330, 149] on div "Attach file (optional) You can upload .pdf, .txt, .jpg, .jpeg, .png, .csv, .xls…" at bounding box center [289, 159] width 310 height 20
click at [138, 83] on input "Yes" at bounding box center [136, 85] width 5 height 5
radio input "true"
click at [137, 207] on input "Yes" at bounding box center [136, 209] width 5 height 5
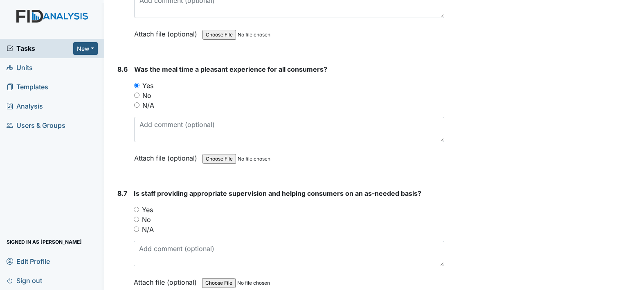
radio input "true"
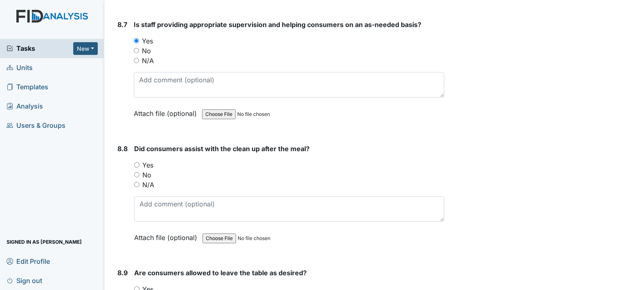
scroll to position [6989, 0]
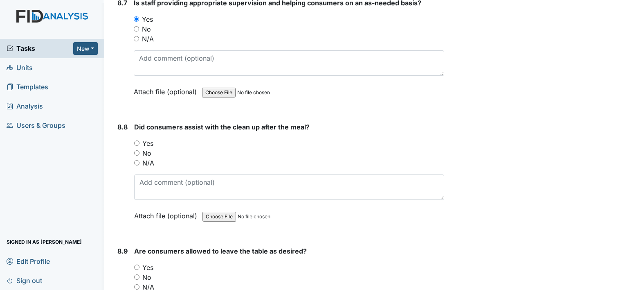
click at [137, 140] on input "Yes" at bounding box center [136, 142] width 5 height 5
radio input "true"
click at [136, 264] on input "Yes" at bounding box center [136, 266] width 5 height 5
radio input "true"
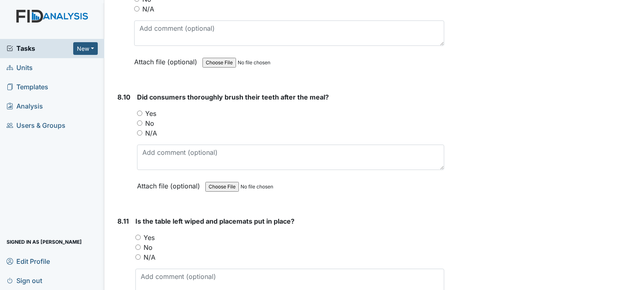
scroll to position [7273, 0]
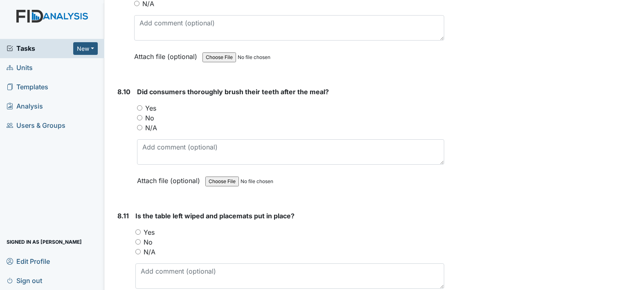
click at [140, 105] on input "Yes" at bounding box center [139, 107] width 5 height 5
radio input "true"
click at [137, 229] on input "Yes" at bounding box center [137, 231] width 5 height 5
radio input "true"
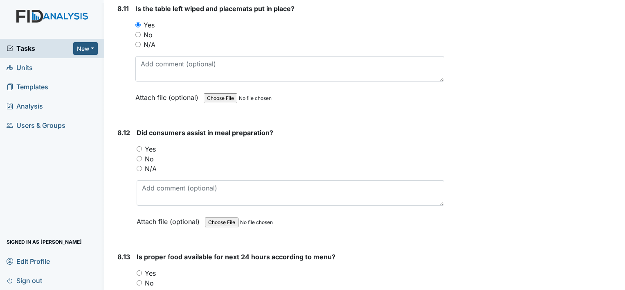
scroll to position [7501, 0]
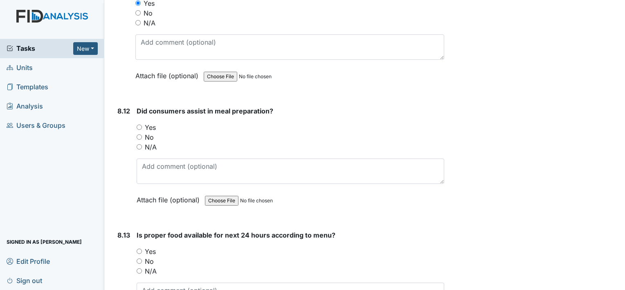
click at [137, 124] on input "Yes" at bounding box center [139, 126] width 5 height 5
radio input "true"
click at [141, 248] on input "Yes" at bounding box center [139, 250] width 5 height 5
radio input "true"
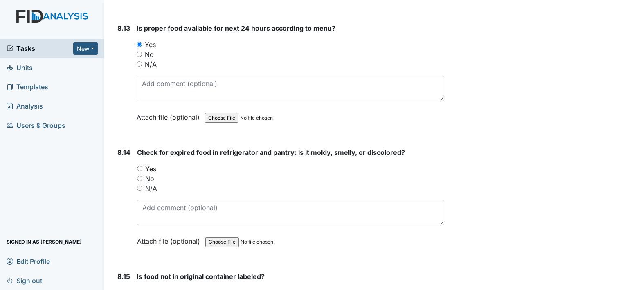
scroll to position [7741, 0]
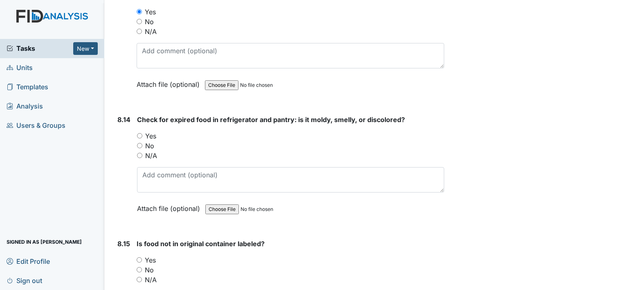
click at [139, 133] on input "Yes" at bounding box center [139, 135] width 5 height 5
radio input "true"
click at [140, 143] on input "No" at bounding box center [139, 145] width 5 height 5
radio input "true"
click at [137, 267] on input "No" at bounding box center [139, 269] width 5 height 5
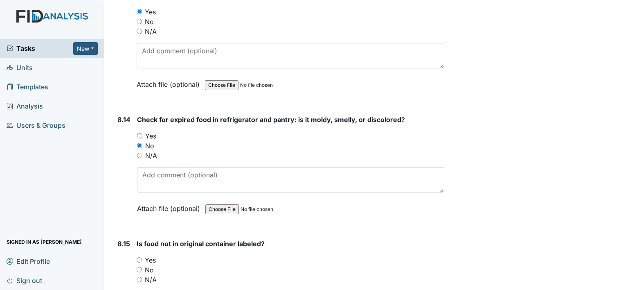
radio input "true"
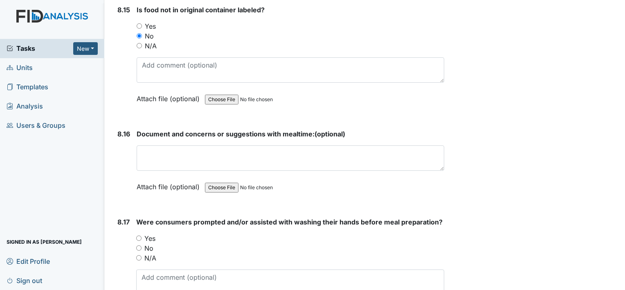
scroll to position [7991, 0]
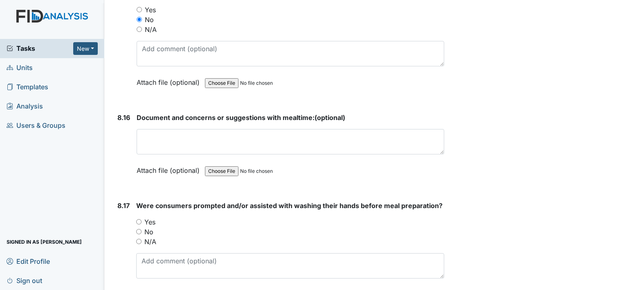
click at [139, 219] on input "Yes" at bounding box center [138, 221] width 5 height 5
radio input "true"
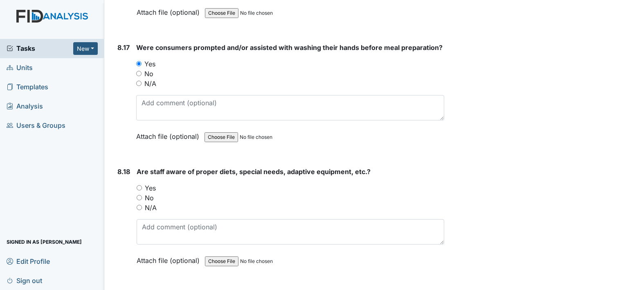
scroll to position [8214, 0]
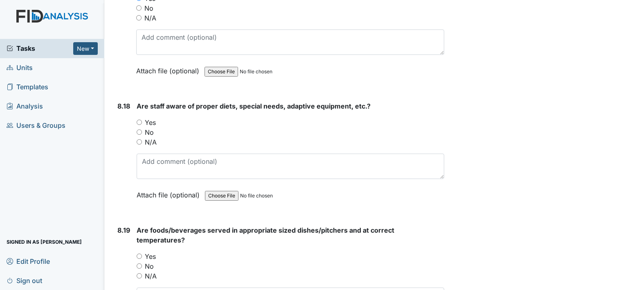
click at [140, 119] on input "Yes" at bounding box center [139, 121] width 5 height 5
radio input "true"
click at [137, 253] on input "Yes" at bounding box center [139, 255] width 5 height 5
radio input "true"
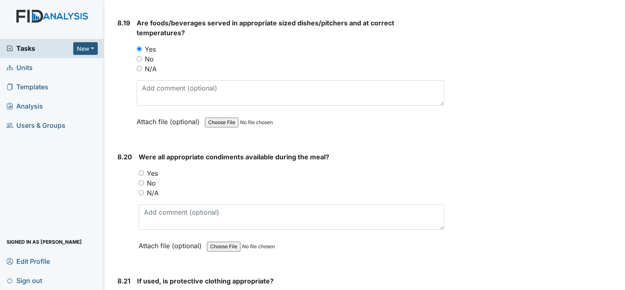
scroll to position [8442, 0]
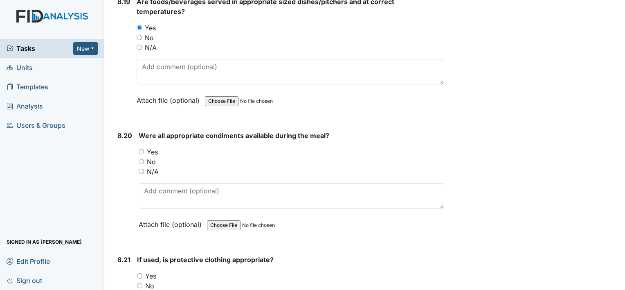
click at [141, 149] on input "Yes" at bounding box center [141, 151] width 5 height 5
radio input "true"
click at [140, 273] on input "Yes" at bounding box center [139, 275] width 5 height 5
radio input "true"
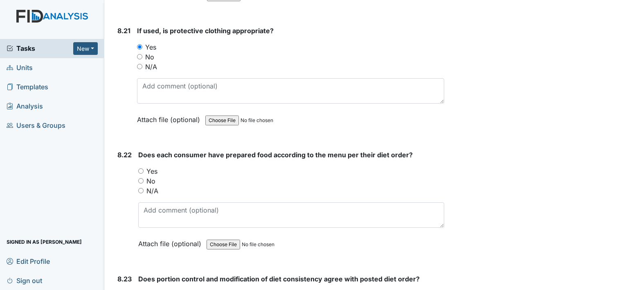
scroll to position [8688, 0]
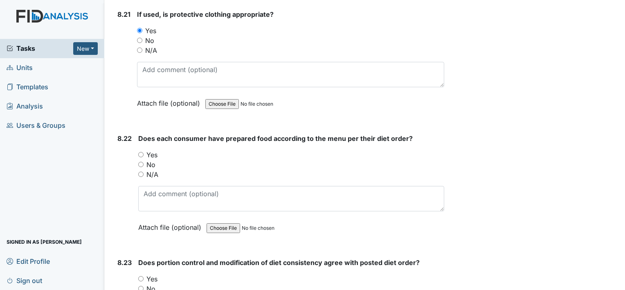
click at [139, 152] on input "Yes" at bounding box center [140, 154] width 5 height 5
radio input "true"
click at [140, 276] on input "Yes" at bounding box center [140, 278] width 5 height 5
radio input "true"
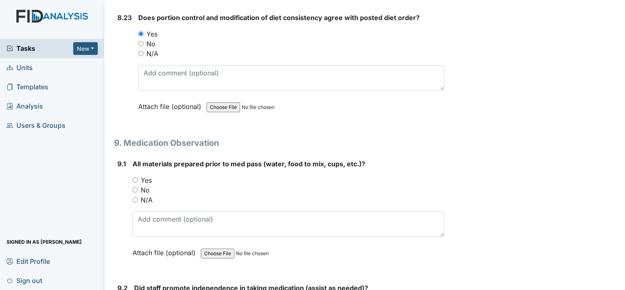
scroll to position [9003, 0]
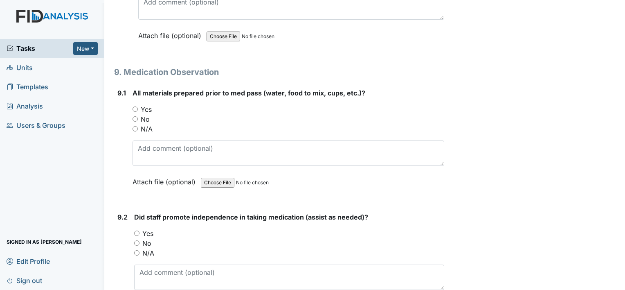
click at [134, 106] on input "Yes" at bounding box center [135, 108] width 5 height 5
radio input "true"
click at [137, 230] on input "Yes" at bounding box center [136, 232] width 5 height 5
radio input "true"
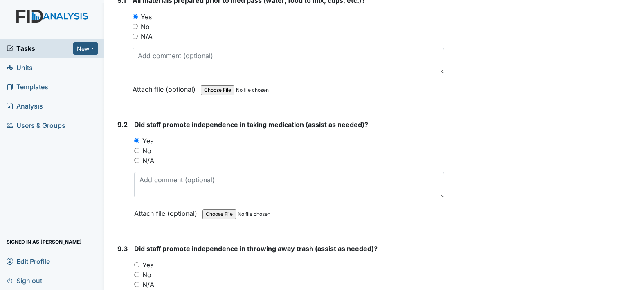
scroll to position [9107, 0]
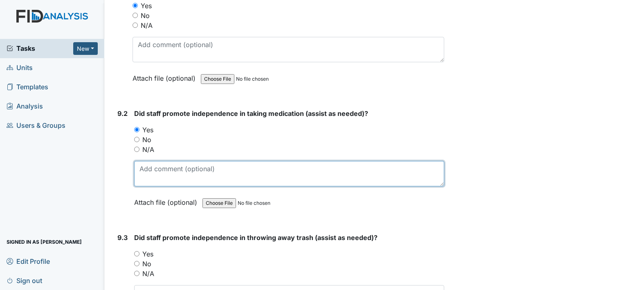
click at [243, 161] on textarea at bounding box center [289, 173] width 310 height 25
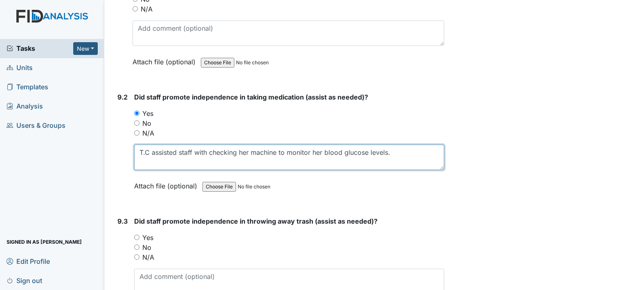
scroll to position [9172, 0]
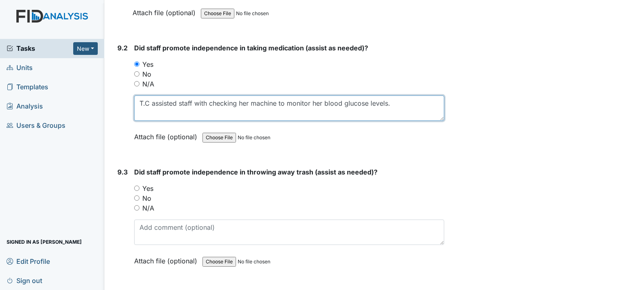
type textarea "T.C assisted staff with checking her machine to monitor her blood glucose level…"
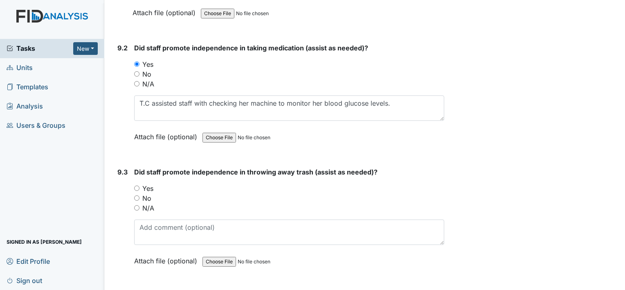
click at [135, 185] on input "Yes" at bounding box center [136, 187] width 5 height 5
radio input "true"
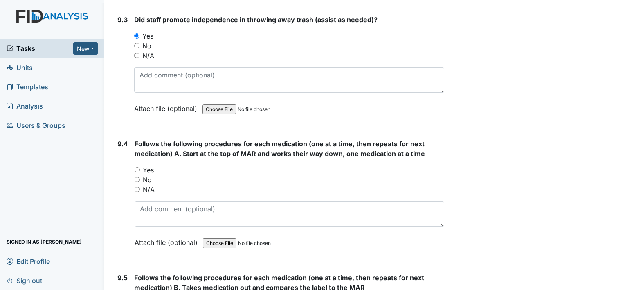
scroll to position [9330, 0]
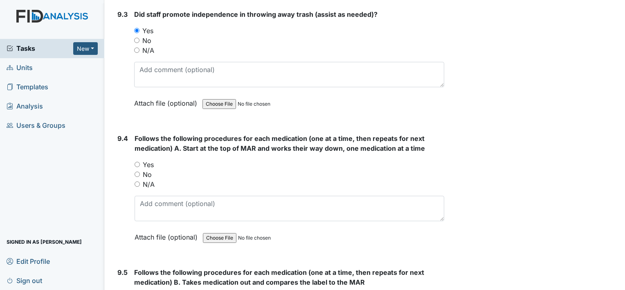
click at [137, 160] on div "Yes" at bounding box center [290, 165] width 310 height 10
click at [329, 179] on div "N/A" at bounding box center [290, 184] width 310 height 10
click at [139, 162] on input "Yes" at bounding box center [137, 164] width 5 height 5
radio input "true"
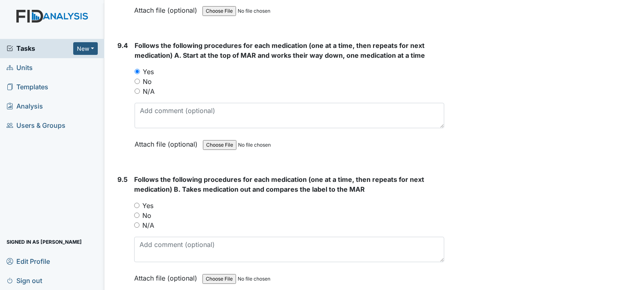
scroll to position [9477, 0]
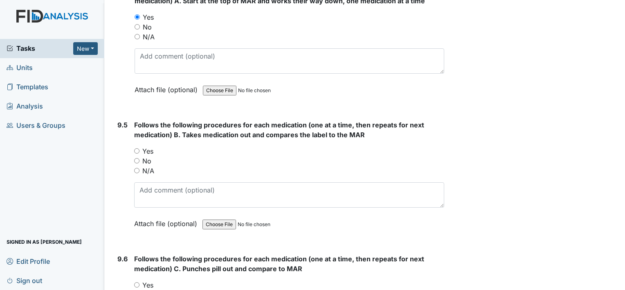
click at [135, 148] on input "Yes" at bounding box center [136, 150] width 5 height 5
radio input "true"
click at [136, 282] on input "Yes" at bounding box center [136, 284] width 5 height 5
radio input "true"
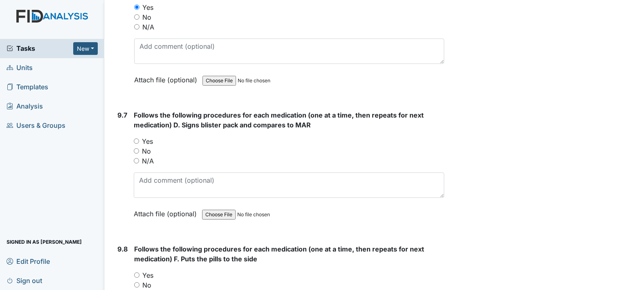
scroll to position [9787, 0]
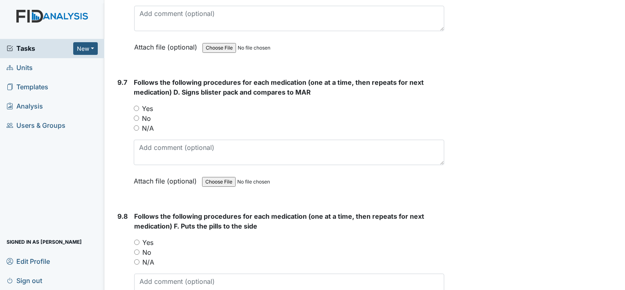
click at [136, 106] on input "Yes" at bounding box center [136, 108] width 5 height 5
radio input "true"
click at [139, 239] on input "Yes" at bounding box center [136, 241] width 5 height 5
radio input "true"
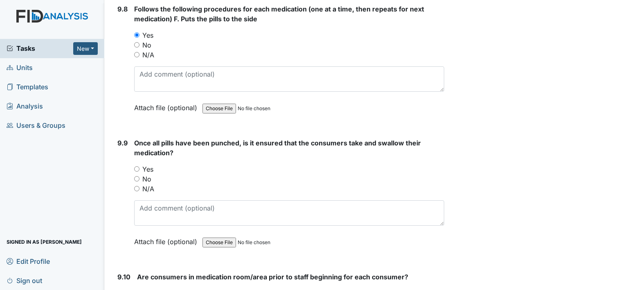
scroll to position [10015, 0]
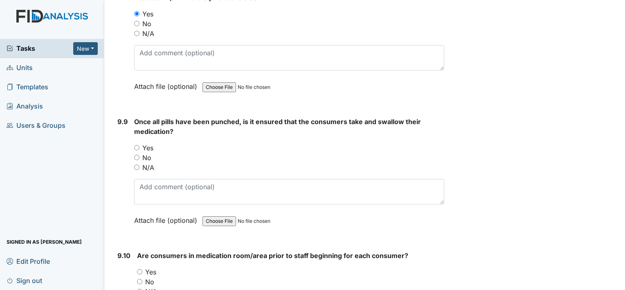
click at [135, 145] on input "Yes" at bounding box center [136, 147] width 5 height 5
radio input "true"
click at [139, 269] on input "Yes" at bounding box center [139, 271] width 5 height 5
radio input "true"
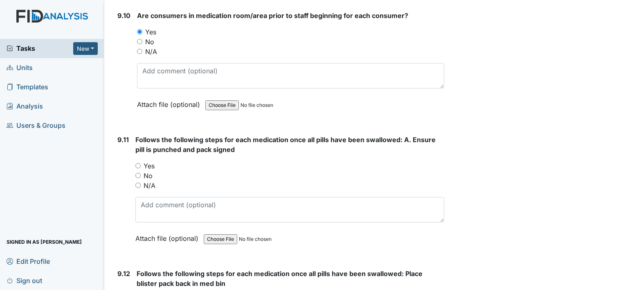
scroll to position [10260, 0]
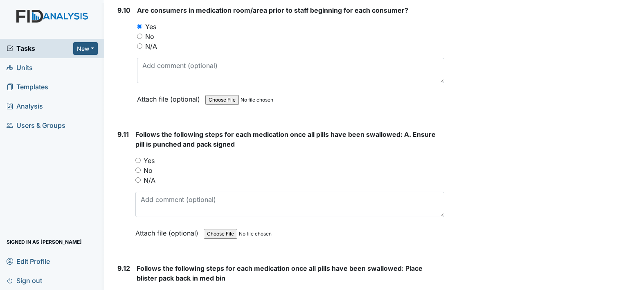
click at [136, 158] on input "Yes" at bounding box center [137, 160] width 5 height 5
radio input "true"
click at [137, 289] on input "Yes" at bounding box center [139, 293] width 5 height 5
radio input "true"
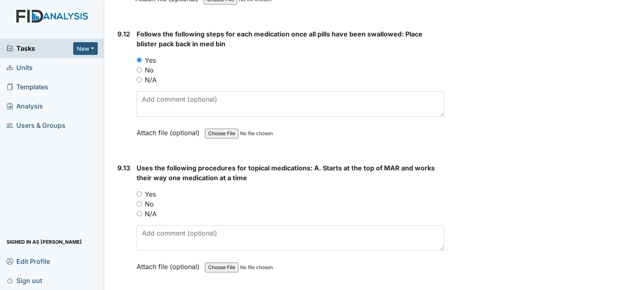
scroll to position [10565, 0]
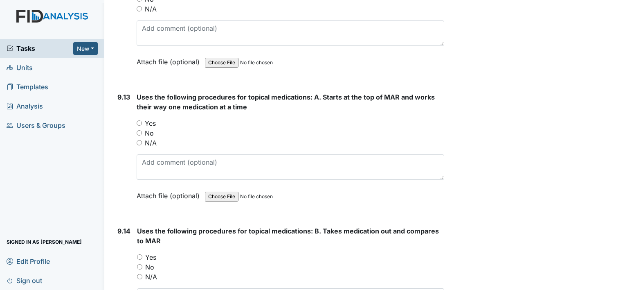
click at [139, 120] on input "Yes" at bounding box center [139, 122] width 5 height 5
radio input "true"
click at [137, 254] on input "Yes" at bounding box center [139, 256] width 5 height 5
radio input "true"
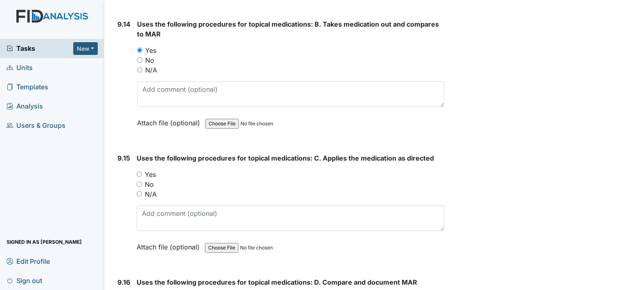
scroll to position [10788, 0]
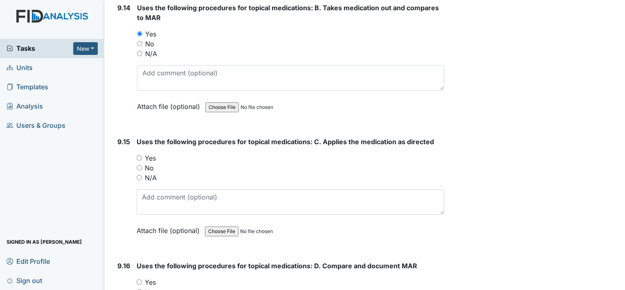
click at [137, 155] on input "Yes" at bounding box center [139, 157] width 5 height 5
radio input "true"
click at [141, 279] on input "Yes" at bounding box center [139, 281] width 5 height 5
radio input "true"
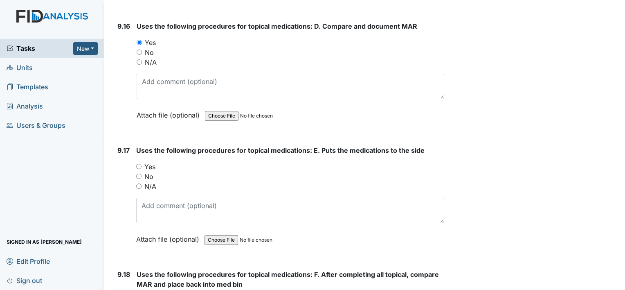
scroll to position [11060, 0]
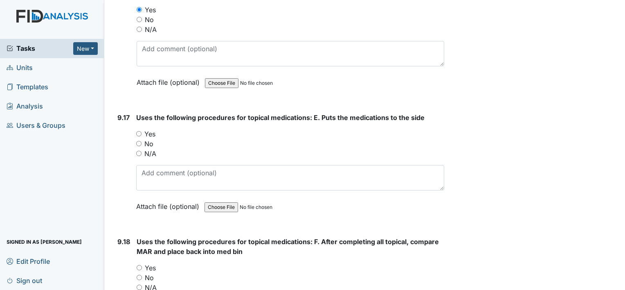
click at [137, 131] on input "Yes" at bounding box center [138, 133] width 5 height 5
radio input "true"
click at [138, 265] on input "Yes" at bounding box center [139, 267] width 5 height 5
radio input "true"
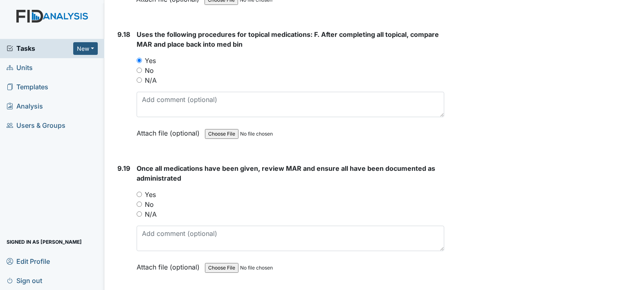
scroll to position [11289, 0]
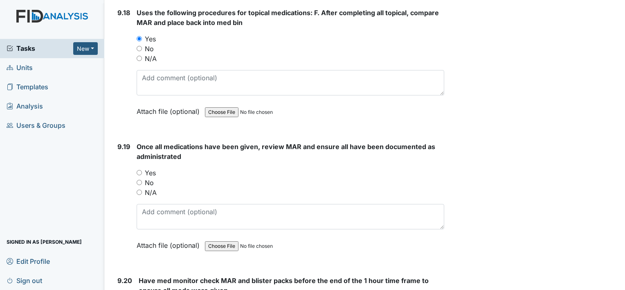
click at [137, 170] on input "Yes" at bounding box center [139, 172] width 5 height 5
radio input "true"
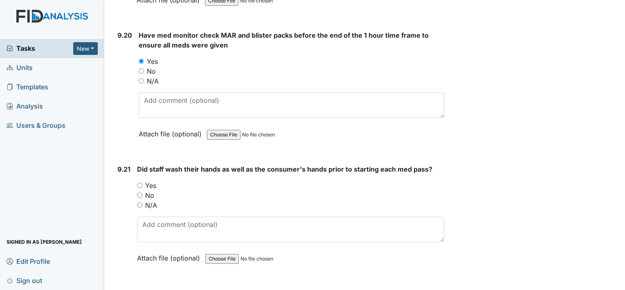
scroll to position [11550, 0]
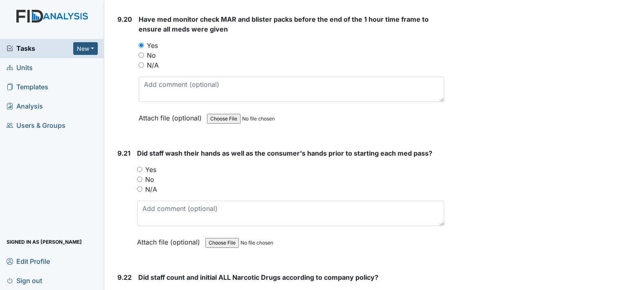
click at [137, 167] on input "Yes" at bounding box center [139, 169] width 5 height 5
radio input "true"
click at [141, 289] on input "Yes" at bounding box center [140, 293] width 5 height 5
radio input "true"
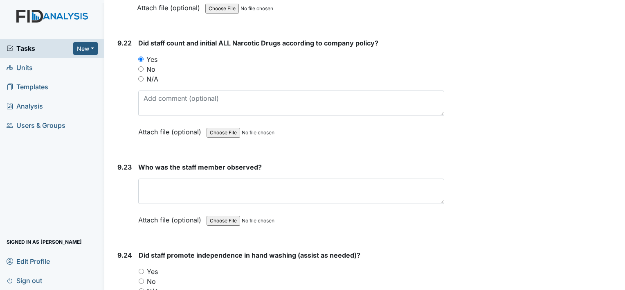
scroll to position [11822, 0]
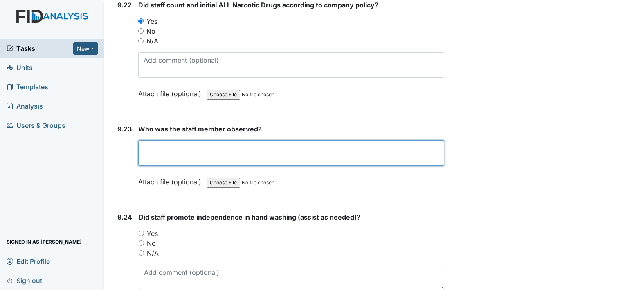
click at [223, 140] on textarea at bounding box center [291, 152] width 306 height 25
type textarea "Anna"
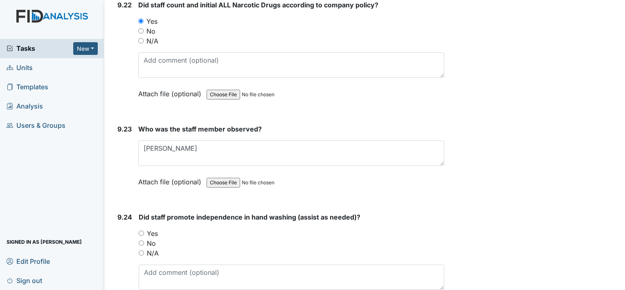
click at [140, 230] on input "Yes" at bounding box center [141, 232] width 5 height 5
radio input "true"
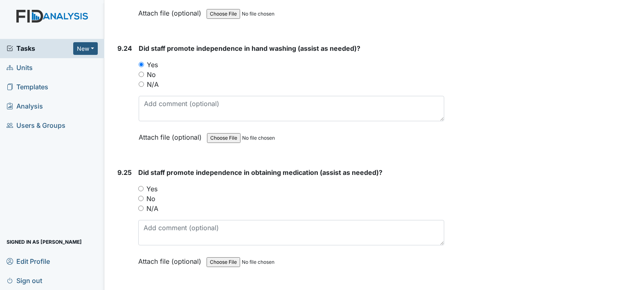
scroll to position [12013, 0]
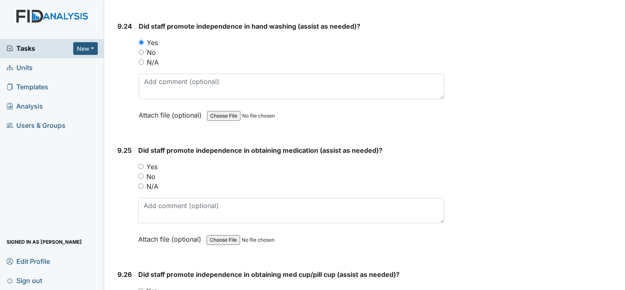
click at [139, 164] on input "Yes" at bounding box center [140, 166] width 5 height 5
radio input "true"
click at [141, 288] on input "Yes" at bounding box center [140, 290] width 5 height 5
radio input "true"
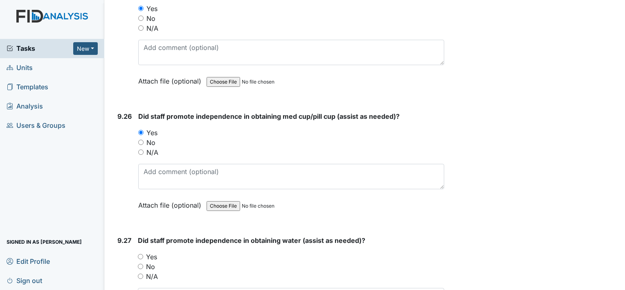
scroll to position [12209, 0]
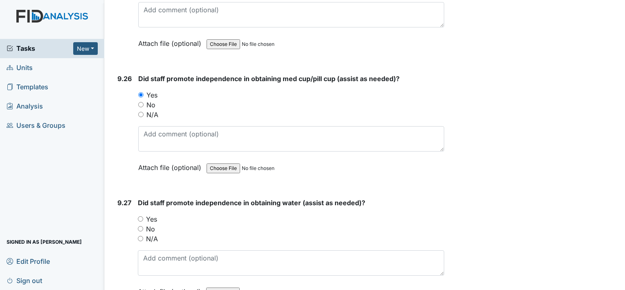
click at [138, 216] on input "Yes" at bounding box center [140, 218] width 5 height 5
radio input "true"
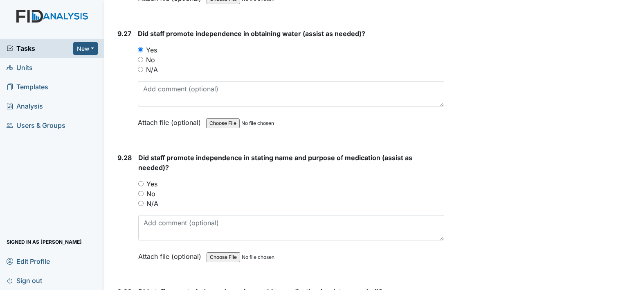
scroll to position [12405, 0]
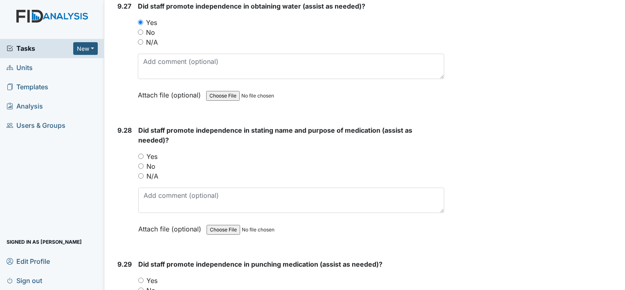
click at [141, 153] on input "Yes" at bounding box center [140, 155] width 5 height 5
radio input "true"
click at [142, 275] on div "Yes" at bounding box center [291, 280] width 306 height 10
click at [140, 277] on input "Yes" at bounding box center [140, 279] width 5 height 5
radio input "true"
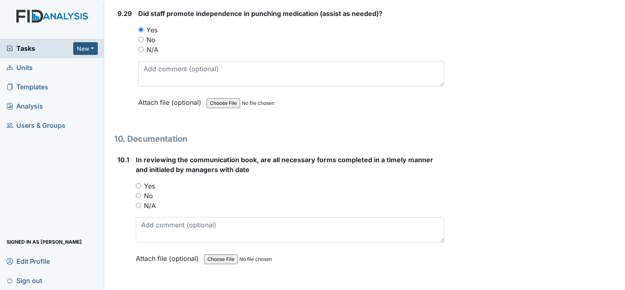
scroll to position [12660, 0]
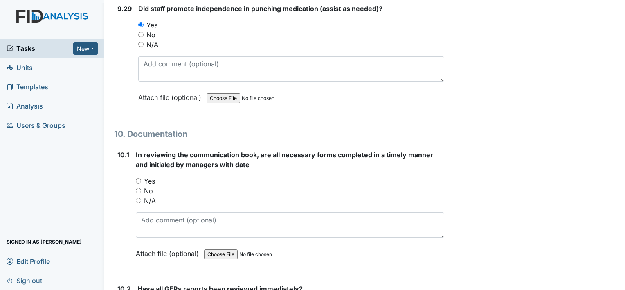
click at [137, 178] on input "Yes" at bounding box center [138, 180] width 5 height 5
radio input "true"
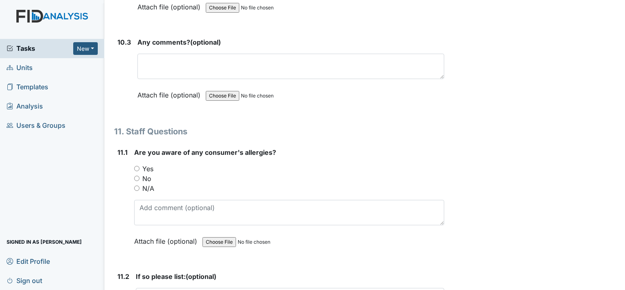
scroll to position [13047, 0]
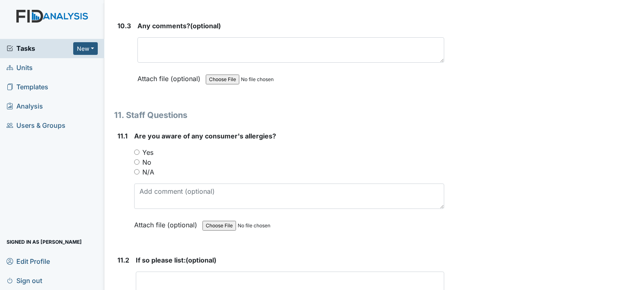
click at [136, 149] on input "Yes" at bounding box center [136, 151] width 5 height 5
radio input "true"
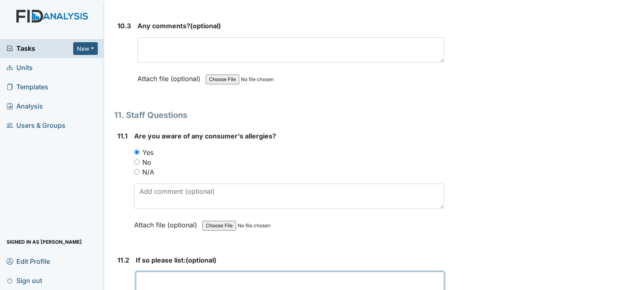
click at [154, 271] on textarea at bounding box center [290, 283] width 309 height 25
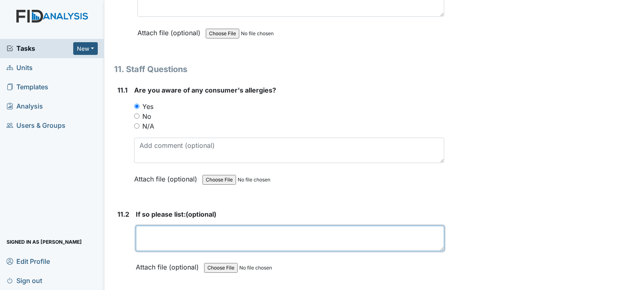
scroll to position [13096, 0]
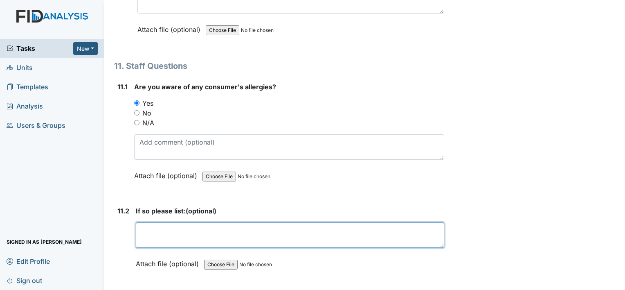
click at [235, 222] on textarea at bounding box center [290, 234] width 309 height 25
type textarea "<"
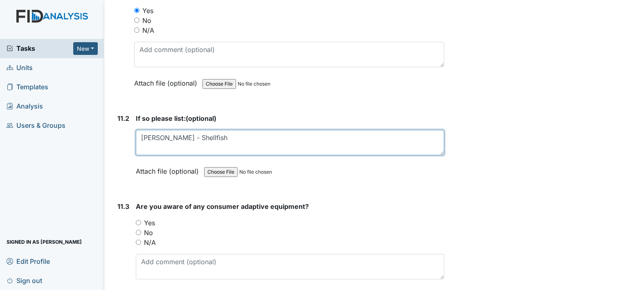
scroll to position [13216, 0]
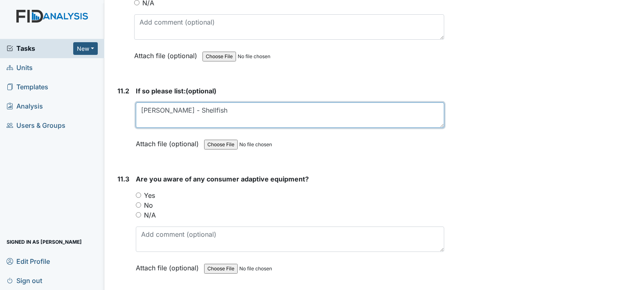
type textarea "Myra - Shellfish"
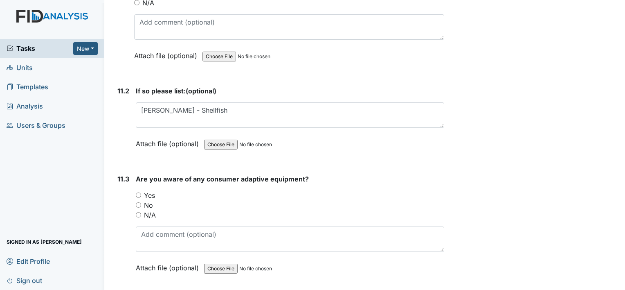
click at [138, 192] on input "Yes" at bounding box center [138, 194] width 5 height 5
radio input "true"
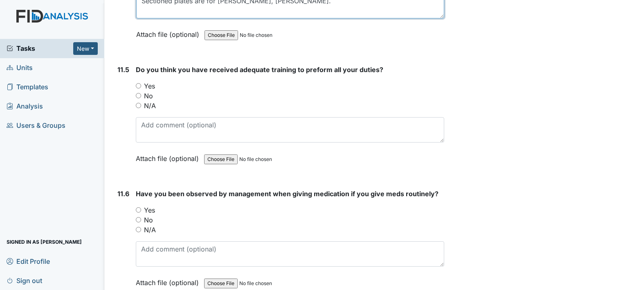
scroll to position [13526, 0]
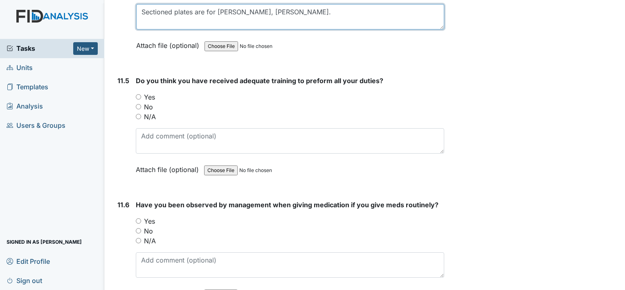
type textarea "Sectioned plates are for Myra, Cynthia, LaSha."
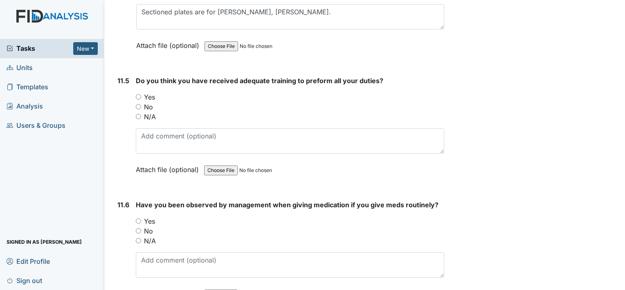
click at [137, 94] on input "Yes" at bounding box center [138, 96] width 5 height 5
radio input "true"
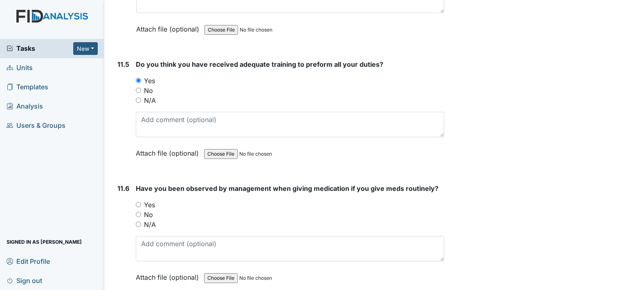
scroll to position [13602, 0]
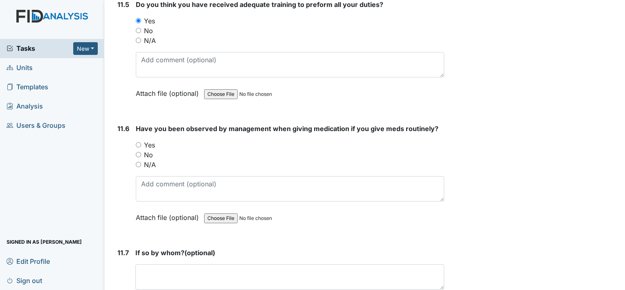
click at [139, 142] on input "Yes" at bounding box center [138, 144] width 5 height 5
radio input "true"
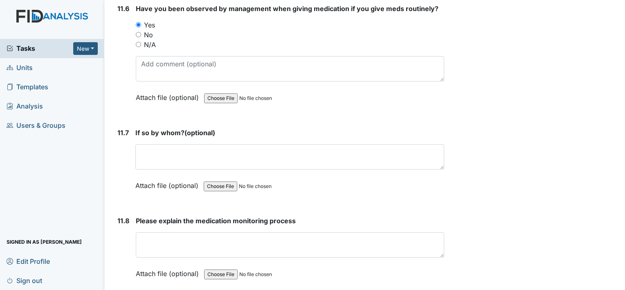
scroll to position [13766, 0]
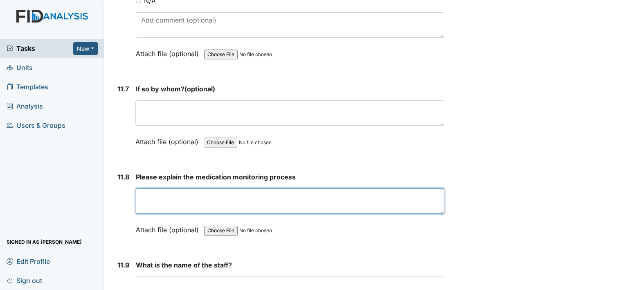
click at [256, 188] on textarea at bounding box center [290, 200] width 309 height 25
type textarea "P"
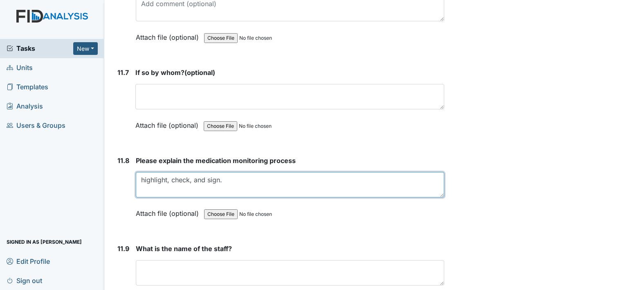
scroll to position [13847, 0]
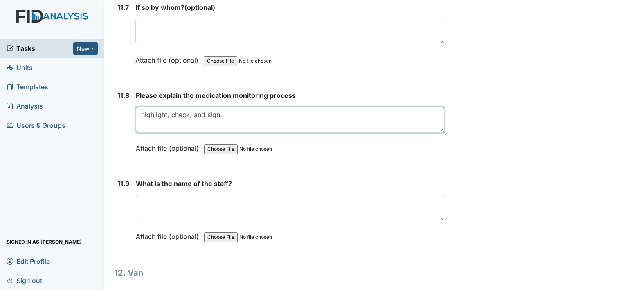
type textarea "highlight, check, and sign."
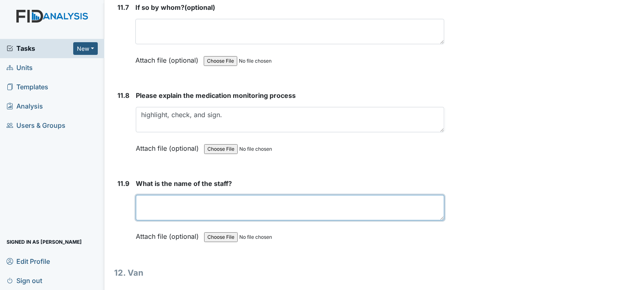
click at [246, 195] on textarea at bounding box center [290, 207] width 309 height 25
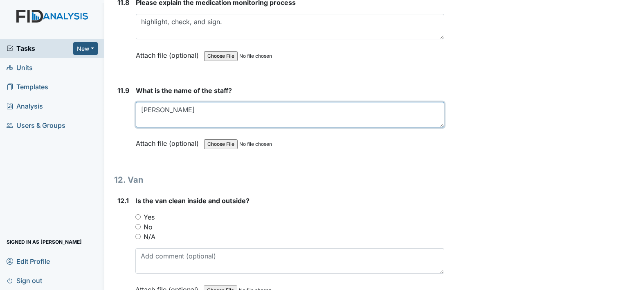
scroll to position [13951, 0]
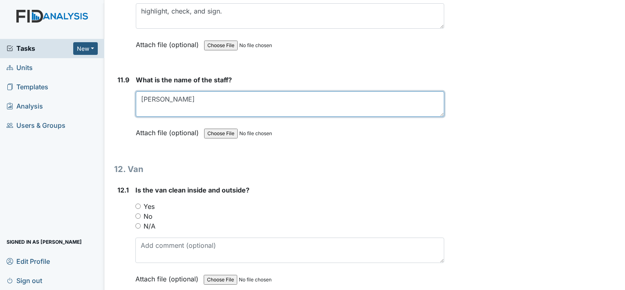
type textarea "Anna Saldana"
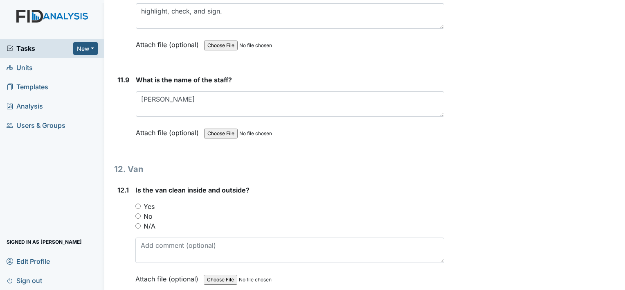
click at [139, 203] on input "Yes" at bounding box center [137, 205] width 5 height 5
radio input "true"
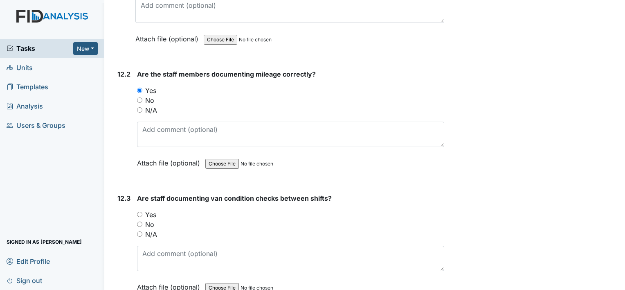
scroll to position [14218, 0]
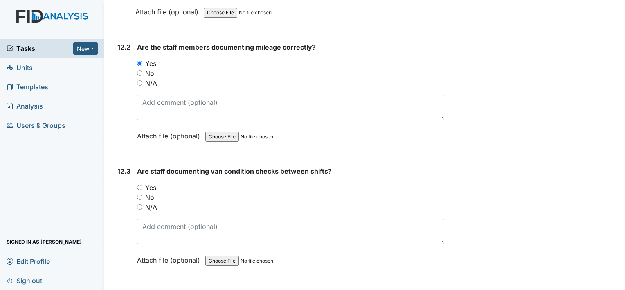
click at [137, 185] on input "Yes" at bounding box center [139, 187] width 5 height 5
radio input "true"
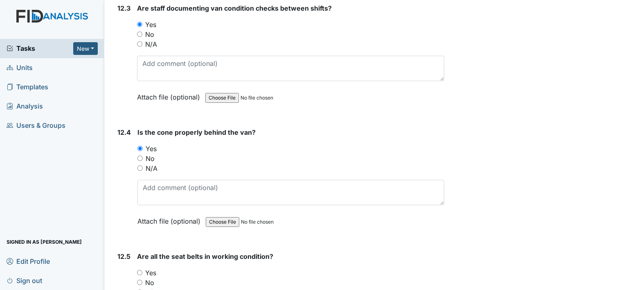
scroll to position [14429, 0]
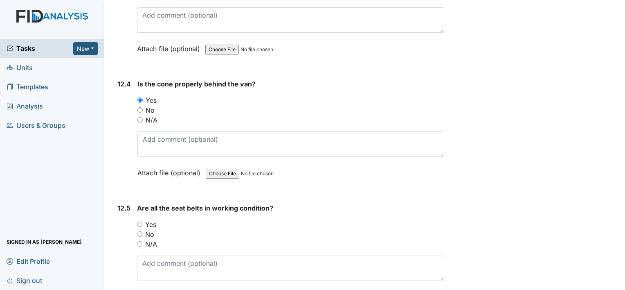
click at [141, 221] on input "Yes" at bounding box center [139, 223] width 5 height 5
radio input "true"
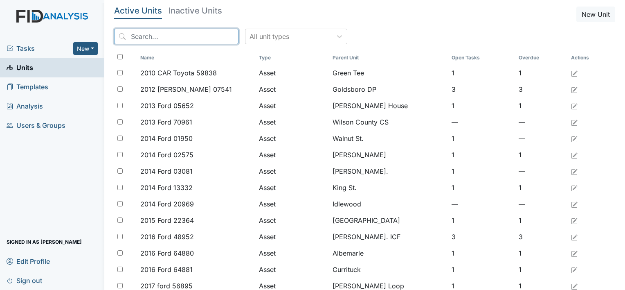
click at [137, 34] on input "search" at bounding box center [176, 37] width 124 height 16
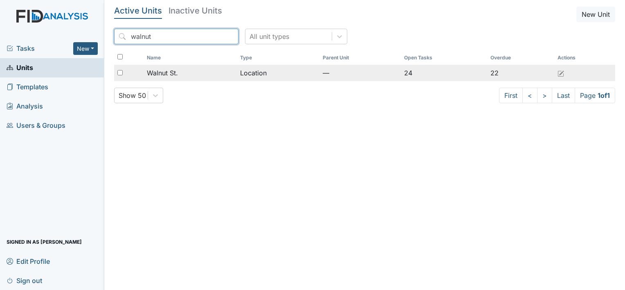
type input "walnut"
click at [164, 72] on span "Walnut St." at bounding box center [162, 73] width 31 height 10
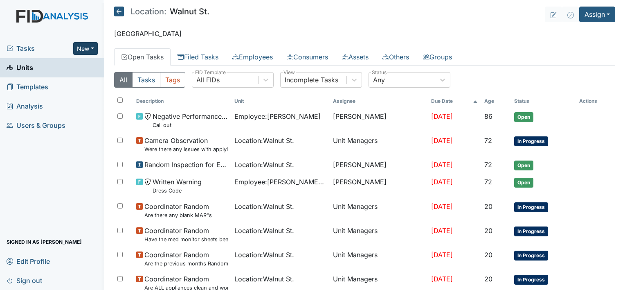
click at [88, 51] on button "New" at bounding box center [85, 48] width 25 height 13
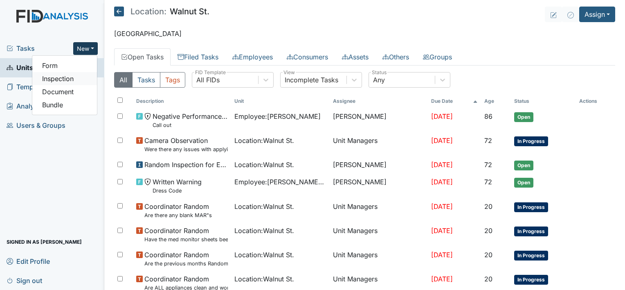
click at [69, 77] on link "Inspection" at bounding box center [64, 78] width 65 height 13
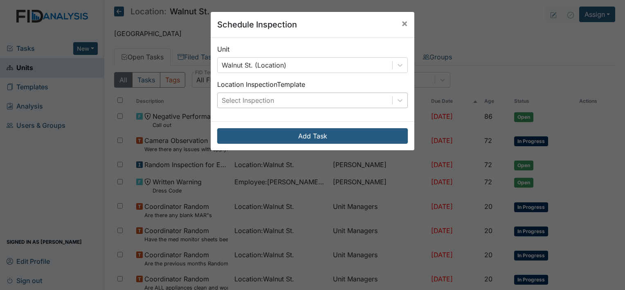
click at [384, 99] on div "Select Inspection" at bounding box center [305, 100] width 175 height 15
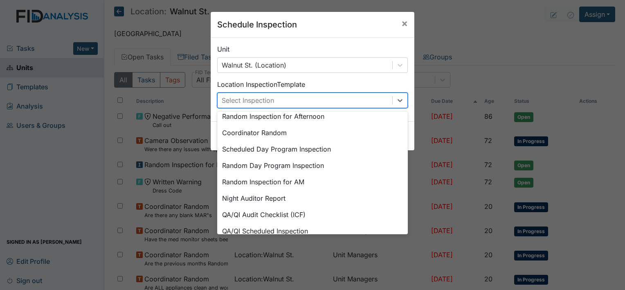
scroll to position [141, 0]
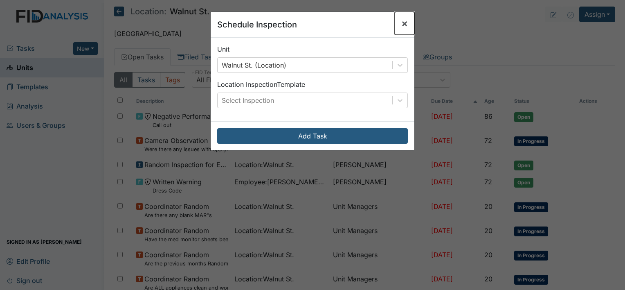
click at [402, 25] on span "×" at bounding box center [404, 23] width 7 height 12
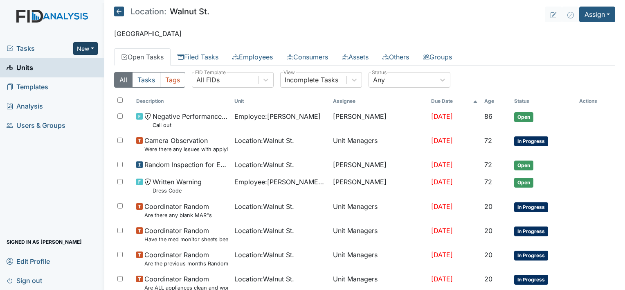
click at [90, 48] on button "New" at bounding box center [85, 48] width 25 height 13
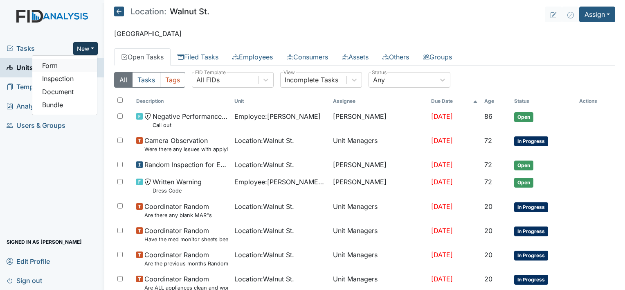
click at [57, 67] on link "Form" at bounding box center [64, 65] width 65 height 13
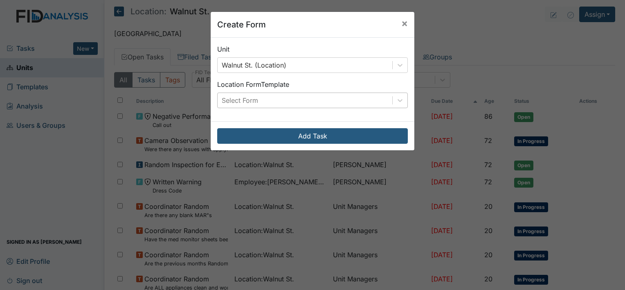
click at [310, 99] on div "Select Form" at bounding box center [305, 100] width 175 height 15
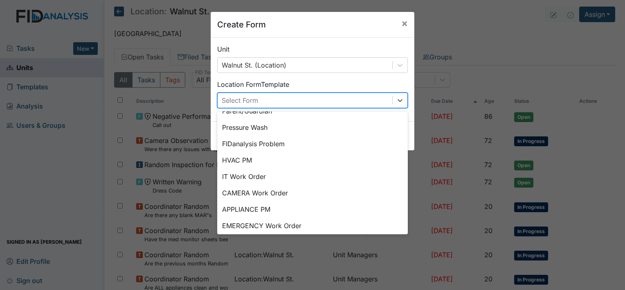
scroll to position [84, 0]
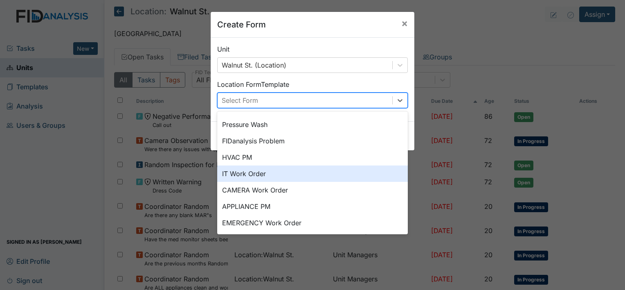
click at [273, 178] on div "IT Work Order" at bounding box center [312, 173] width 191 height 16
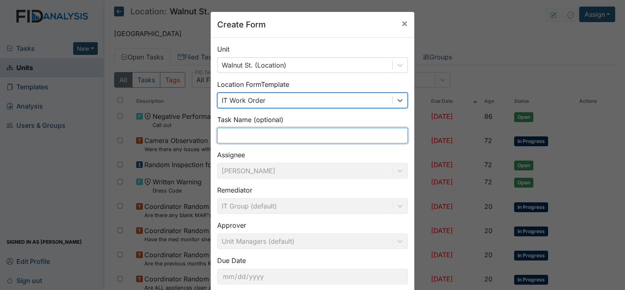
click at [250, 133] on input "text" at bounding box center [312, 136] width 191 height 16
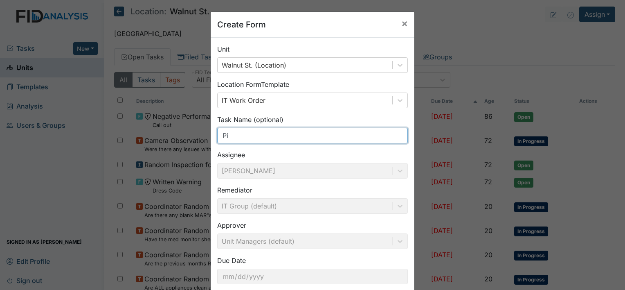
type input "P"
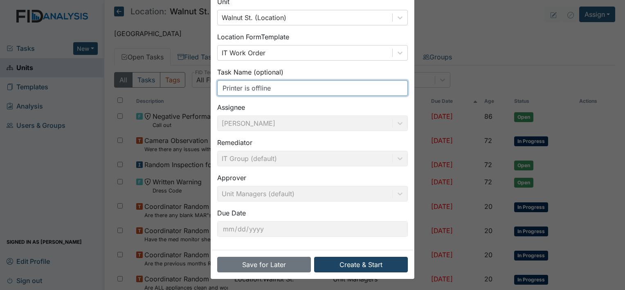
type input "Printer is offline"
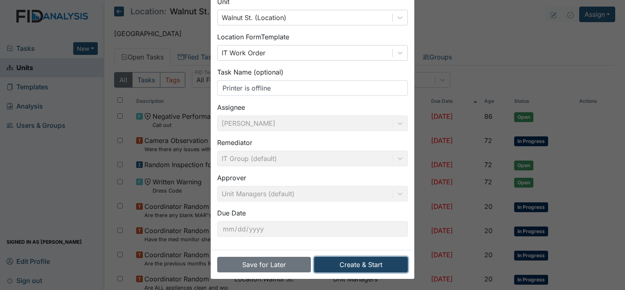
click at [383, 264] on button "Create & Start" at bounding box center [361, 265] width 94 height 16
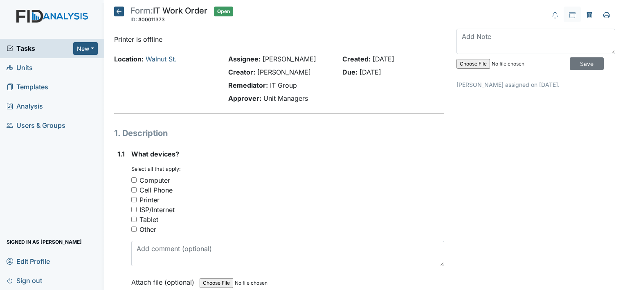
click at [132, 199] on input "Printer" at bounding box center [133, 199] width 5 height 5
checkbox input "true"
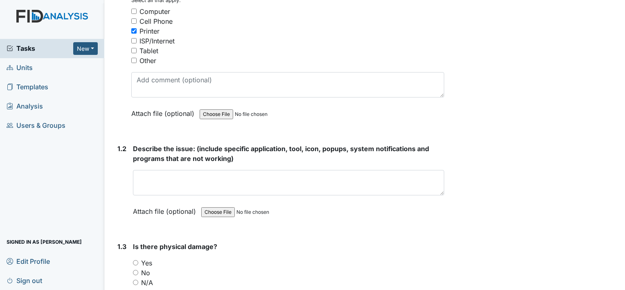
scroll to position [245, 0]
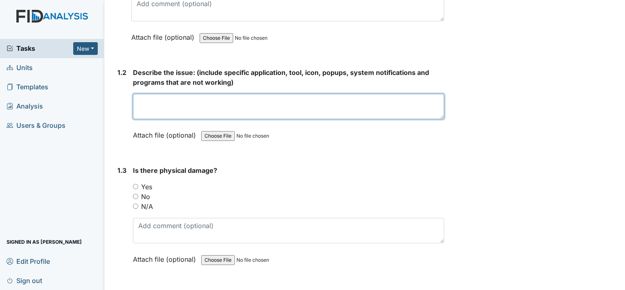
click at [243, 107] on textarea at bounding box center [288, 106] width 311 height 25
type textarea "The printer has been offline since last weekend."
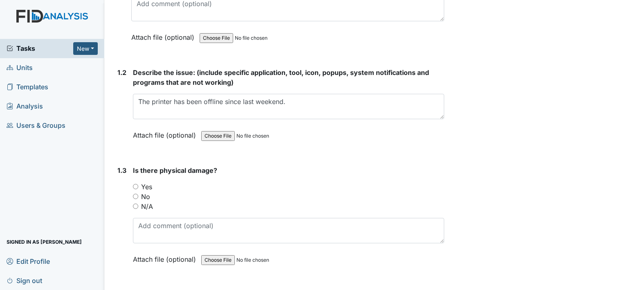
click at [135, 194] on input "No" at bounding box center [135, 196] width 5 height 5
radio input "true"
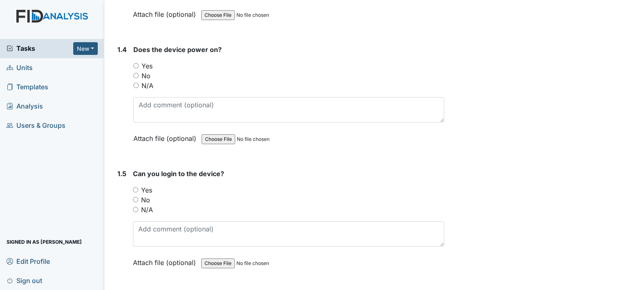
scroll to position [501, 0]
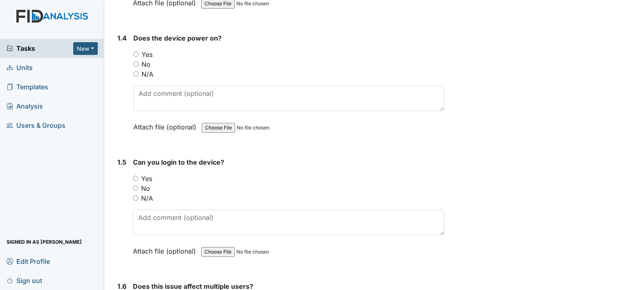
click at [134, 52] on input "Yes" at bounding box center [135, 54] width 5 height 5
radio input "true"
click at [134, 176] on input "Yes" at bounding box center [135, 178] width 5 height 5
radio input "true"
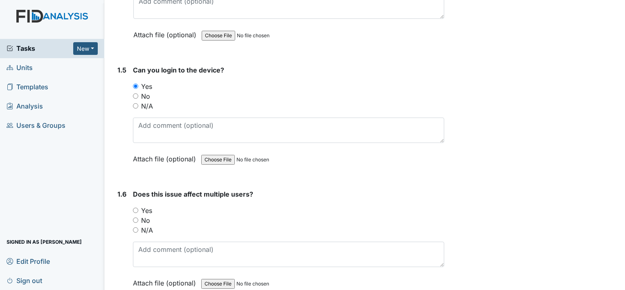
scroll to position [635, 0]
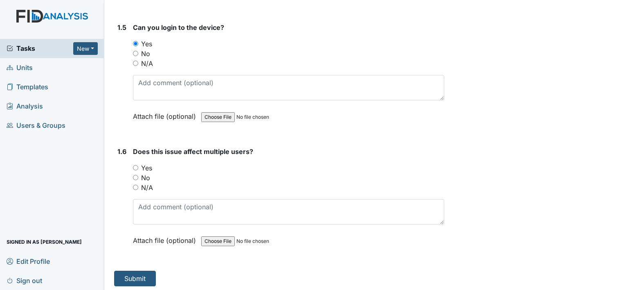
click at [134, 185] on input "N/A" at bounding box center [135, 187] width 5 height 5
radio input "true"
click at [141, 275] on button "Submit" at bounding box center [135, 278] width 42 height 16
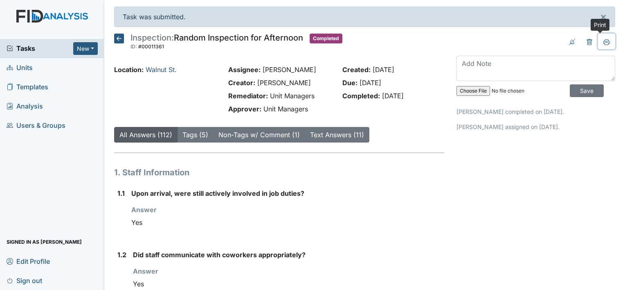
click at [602, 38] on button at bounding box center [606, 42] width 17 height 16
click at [604, 41] on icon at bounding box center [607, 42] width 7 height 7
click at [598, 42] on button at bounding box center [606, 42] width 17 height 16
click at [118, 36] on icon at bounding box center [119, 39] width 10 height 10
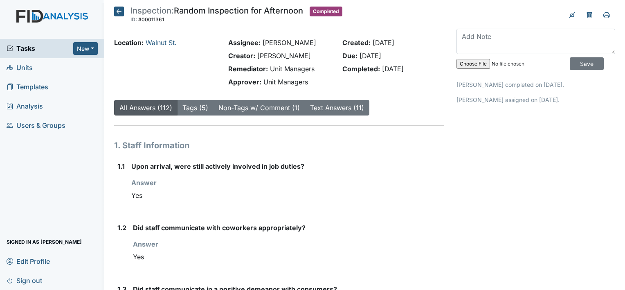
click at [118, 9] on icon at bounding box center [119, 12] width 10 height 10
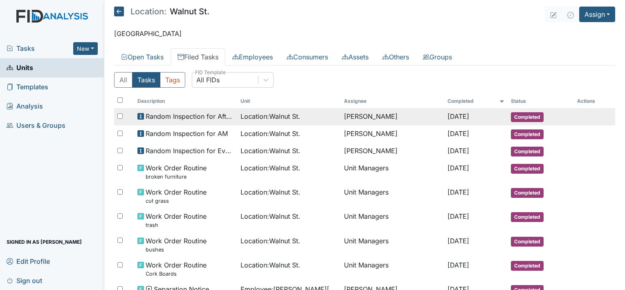
click at [180, 115] on span "Random Inspection for Afternoon" at bounding box center [190, 116] width 89 height 10
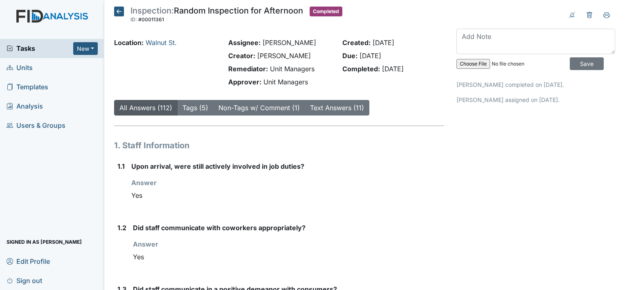
click at [116, 13] on icon at bounding box center [119, 12] width 10 height 10
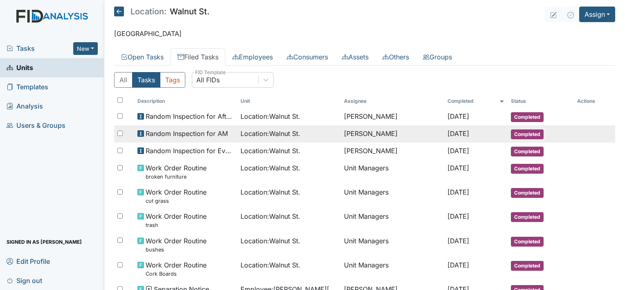
click at [191, 136] on span "Random Inspection for AM" at bounding box center [187, 133] width 82 height 10
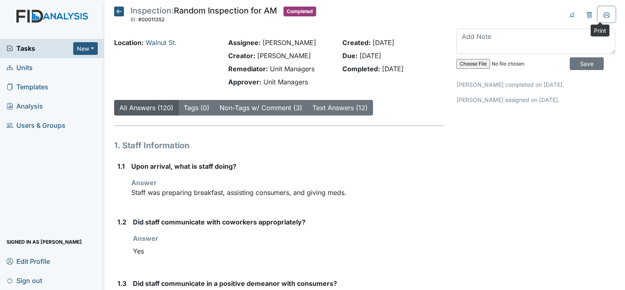
click at [604, 16] on icon at bounding box center [607, 15] width 7 height 7
click at [118, 9] on icon at bounding box center [119, 12] width 10 height 10
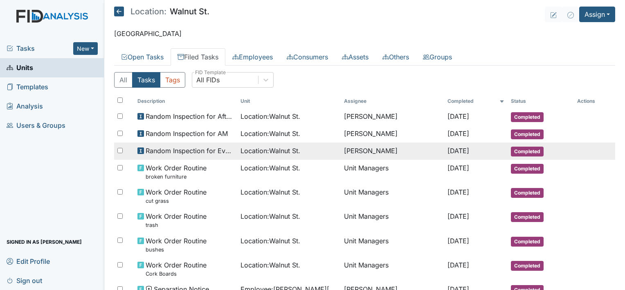
click at [215, 150] on span "Random Inspection for Evening" at bounding box center [190, 151] width 89 height 10
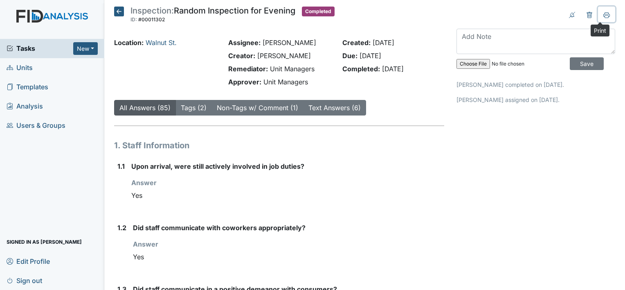
click at [604, 15] on icon at bounding box center [607, 15] width 7 height 7
click at [121, 8] on icon at bounding box center [119, 12] width 10 height 10
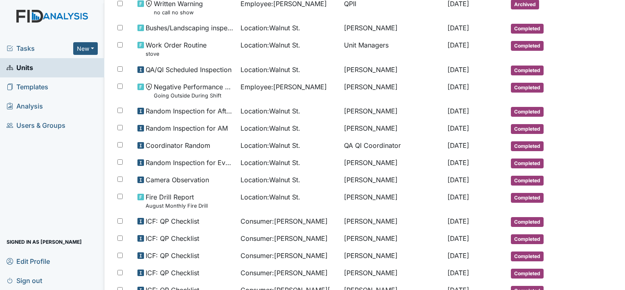
scroll to position [307, 0]
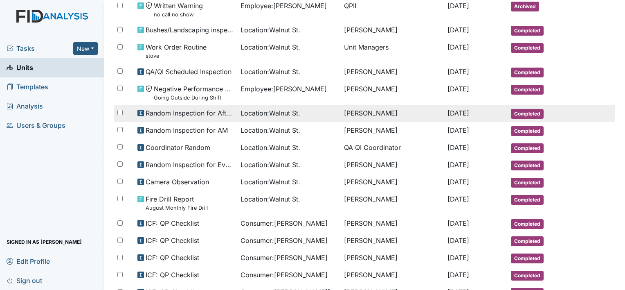
click at [272, 110] on span "Location : [GEOGRAPHIC_DATA]." at bounding box center [271, 113] width 60 height 10
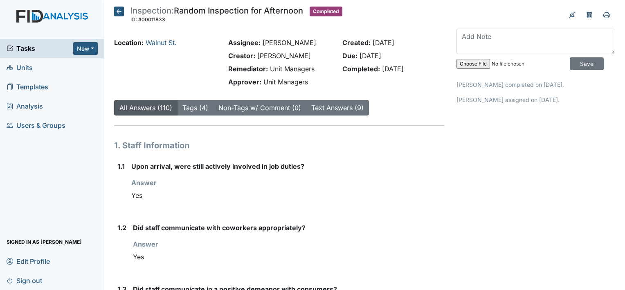
click at [122, 8] on icon at bounding box center [119, 12] width 10 height 10
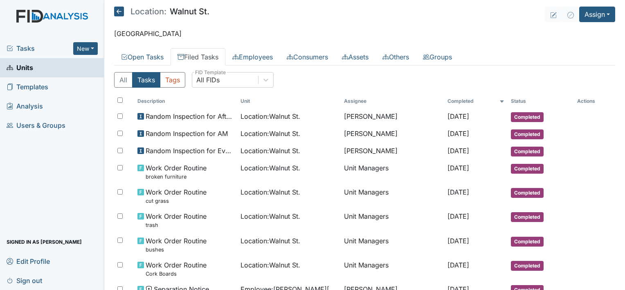
click at [124, 12] on h5 "Location: [GEOGRAPHIC_DATA]." at bounding box center [161, 12] width 95 height 10
click at [121, 11] on icon at bounding box center [119, 12] width 10 height 10
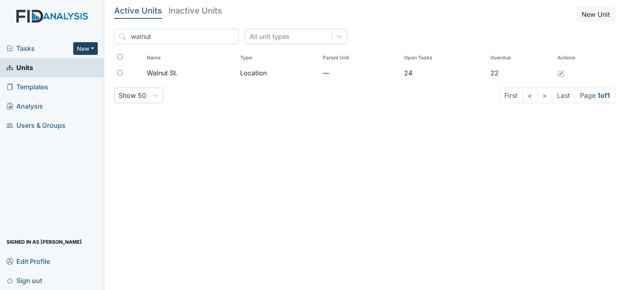
click at [84, 51] on button "New" at bounding box center [85, 48] width 25 height 13
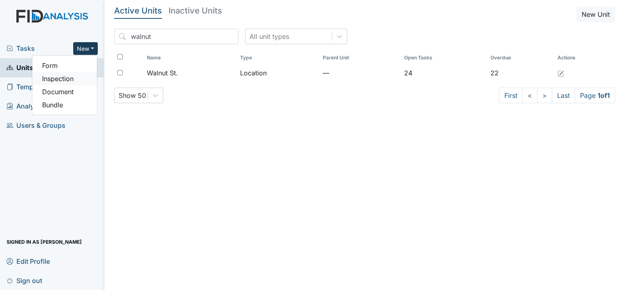
click at [72, 81] on link "Inspection" at bounding box center [64, 78] width 65 height 13
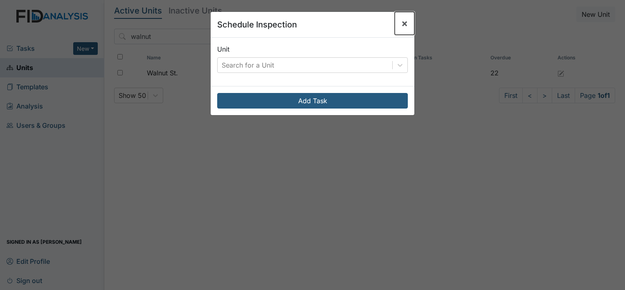
click at [401, 24] on span "×" at bounding box center [404, 23] width 7 height 12
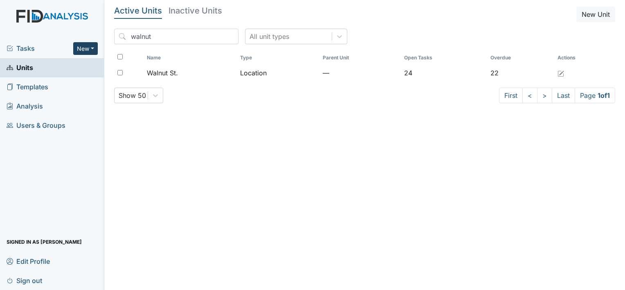
click at [88, 50] on button "New" at bounding box center [85, 48] width 25 height 13
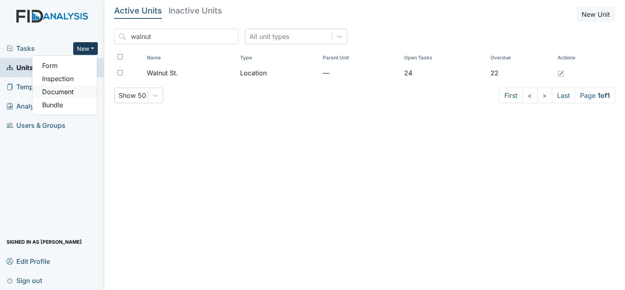
click at [68, 91] on link "Document" at bounding box center [64, 91] width 65 height 13
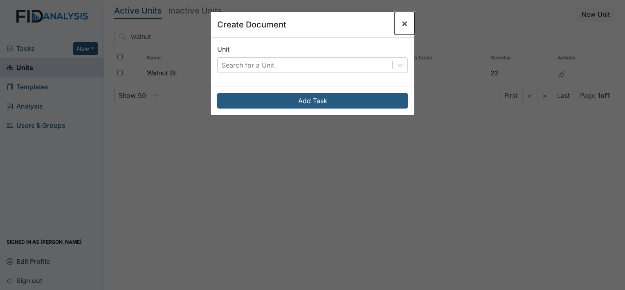
click at [402, 22] on span "×" at bounding box center [404, 23] width 7 height 12
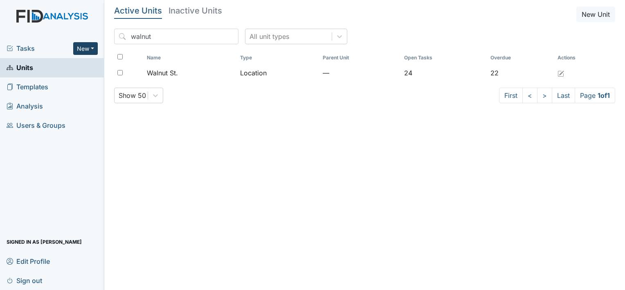
click at [87, 45] on button "New" at bounding box center [85, 48] width 25 height 13
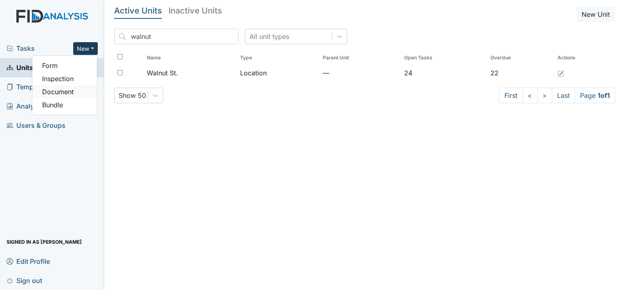
click at [70, 90] on link "Document" at bounding box center [64, 91] width 65 height 13
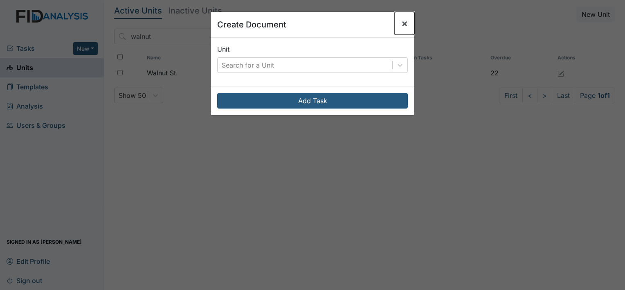
click at [401, 23] on span "×" at bounding box center [404, 23] width 7 height 12
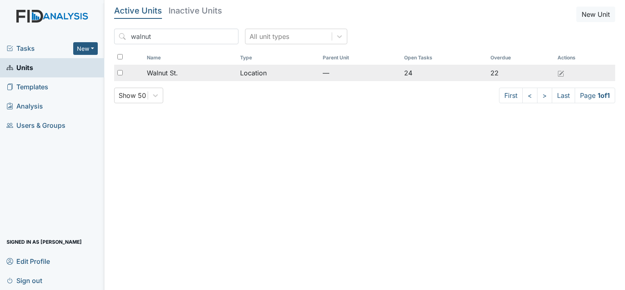
click at [176, 70] on span "Walnut St." at bounding box center [162, 73] width 31 height 10
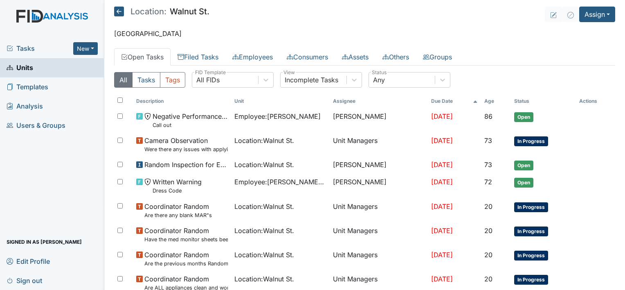
click at [121, 10] on icon at bounding box center [119, 12] width 10 height 10
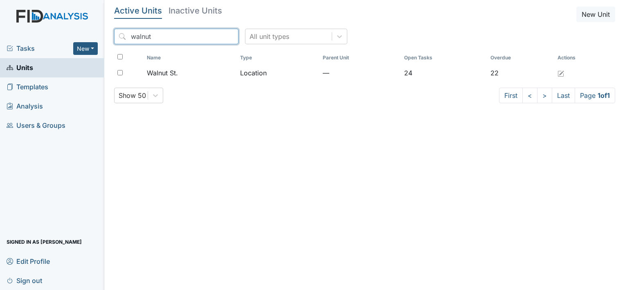
drag, startPoint x: 182, startPoint y: 36, endPoint x: 104, endPoint y: 36, distance: 77.7
click at [104, 36] on div "Tasks New Form Inspection Document Bundle Units Templates Analysis Users & Grou…" at bounding box center [312, 145] width 625 height 290
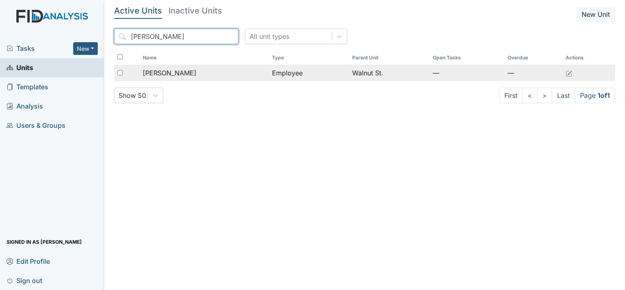
type input "[PERSON_NAME]"
click at [185, 70] on span "[PERSON_NAME]" at bounding box center [170, 73] width 54 height 10
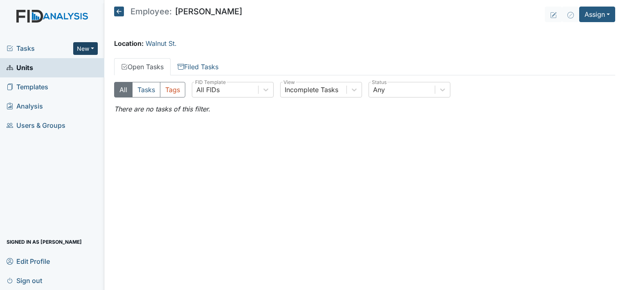
click at [93, 48] on button "New" at bounding box center [85, 48] width 25 height 13
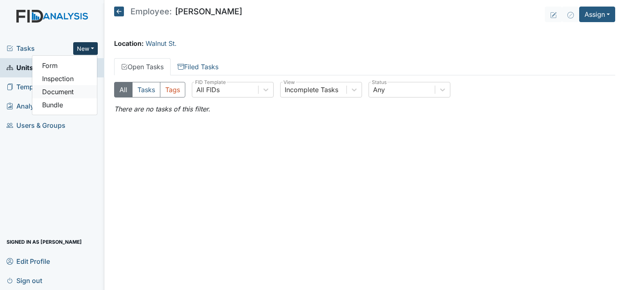
click at [67, 91] on link "Document" at bounding box center [64, 91] width 65 height 13
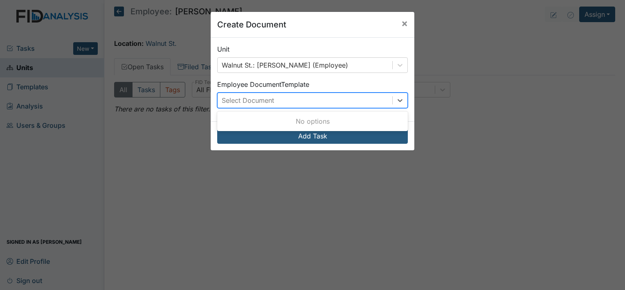
click at [288, 95] on div "Select Document" at bounding box center [305, 100] width 175 height 15
click at [401, 23] on span "×" at bounding box center [404, 23] width 7 height 12
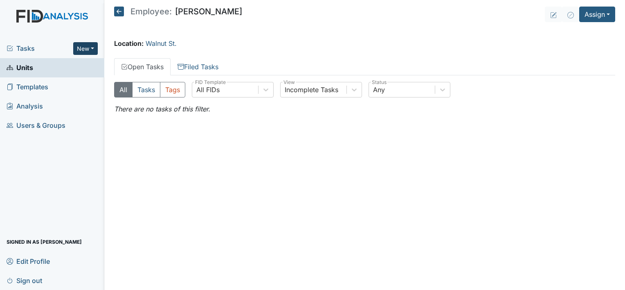
click at [95, 50] on button "New" at bounding box center [85, 48] width 25 height 13
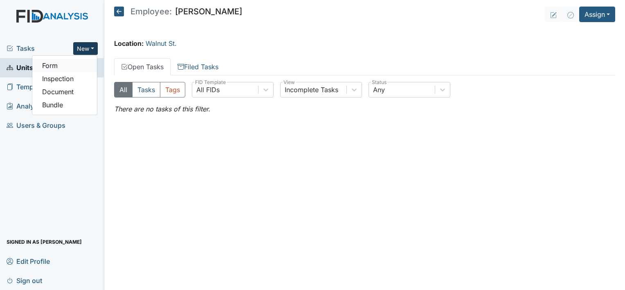
click at [61, 66] on link "Form" at bounding box center [64, 65] width 65 height 13
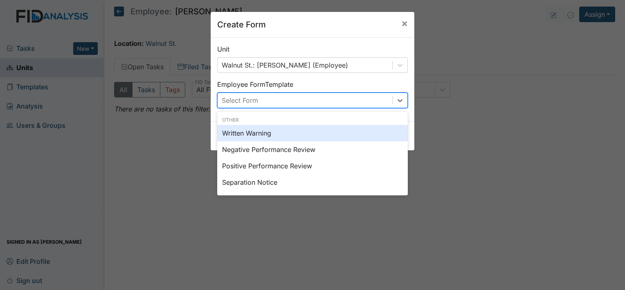
click at [236, 96] on div "Select Form" at bounding box center [240, 100] width 36 height 10
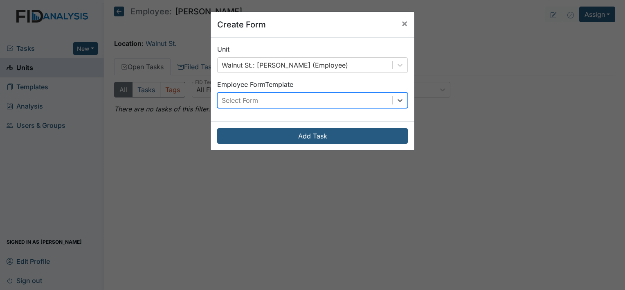
click at [236, 96] on div "Select Form" at bounding box center [240, 100] width 36 height 10
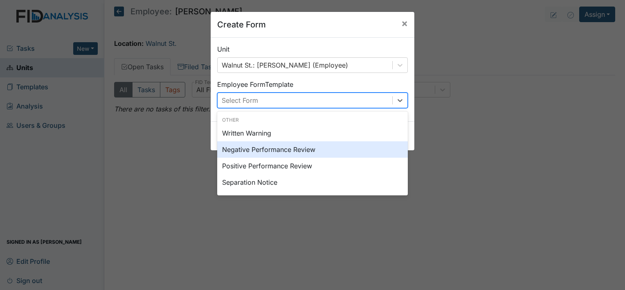
click at [265, 152] on div "Negative Performance Review" at bounding box center [312, 149] width 191 height 16
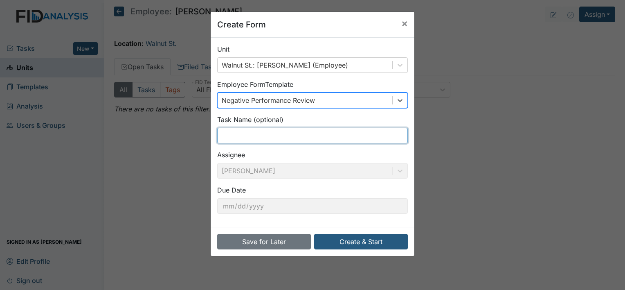
click at [249, 140] on input "text" at bounding box center [312, 136] width 191 height 16
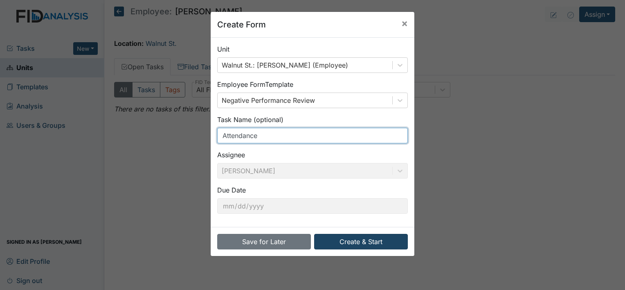
type input "Attendance"
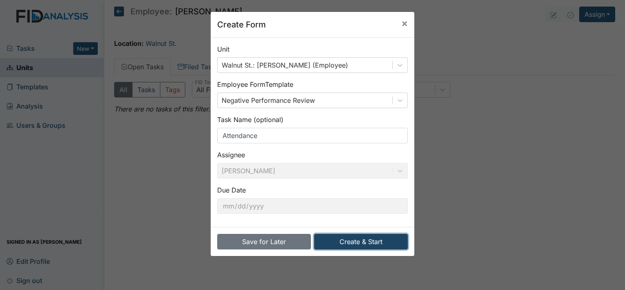
click at [383, 234] on button "Create & Start" at bounding box center [361, 242] width 94 height 16
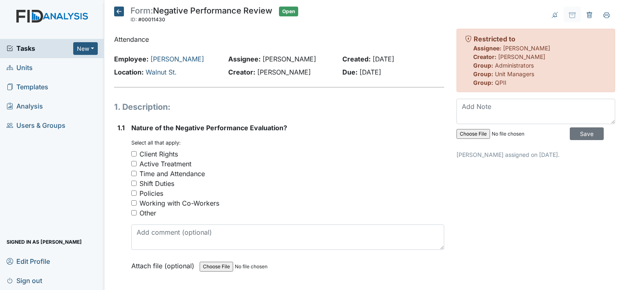
click at [132, 169] on div "Time and Attendance" at bounding box center [287, 174] width 313 height 10
click at [134, 173] on input "Time and Attendance" at bounding box center [133, 173] width 5 height 5
checkbox input "true"
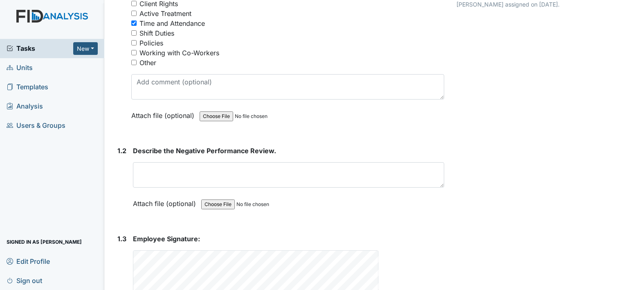
scroll to position [158, 0]
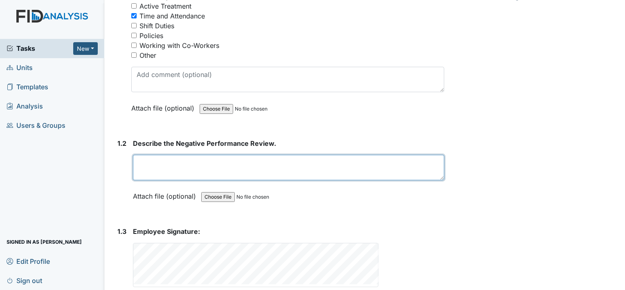
click at [172, 165] on textarea at bounding box center [288, 167] width 311 height 25
click at [210, 159] on textarea "Employee Rh being late continously" at bounding box center [288, 167] width 311 height 25
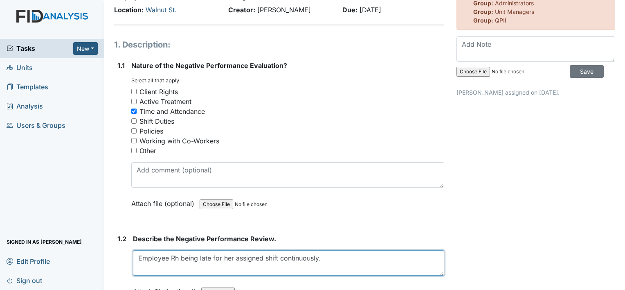
scroll to position [0, 0]
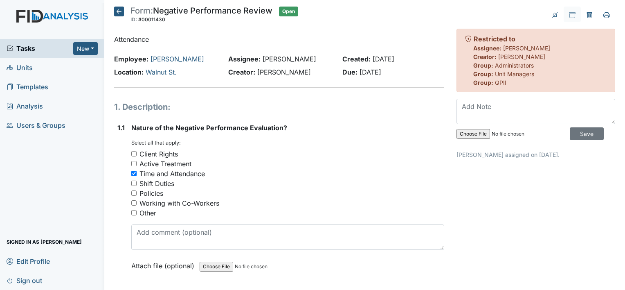
type textarea "Employee Rh being late for her assigned shift continuously."
click at [120, 10] on icon at bounding box center [119, 12] width 10 height 10
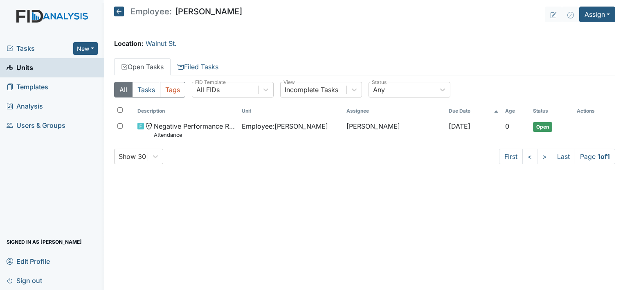
click at [118, 10] on icon at bounding box center [119, 12] width 10 height 10
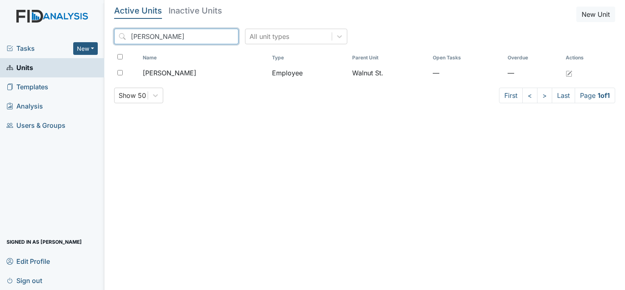
drag, startPoint x: 170, startPoint y: 35, endPoint x: 99, endPoint y: 32, distance: 71.7
click at [99, 32] on div "Tasks New Form Inspection Document Bundle Units Templates Analysis Users & Grou…" at bounding box center [312, 145] width 625 height 290
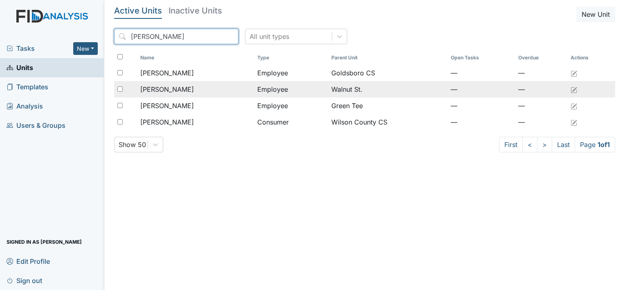
type input "[PERSON_NAME]"
click at [175, 88] on span "[PERSON_NAME]" at bounding box center [167, 89] width 54 height 10
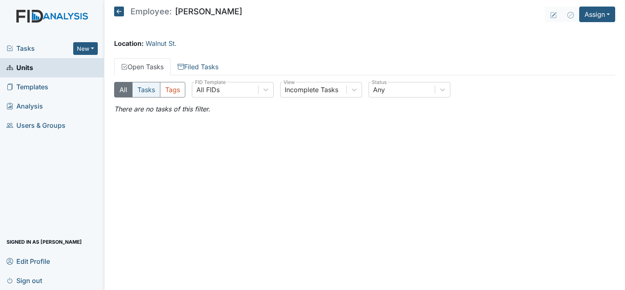
click at [144, 91] on button "Tasks" at bounding box center [146, 90] width 28 height 16
click at [86, 45] on button "New" at bounding box center [85, 48] width 25 height 13
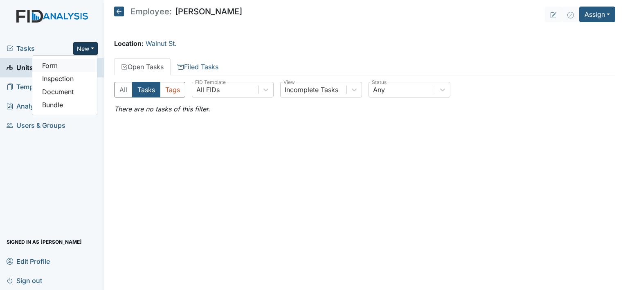
click at [65, 68] on link "Form" at bounding box center [64, 65] width 65 height 13
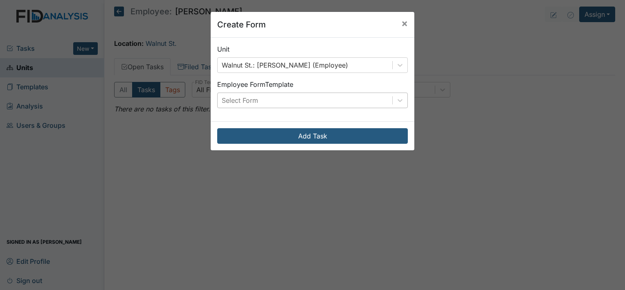
click at [239, 102] on div "Select Form" at bounding box center [240, 100] width 36 height 10
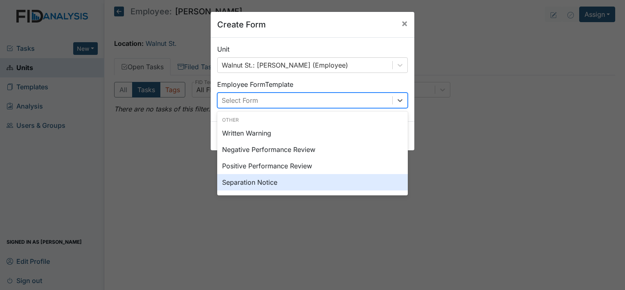
click at [263, 186] on div "Separation Notice" at bounding box center [312, 182] width 191 height 16
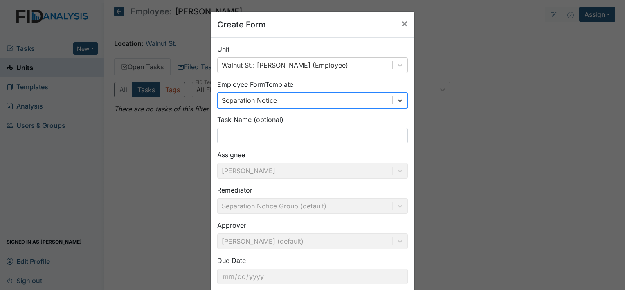
scroll to position [47, 0]
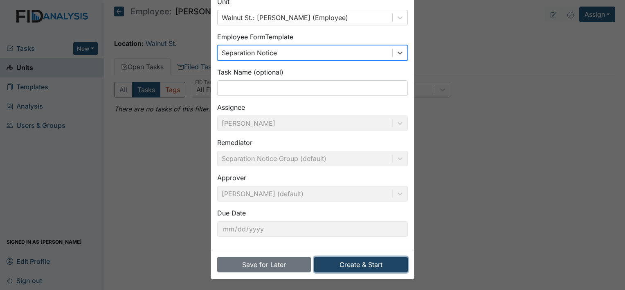
click at [342, 266] on button "Create & Start" at bounding box center [361, 265] width 94 height 16
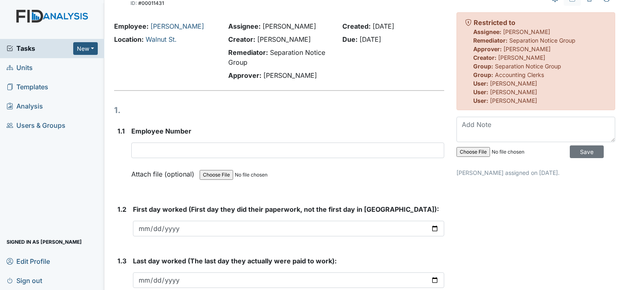
scroll to position [87, 0]
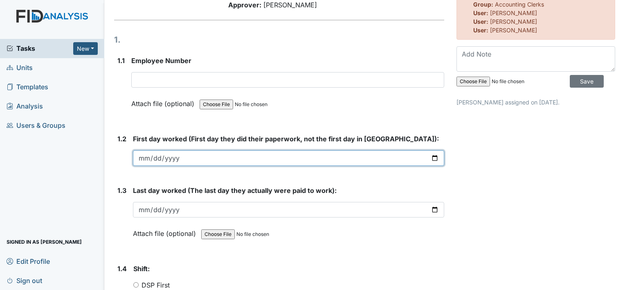
click at [149, 158] on input "date" at bounding box center [288, 158] width 311 height 16
click at [155, 157] on input "date" at bounding box center [288, 158] width 311 height 16
type input "[DATE]"
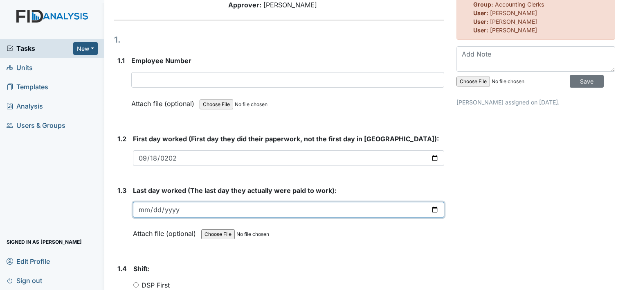
click at [144, 210] on input "date" at bounding box center [288, 210] width 311 height 16
type input "[DATE]"
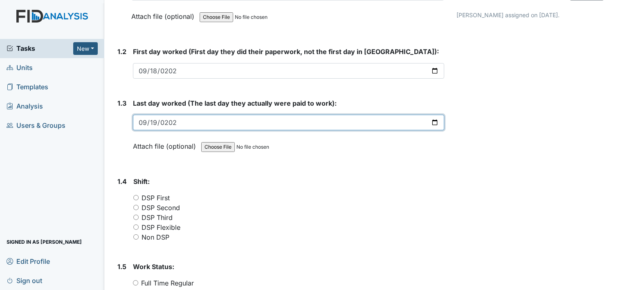
scroll to position [234, 0]
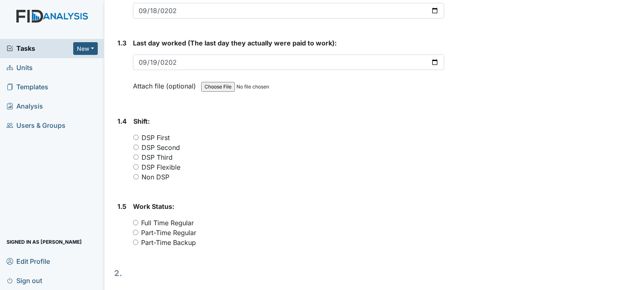
click at [135, 144] on input "DSP Second" at bounding box center [135, 146] width 5 height 5
radio input "true"
click at [135, 232] on input "Part-Time Regular" at bounding box center [135, 232] width 5 height 5
radio input "true"
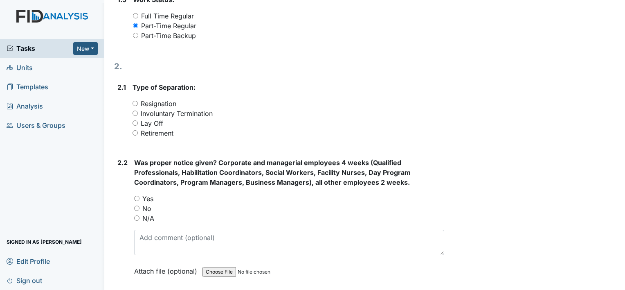
scroll to position [452, 0]
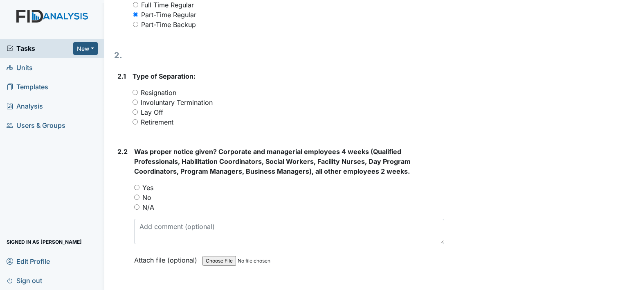
click at [137, 101] on input "Involuntary Termination" at bounding box center [135, 101] width 5 height 5
radio input "true"
click at [137, 205] on input "N/A" at bounding box center [136, 206] width 5 height 5
radio input "true"
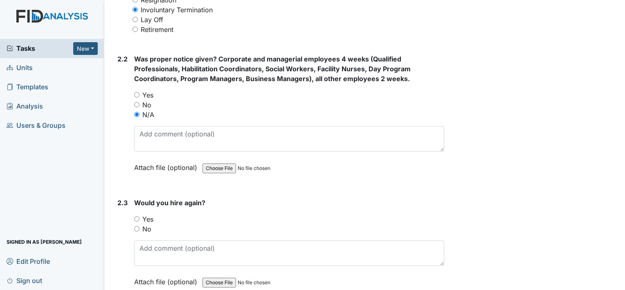
scroll to position [610, 0]
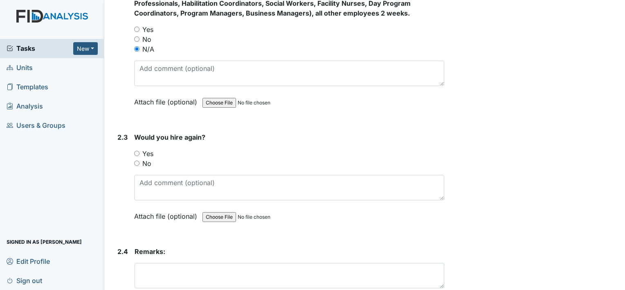
click at [137, 160] on input "No" at bounding box center [136, 162] width 5 height 5
radio input "true"
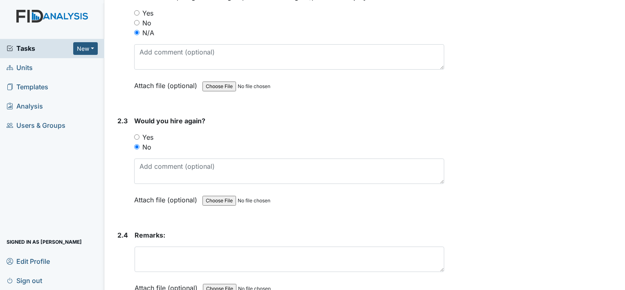
scroll to position [674, 0]
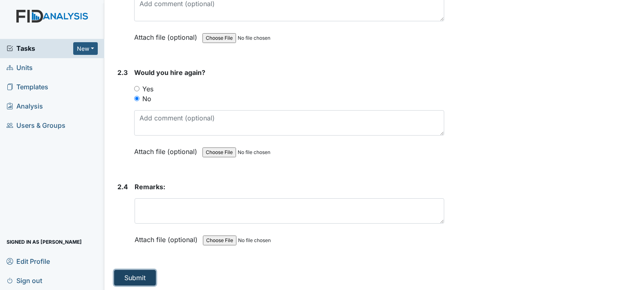
click at [129, 274] on button "Submit" at bounding box center [135, 278] width 42 height 16
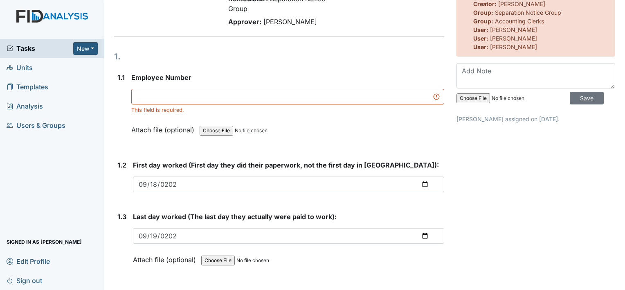
scroll to position [61, 0]
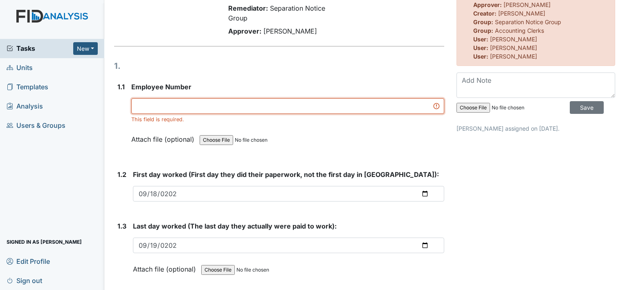
click at [186, 100] on input "text" at bounding box center [287, 106] width 313 height 16
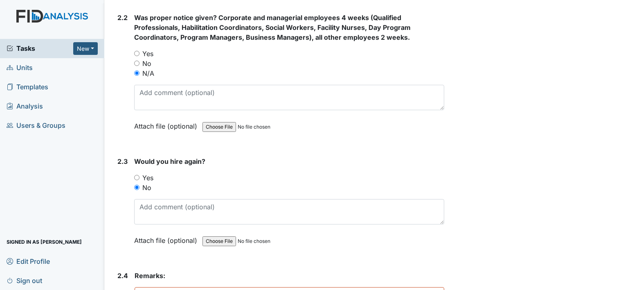
scroll to position [684, 0]
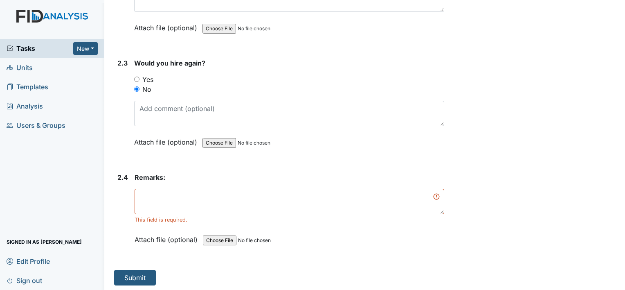
type input "10163"
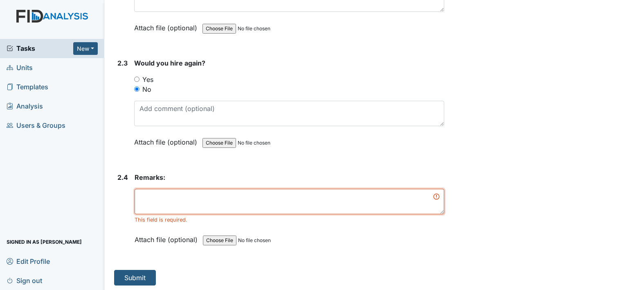
click at [234, 198] on textarea at bounding box center [290, 201] width 310 height 25
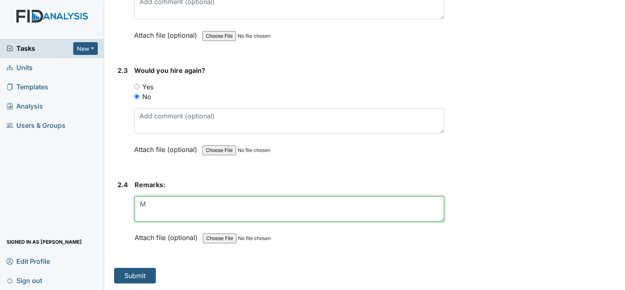
scroll to position [674, 0]
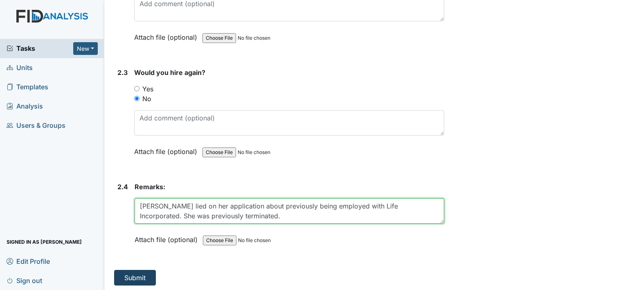
type textarea "Mrs. Thorbs lied on her application about previously being employed with Life I…"
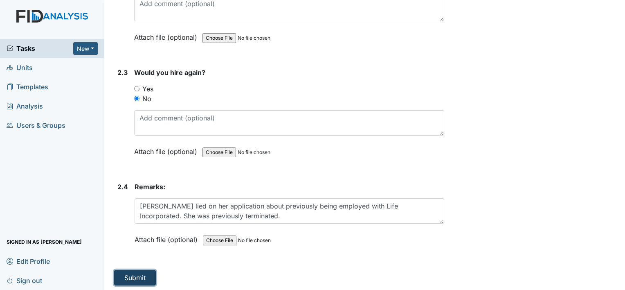
click at [136, 274] on button "Submit" at bounding box center [135, 278] width 42 height 16
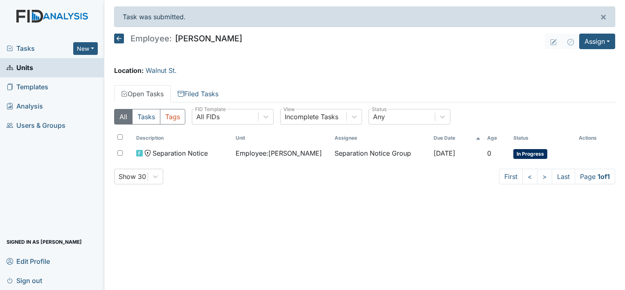
click at [115, 38] on icon at bounding box center [119, 39] width 10 height 10
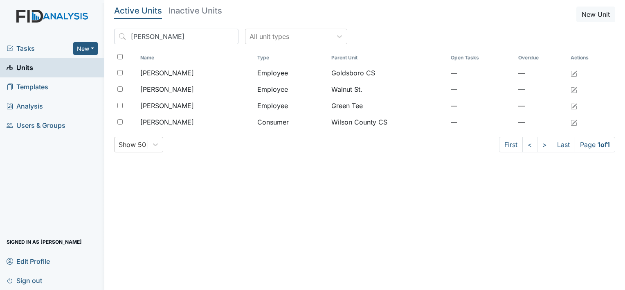
click at [65, 15] on img at bounding box center [52, 24] width 104 height 29
click at [24, 16] on img at bounding box center [52, 24] width 104 height 29
